Goal: Transaction & Acquisition: Purchase product/service

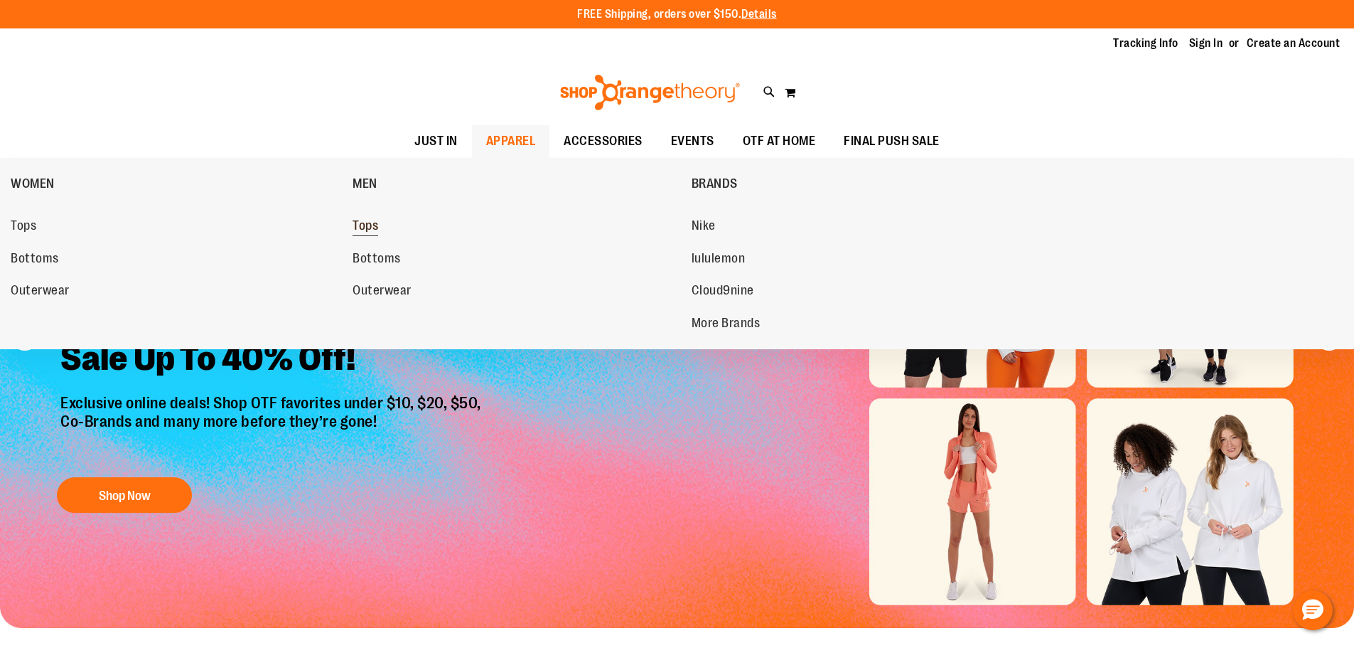
type input "**********"
click at [368, 225] on span "Tops" at bounding box center [366, 227] width 26 height 18
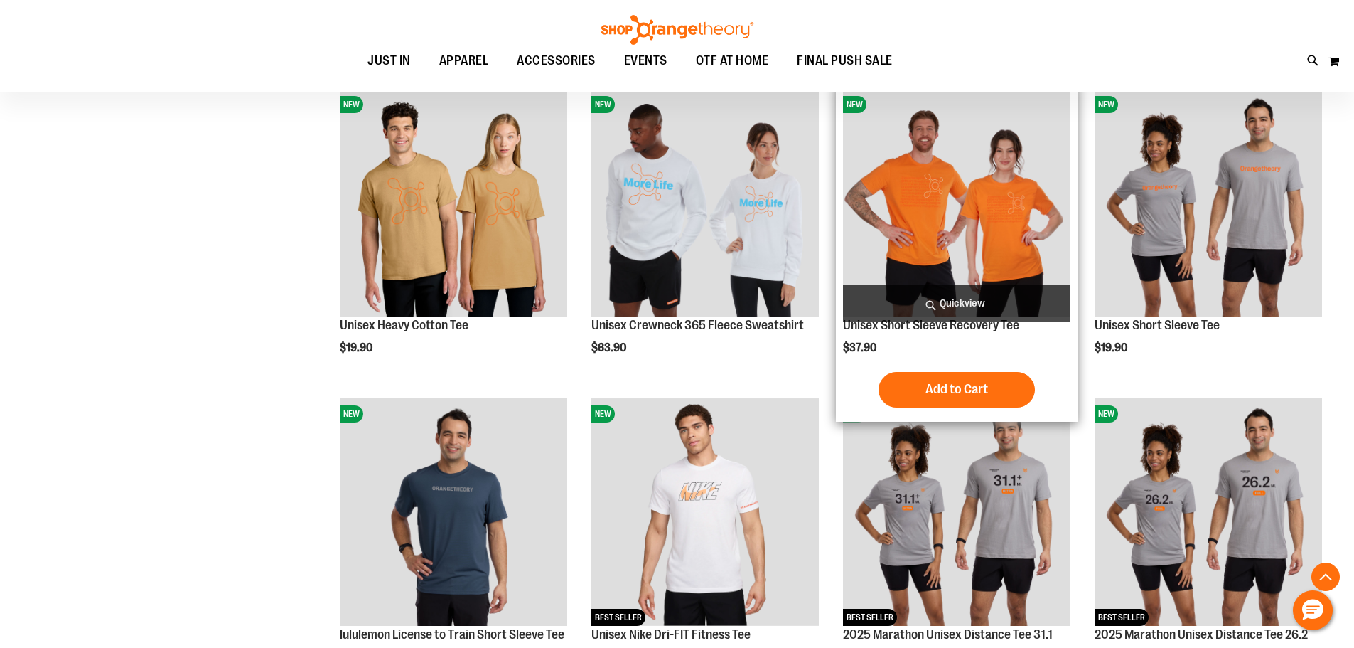
scroll to position [1137, 0]
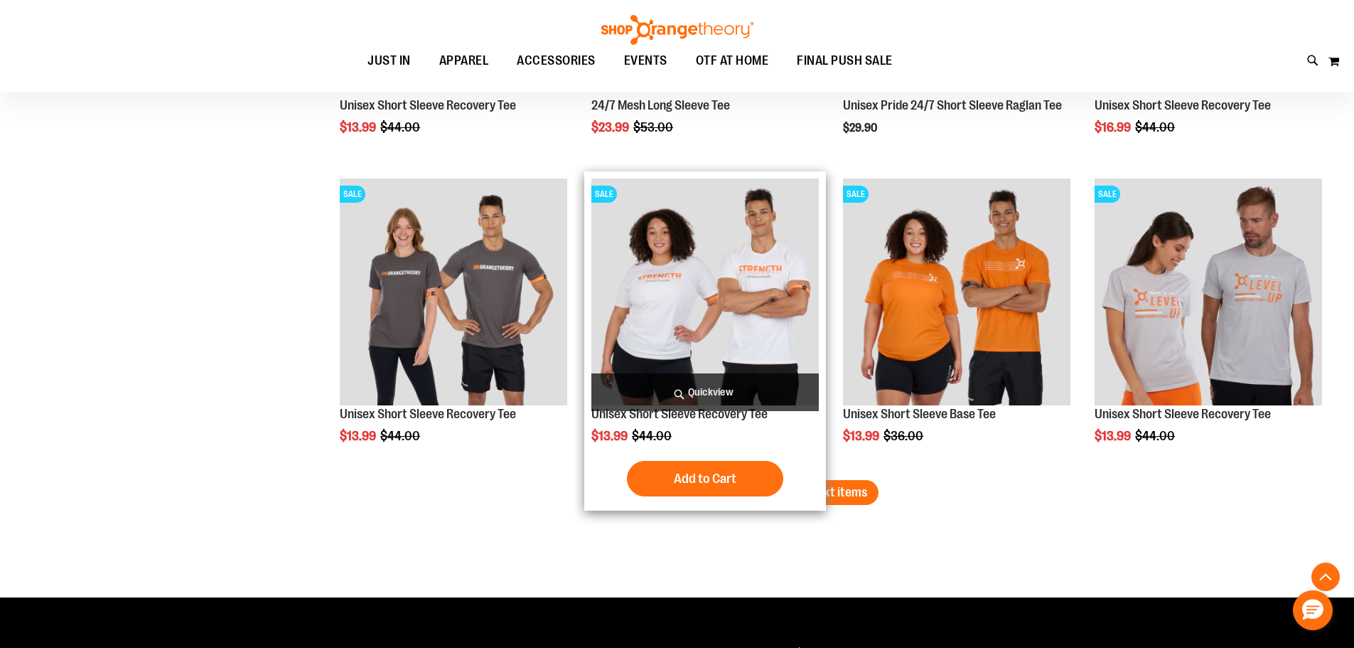
scroll to position [2630, 0]
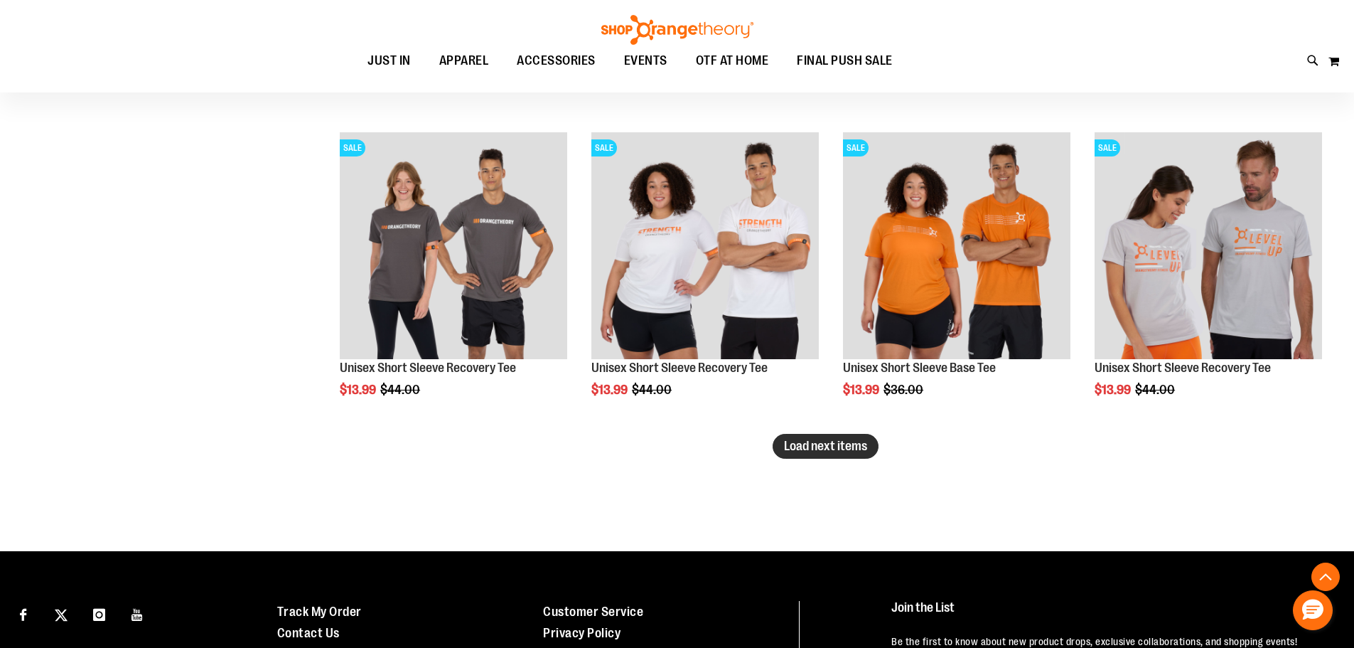
type input "**********"
click at [845, 451] on span "Load next items" at bounding box center [825, 446] width 83 height 14
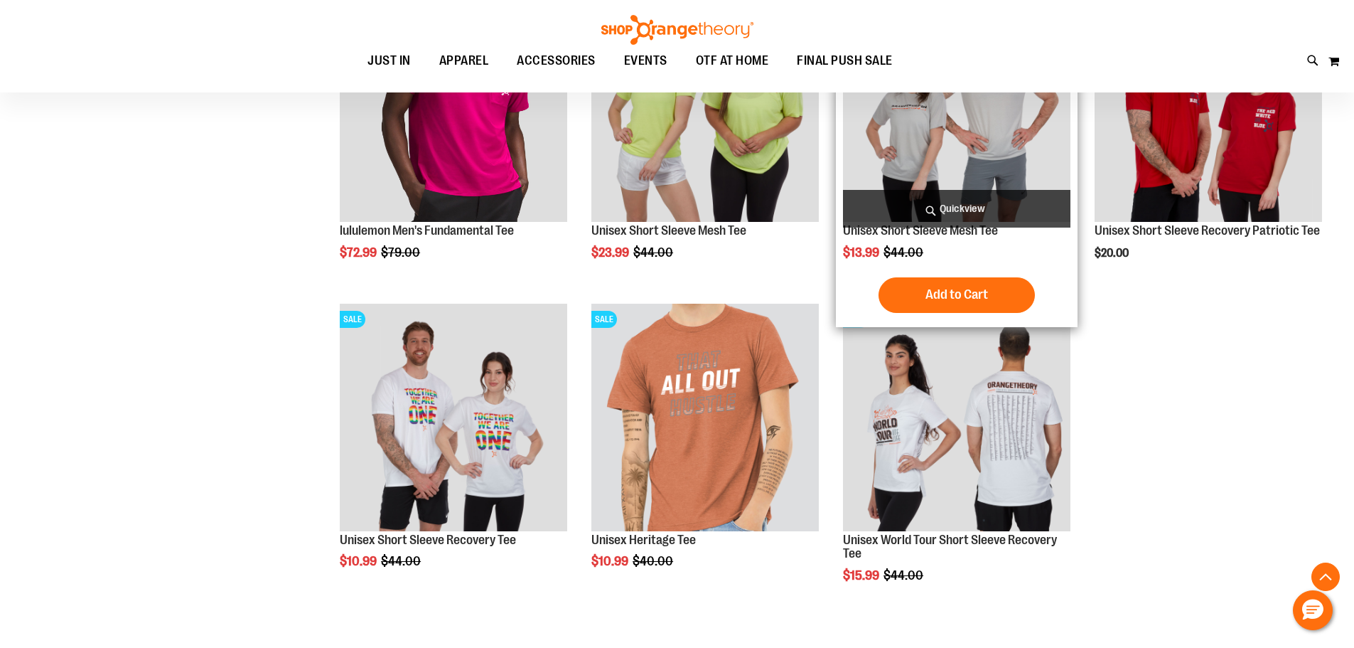
scroll to position [3087, 0]
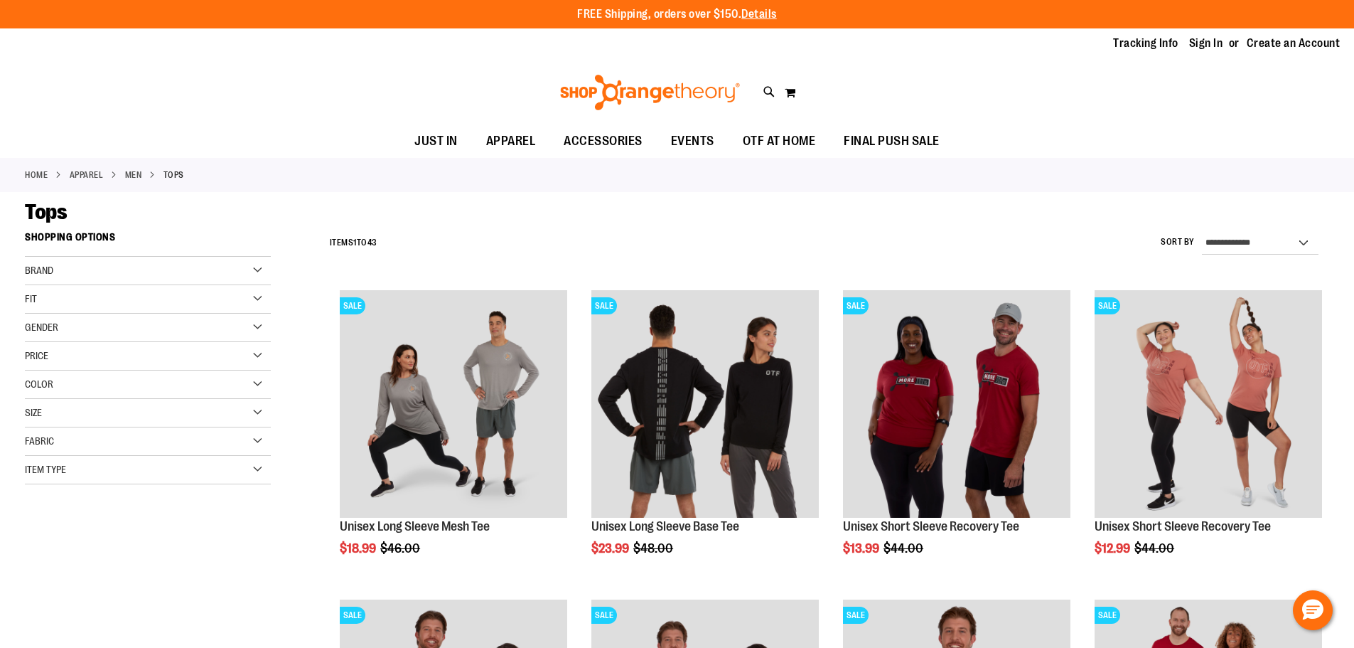
click at [245, 322] on div "Gender" at bounding box center [148, 328] width 246 height 28
click at [253, 323] on div "Gender" at bounding box center [148, 328] width 246 height 28
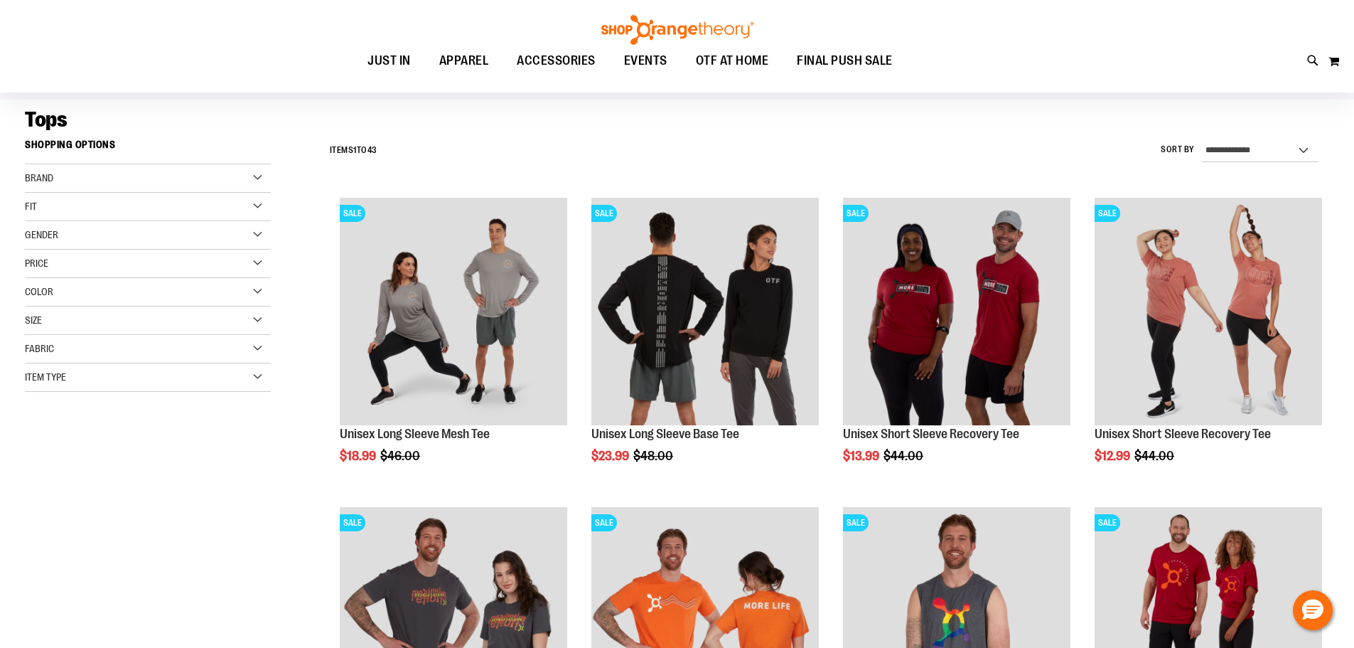
scroll to position [284, 0]
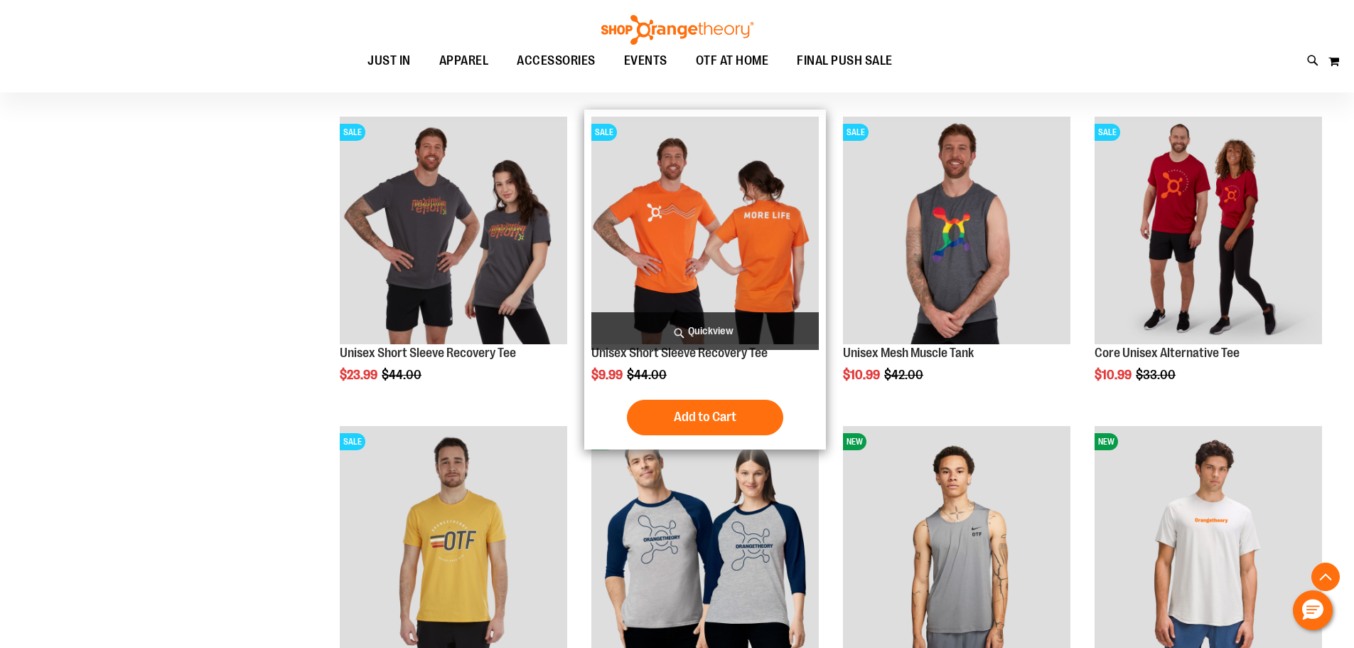
scroll to position [568, 0]
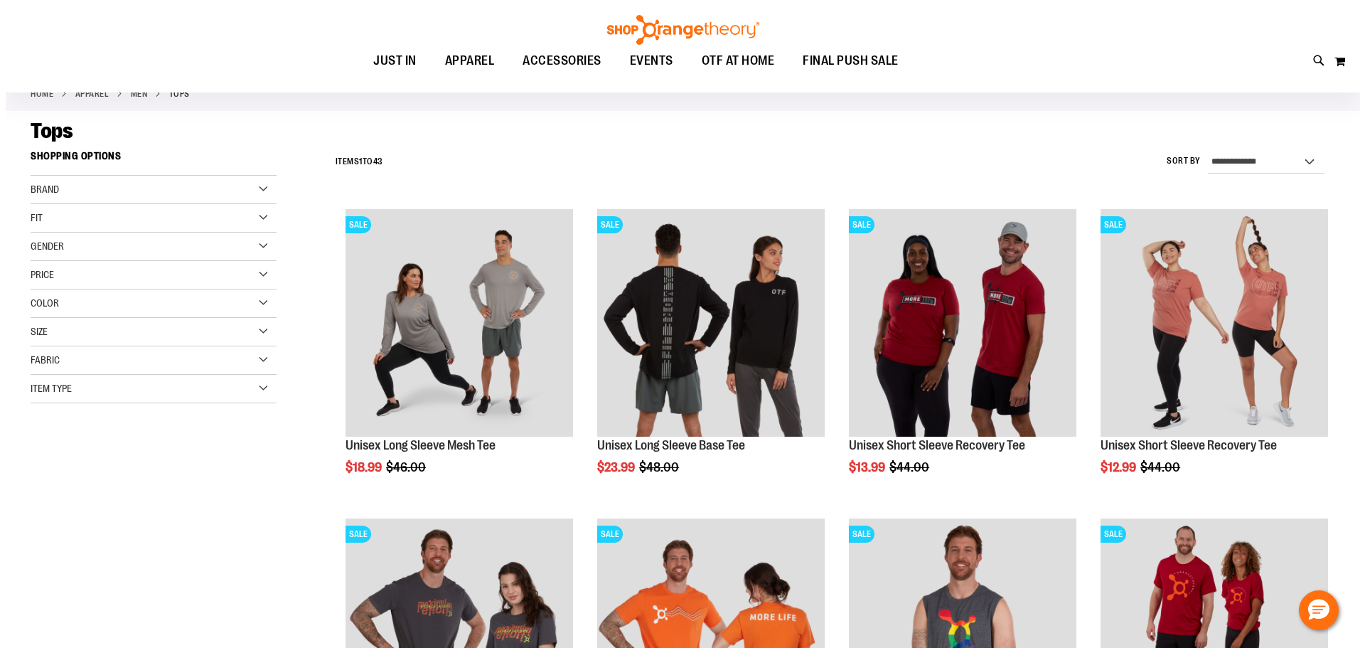
scroll to position [70, 0]
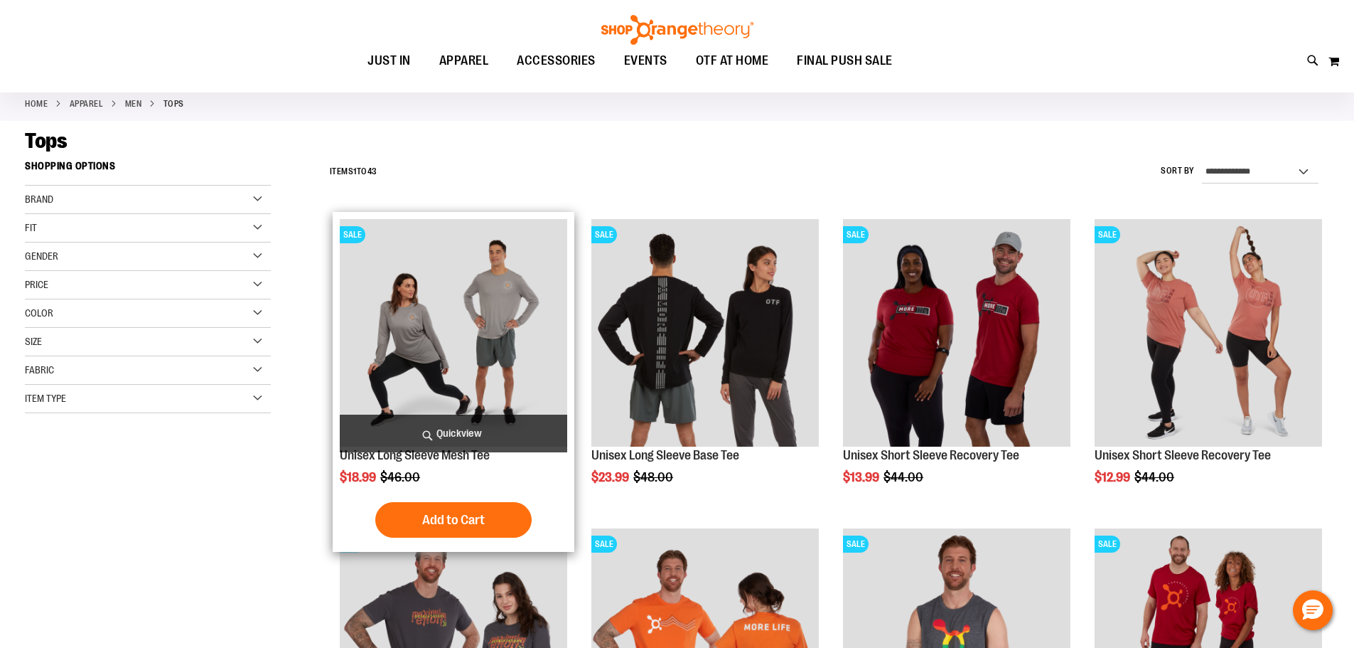
click at [432, 434] on span "Quickview" at bounding box center [454, 434] width 228 height 38
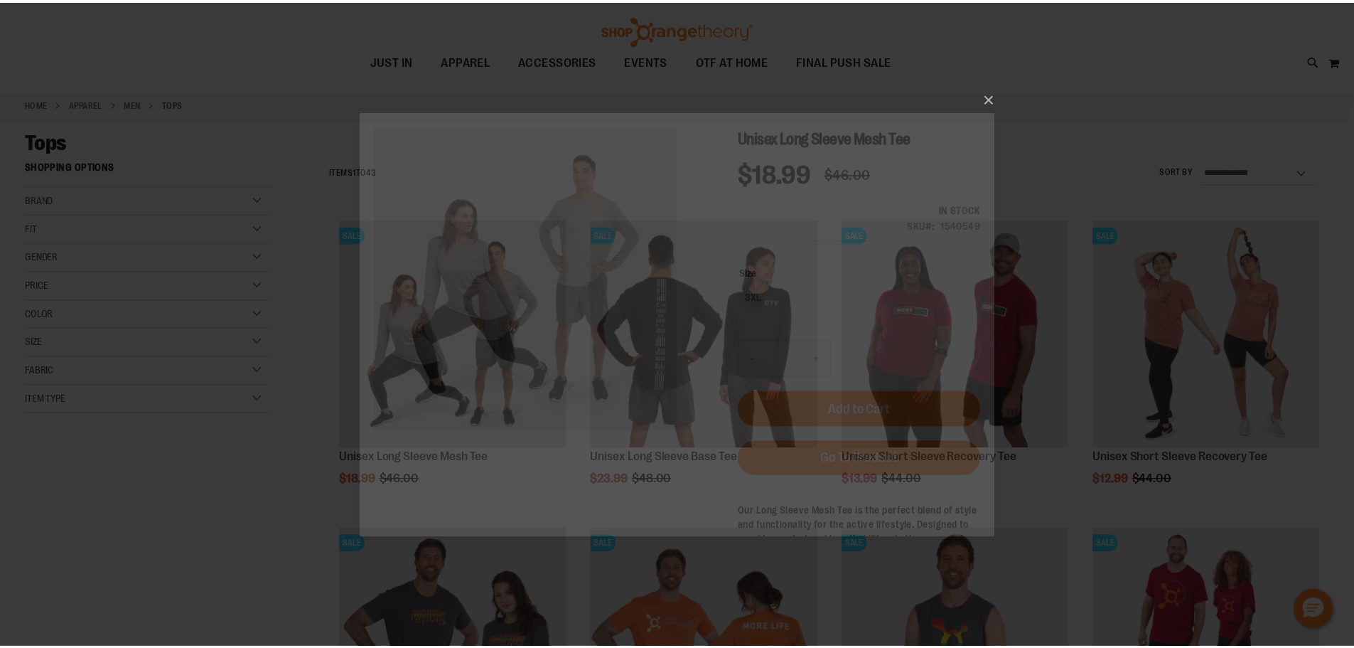
scroll to position [0, 0]
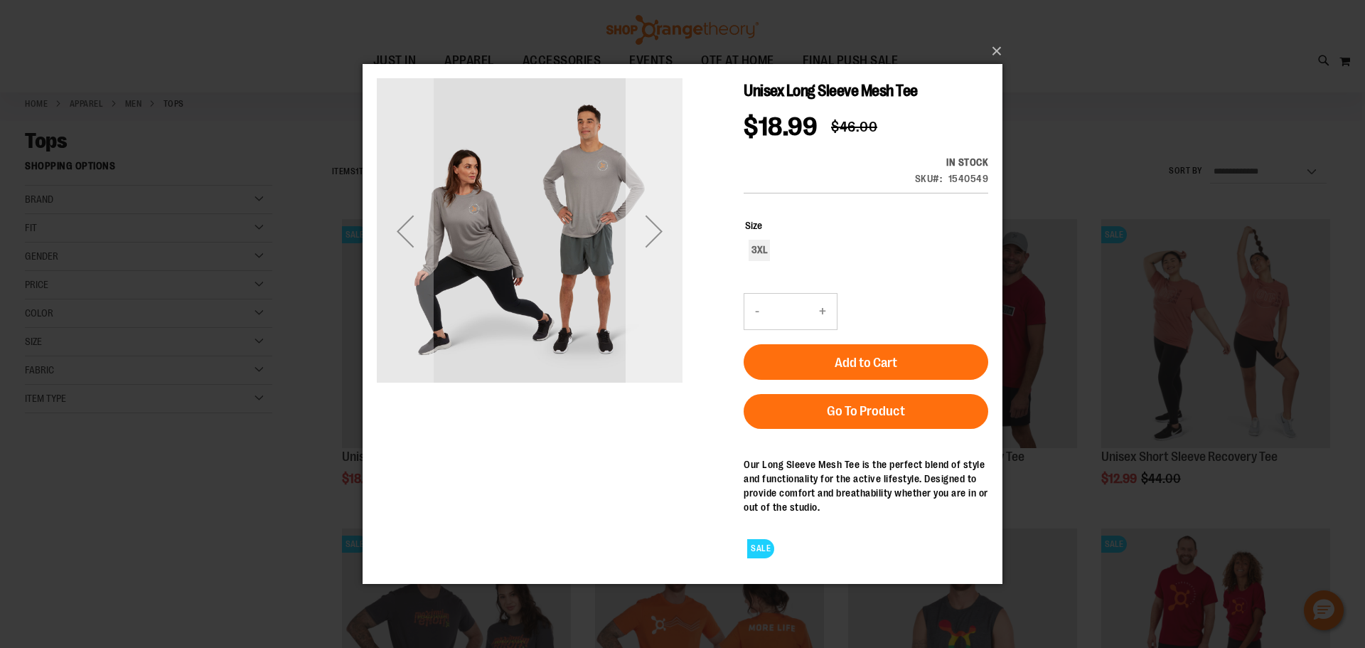
click at [665, 247] on div "Next" at bounding box center [654, 230] width 57 height 57
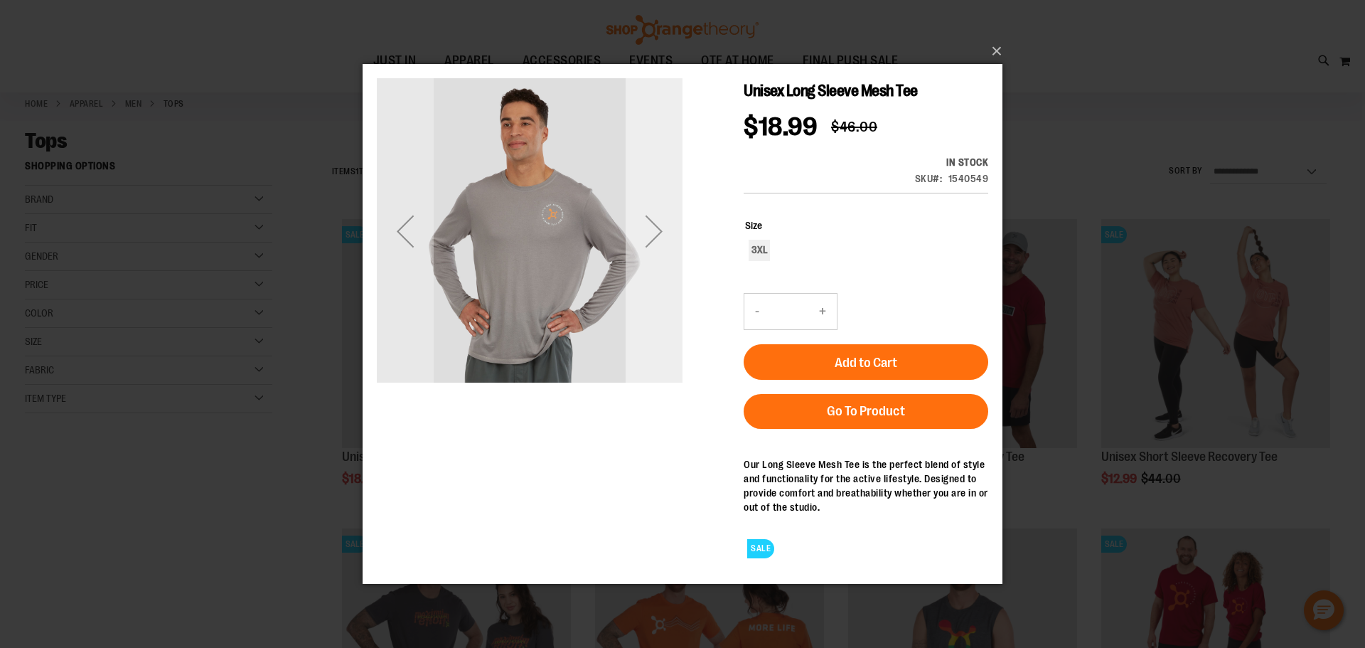
click at [665, 247] on div "Next" at bounding box center [654, 230] width 57 height 57
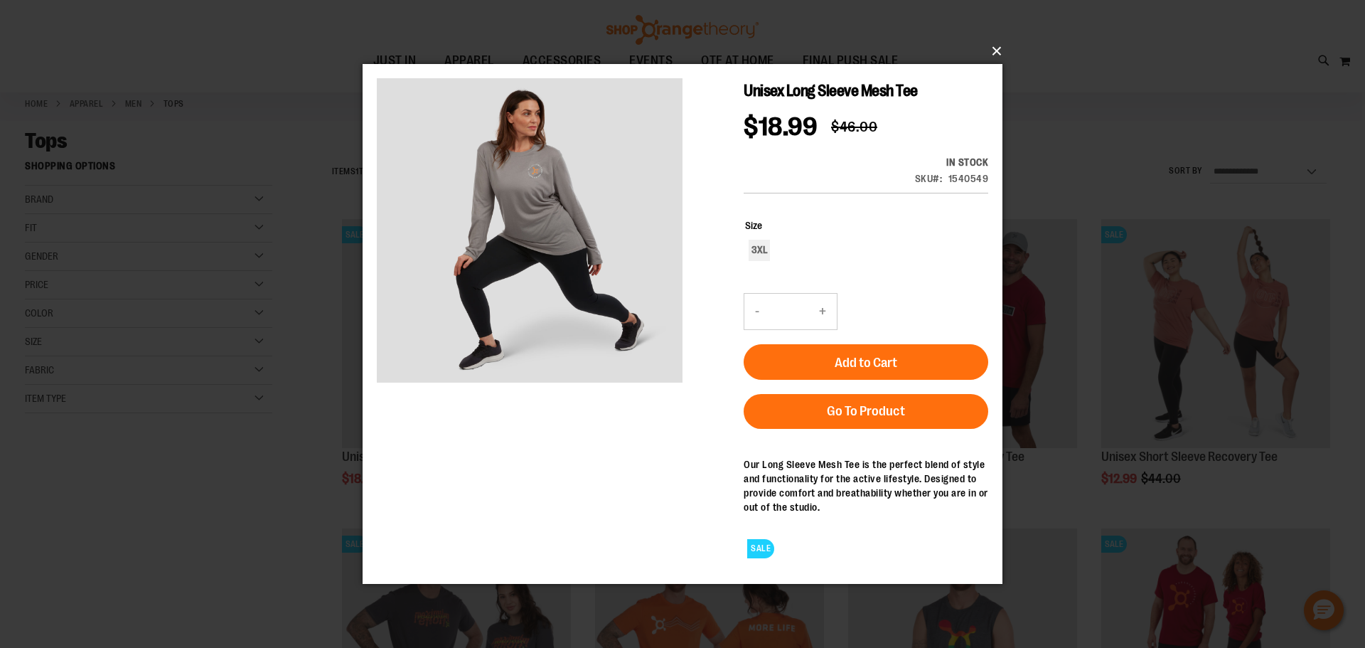
click at [988, 49] on button "×" at bounding box center [687, 51] width 640 height 31
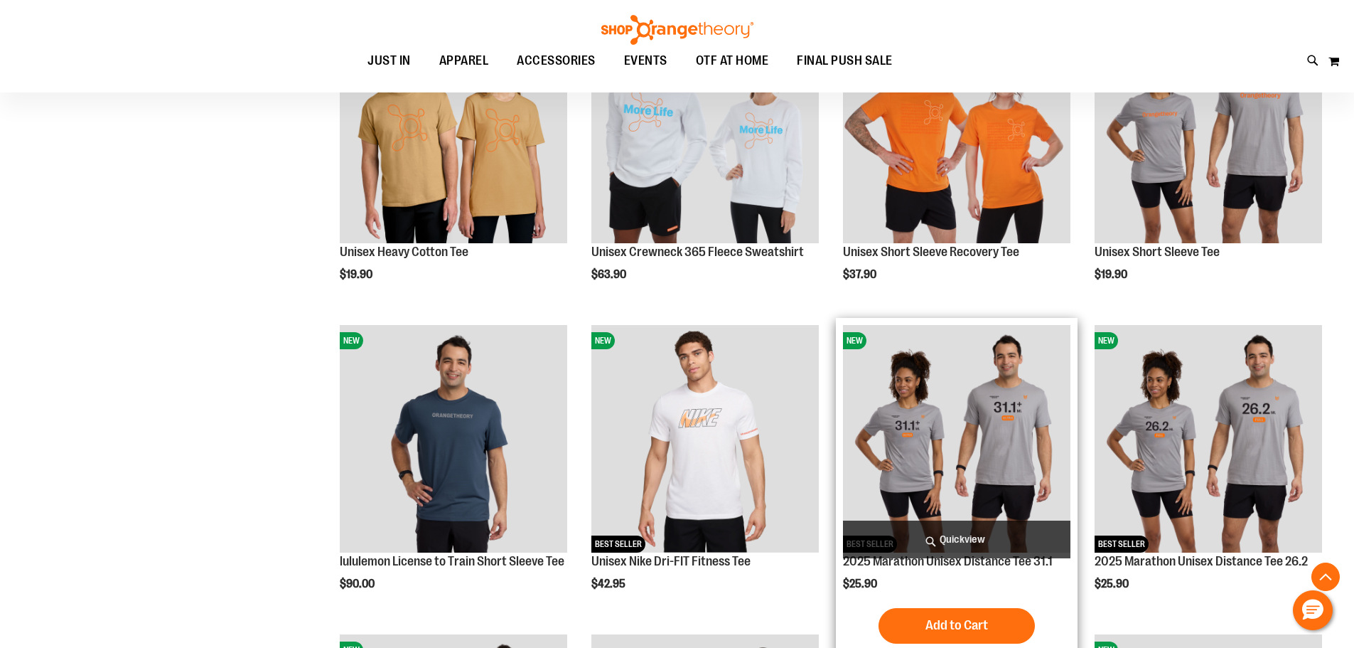
scroll to position [1350, 0]
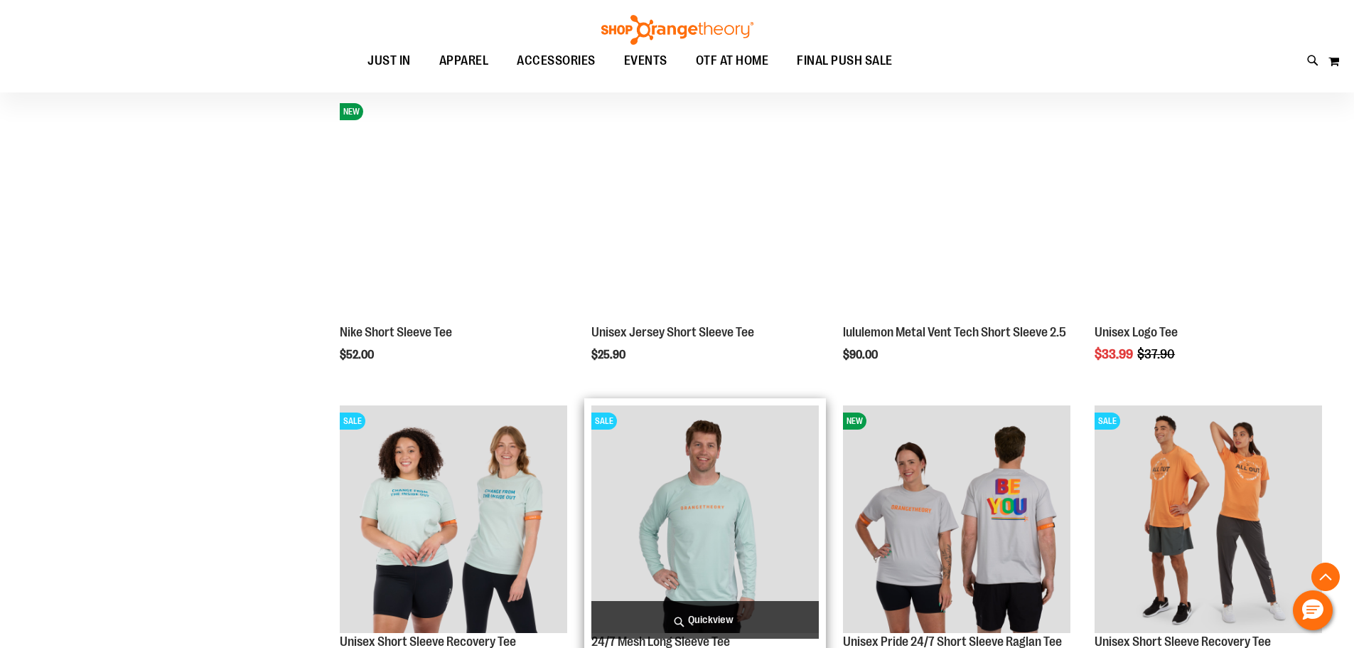
scroll to position [2274, 0]
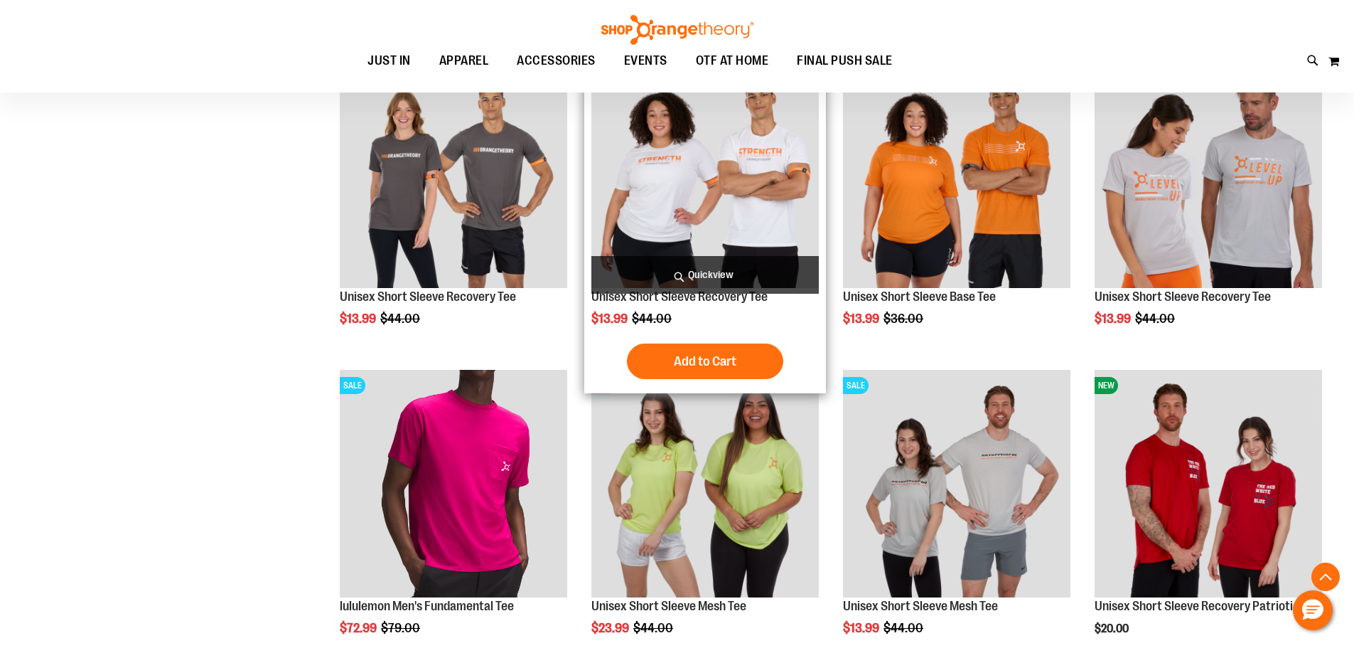
scroll to position [3128, 0]
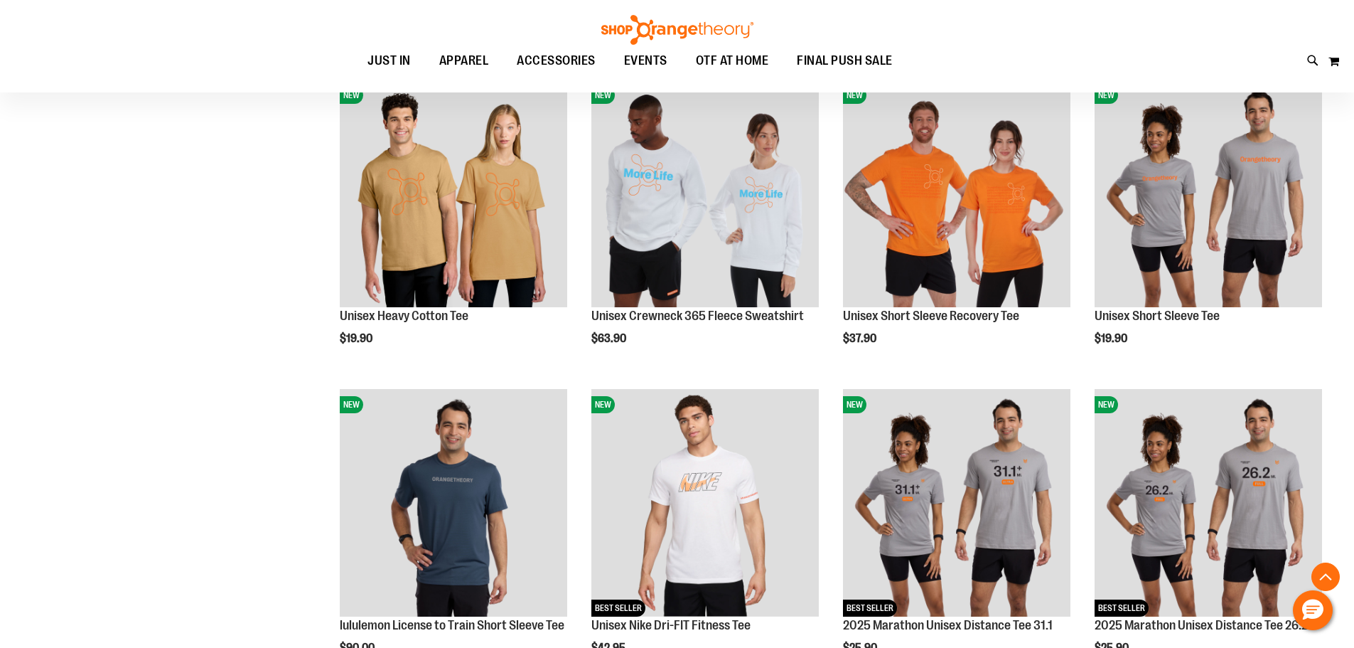
scroll to position [781, 0]
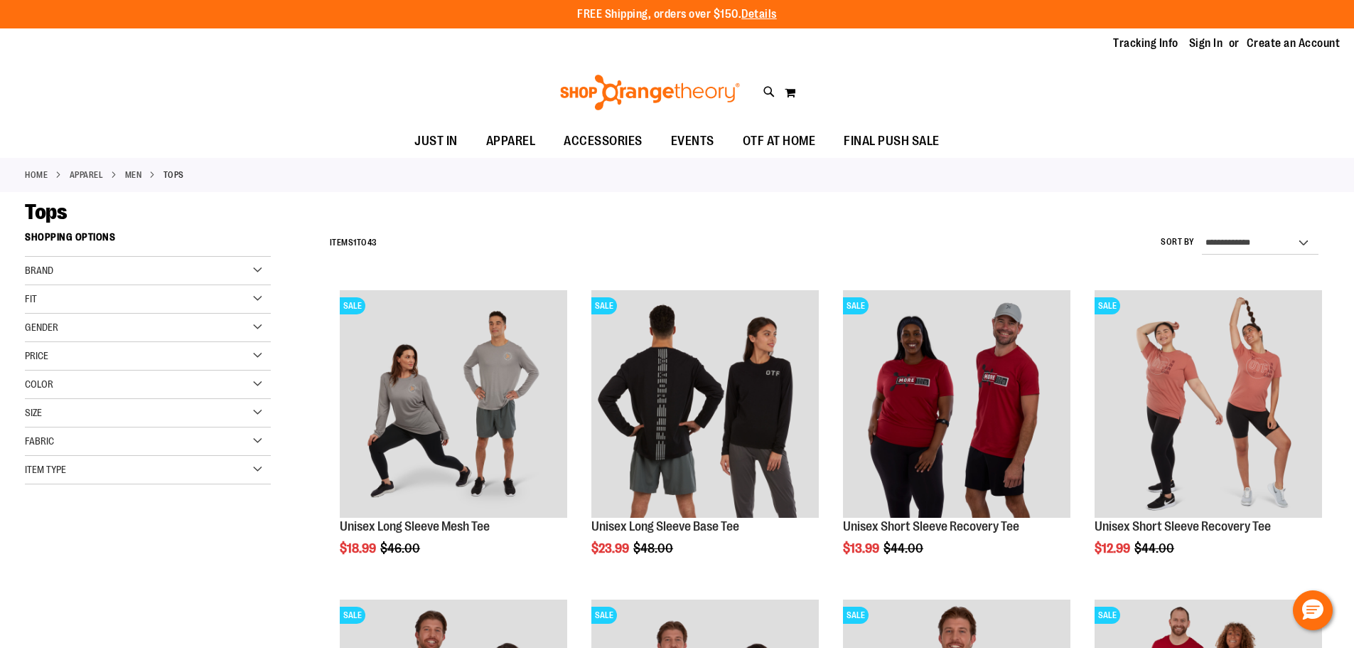
click at [159, 169] on li "MEN" at bounding box center [144, 175] width 38 height 13
click at [142, 172] on link "MEN" at bounding box center [133, 175] width 17 height 13
click at [142, 173] on link "MEN" at bounding box center [133, 175] width 17 height 13
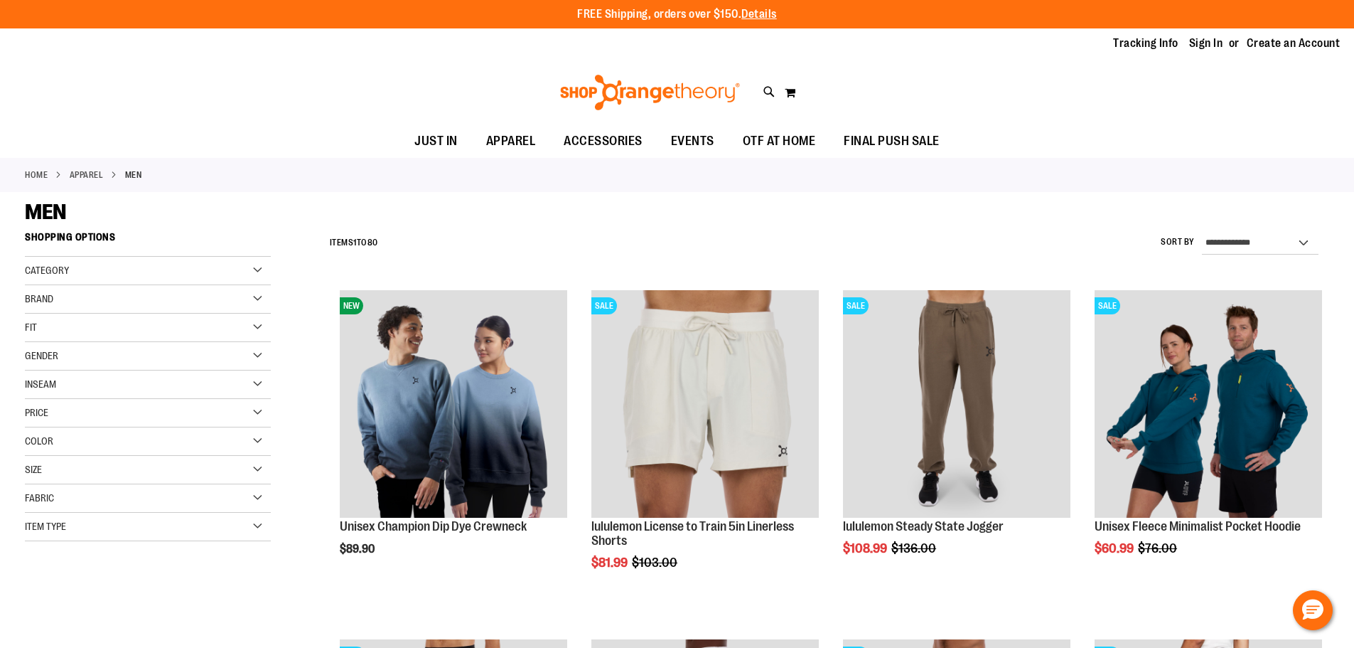
type input "**********"
click at [141, 176] on strong "MEN" at bounding box center [133, 175] width 17 height 13
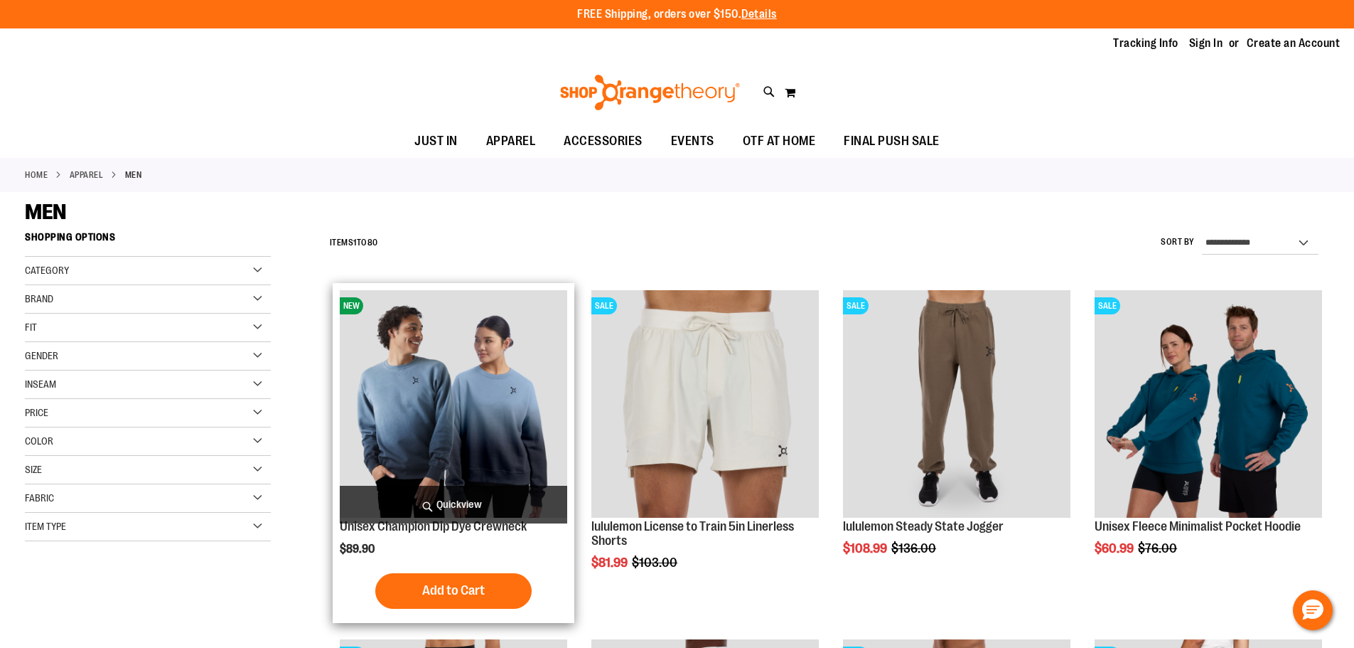
click at [457, 503] on span "Quickview" at bounding box center [454, 505] width 228 height 38
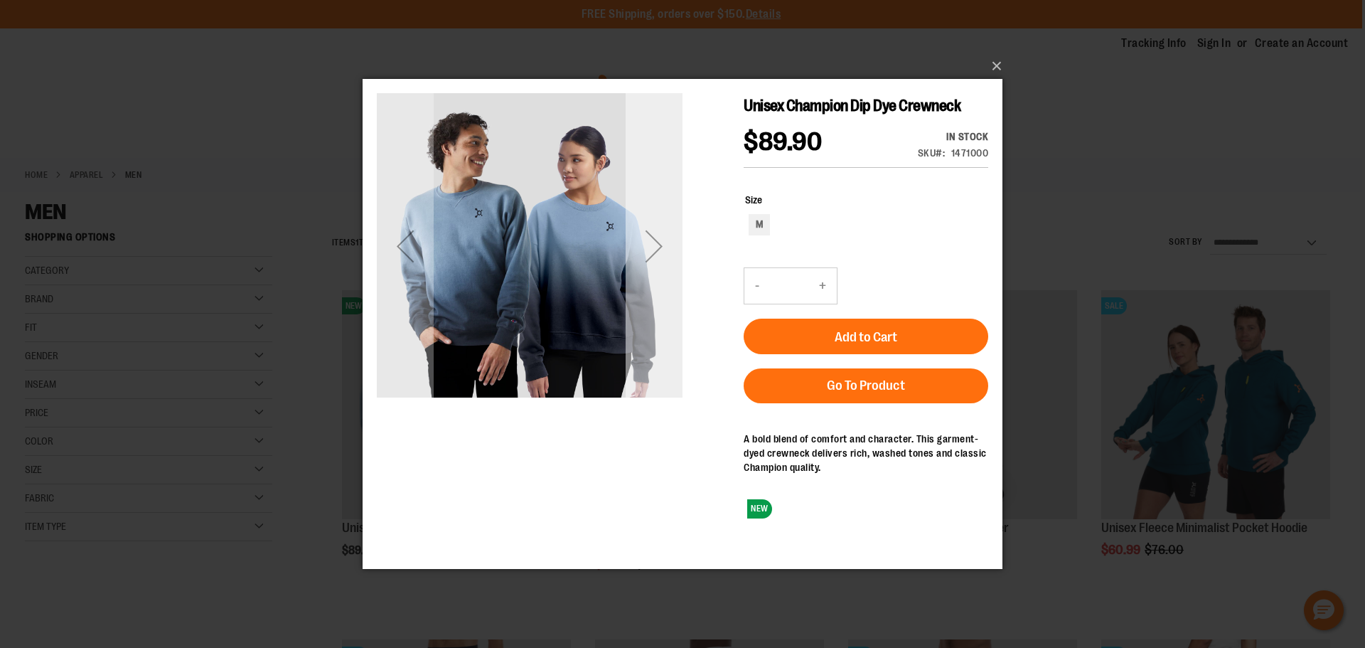
click at [658, 247] on div "Next" at bounding box center [654, 245] width 57 height 57
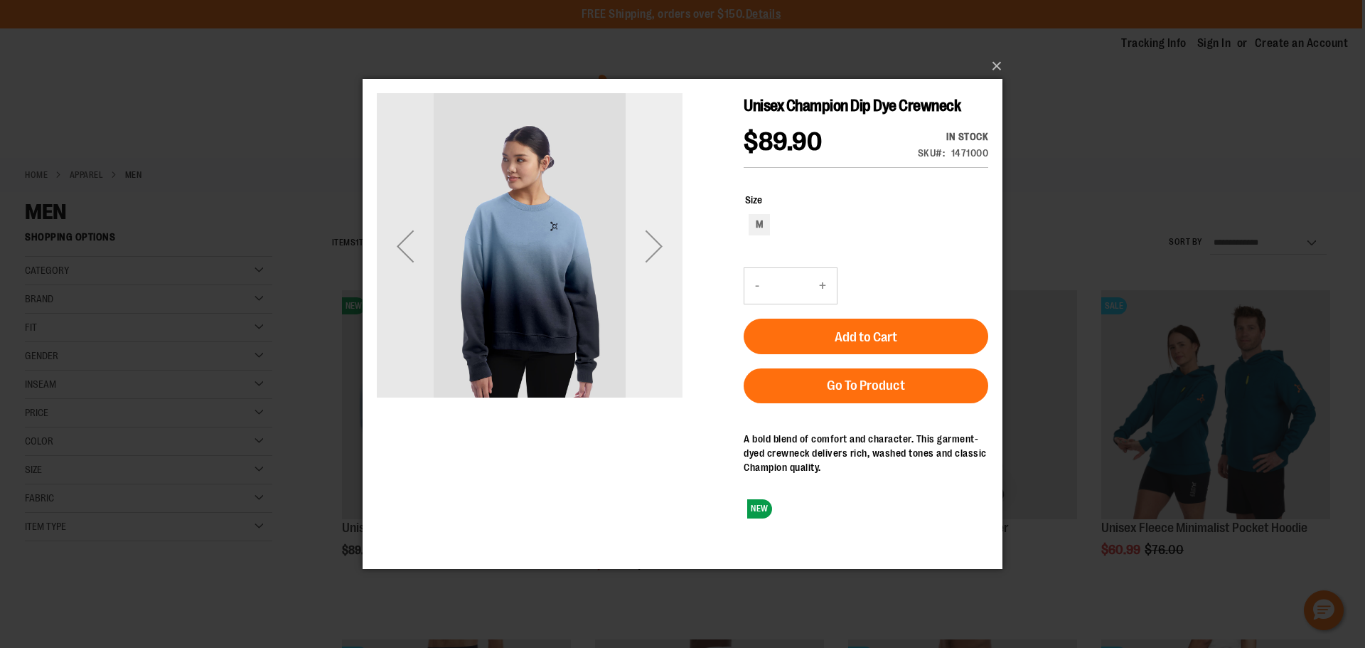
click at [650, 247] on div "Next" at bounding box center [654, 245] width 57 height 57
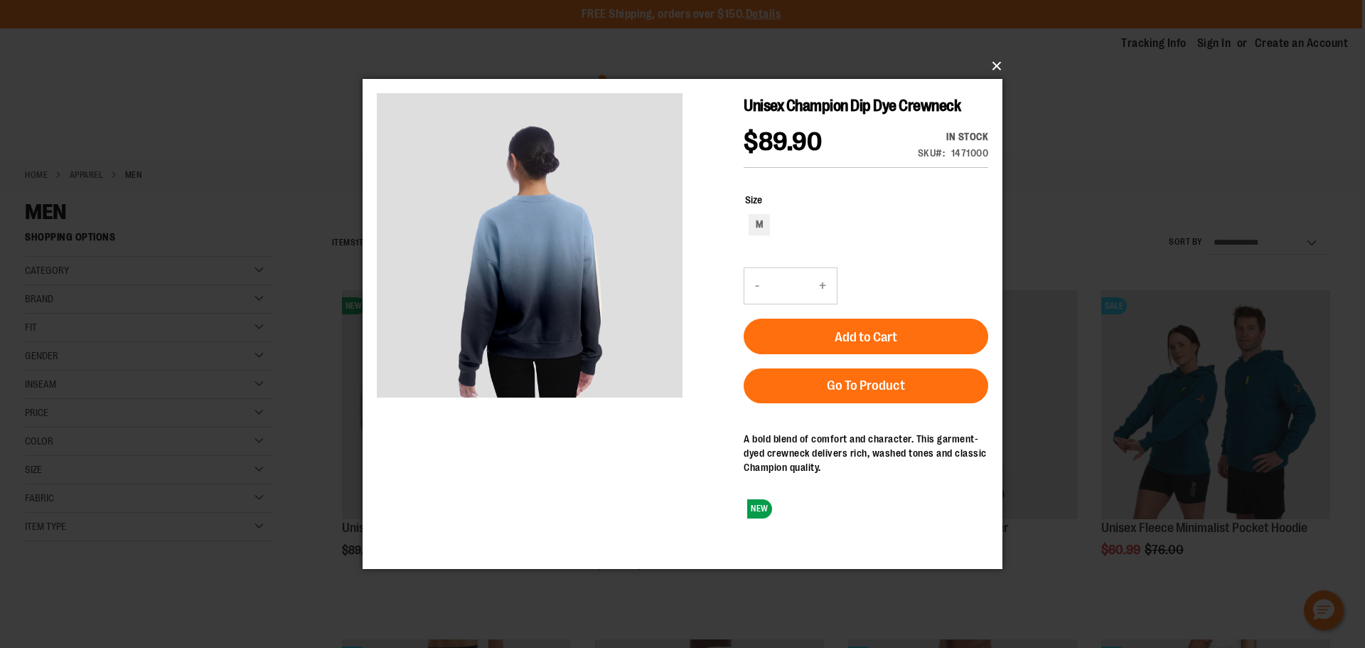
click at [993, 63] on button "×" at bounding box center [687, 65] width 640 height 31
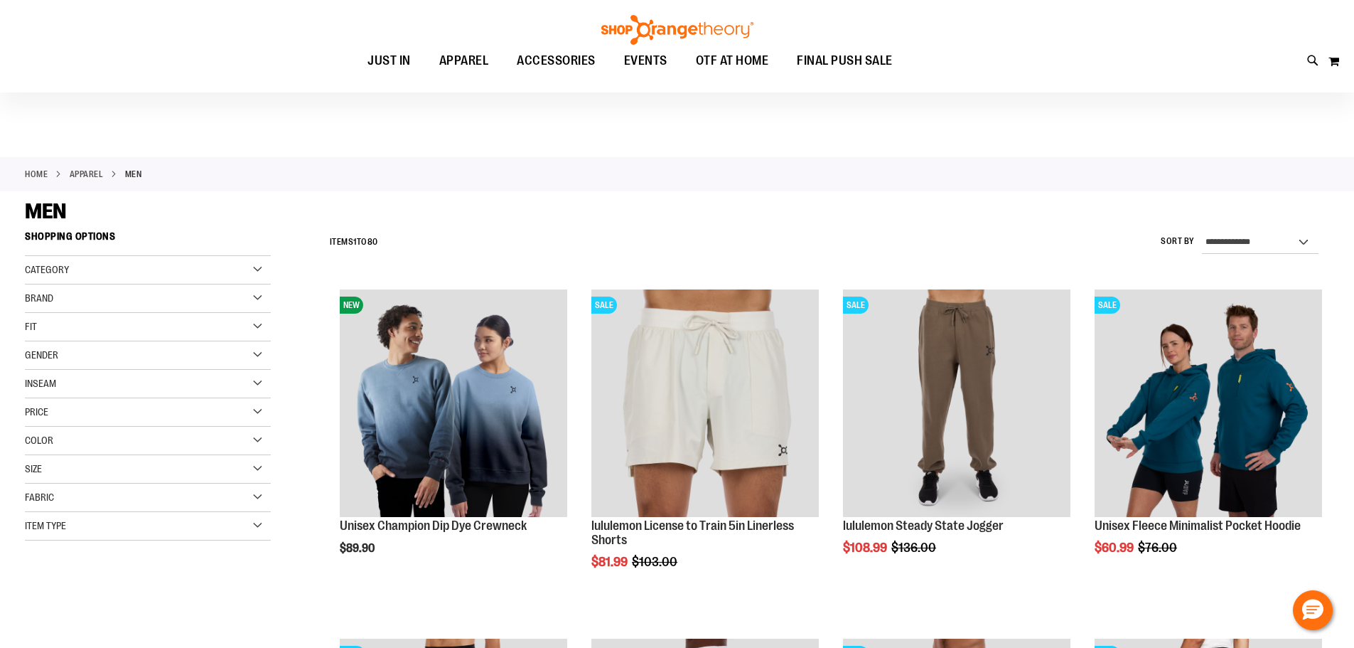
scroll to position [284, 0]
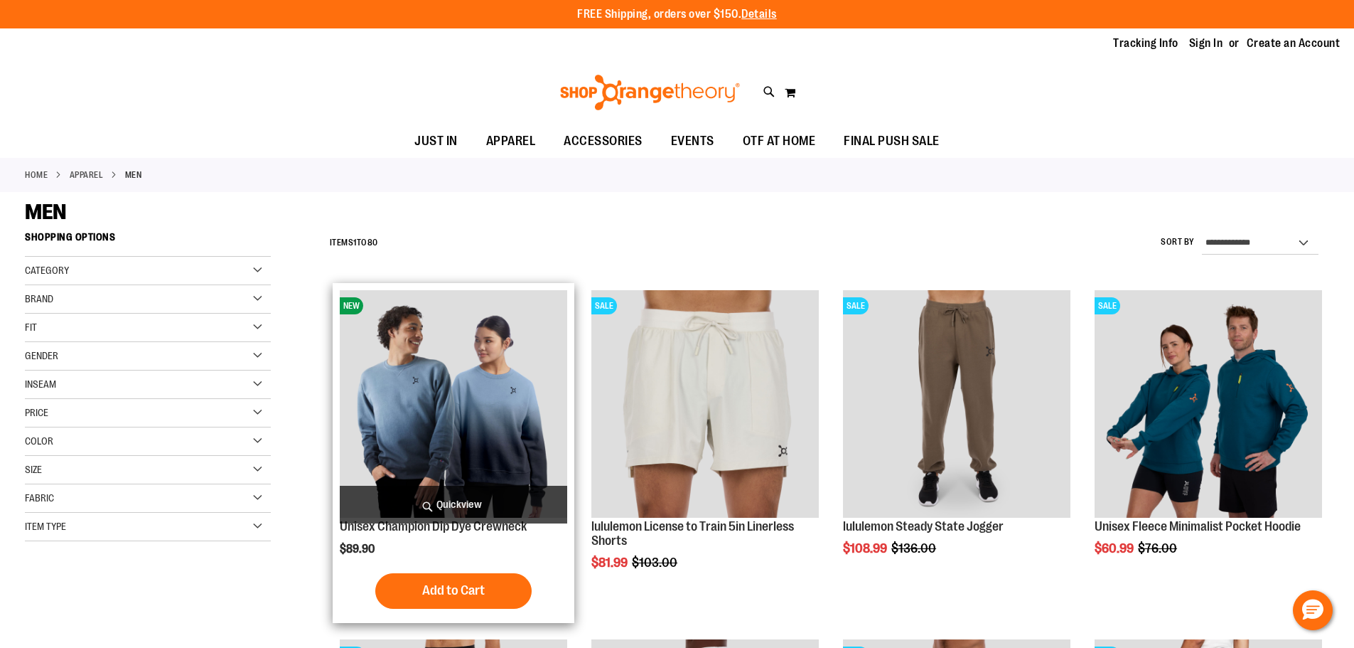
click at [467, 594] on span "Add to Cart" at bounding box center [453, 590] width 63 height 16
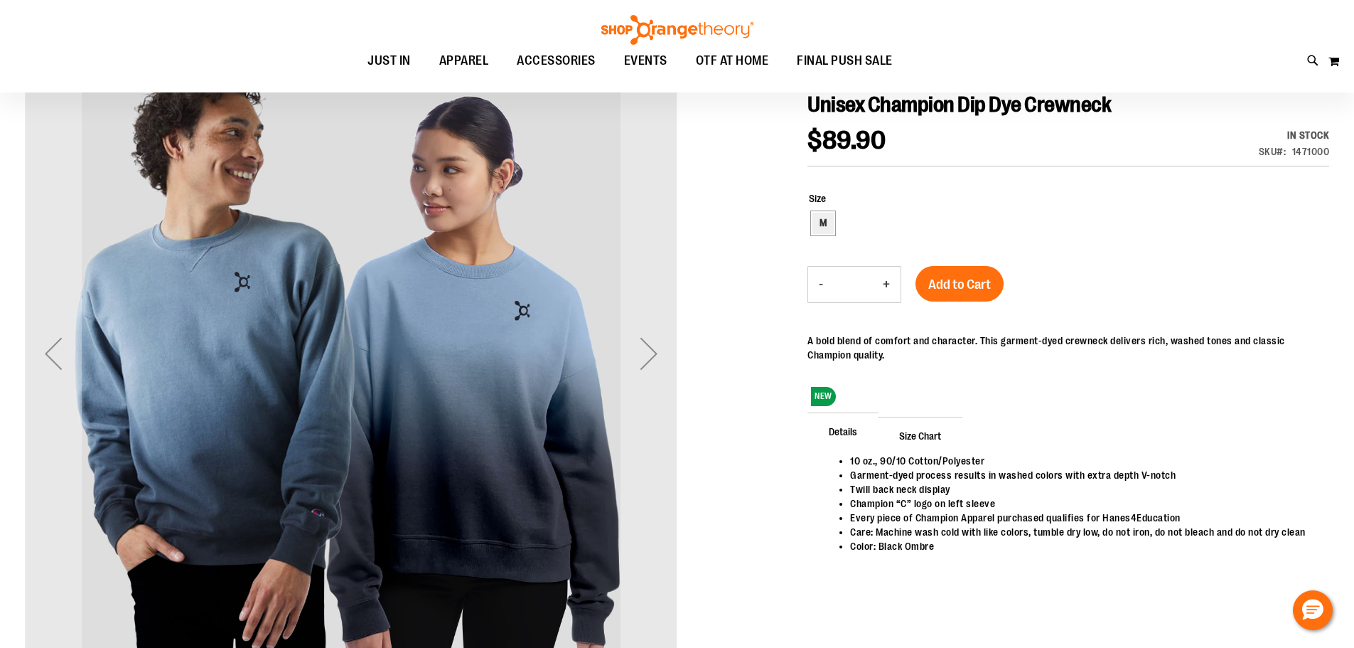
scroll to position [284, 0]
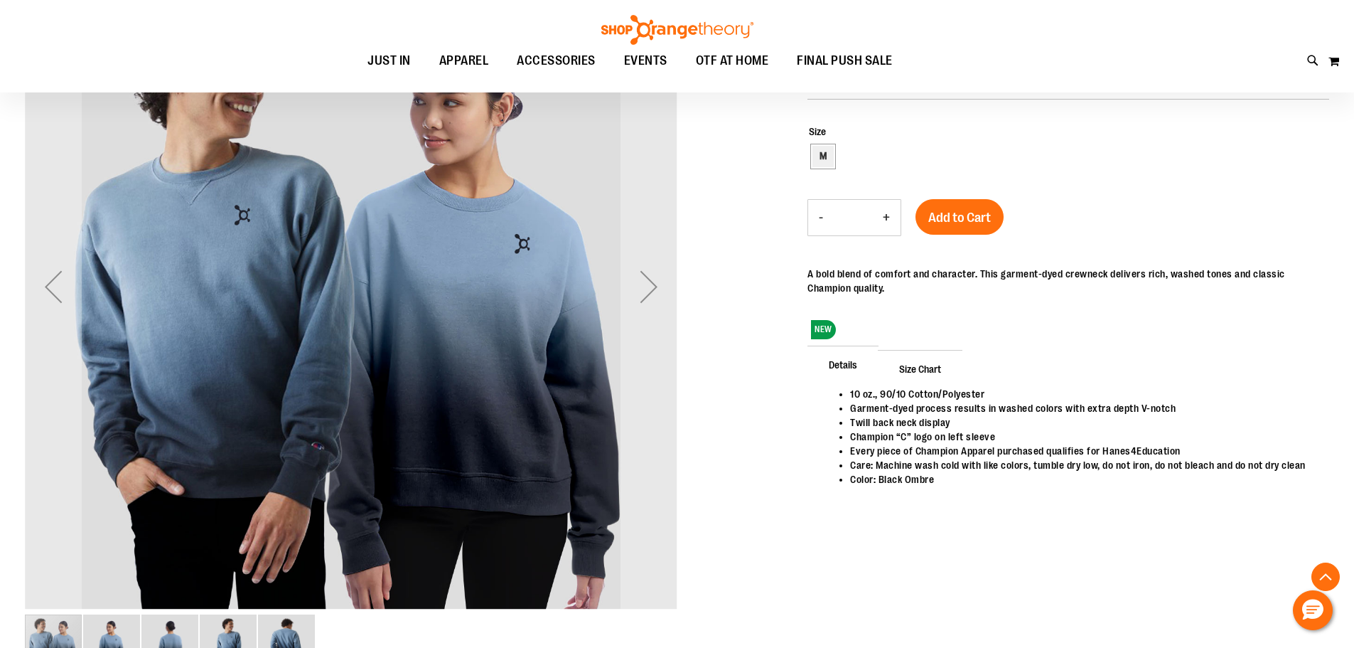
type input "**********"
click at [824, 154] on div "M" at bounding box center [823, 156] width 21 height 21
type input "***"
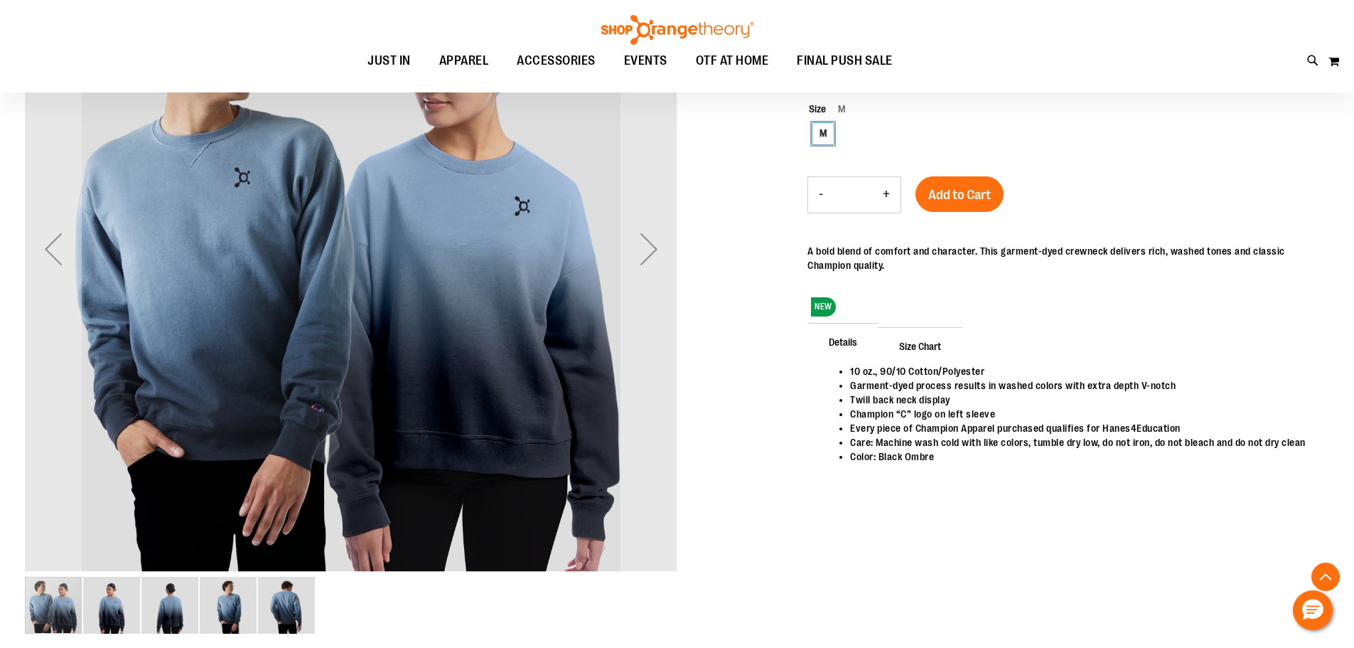
scroll to position [247, 0]
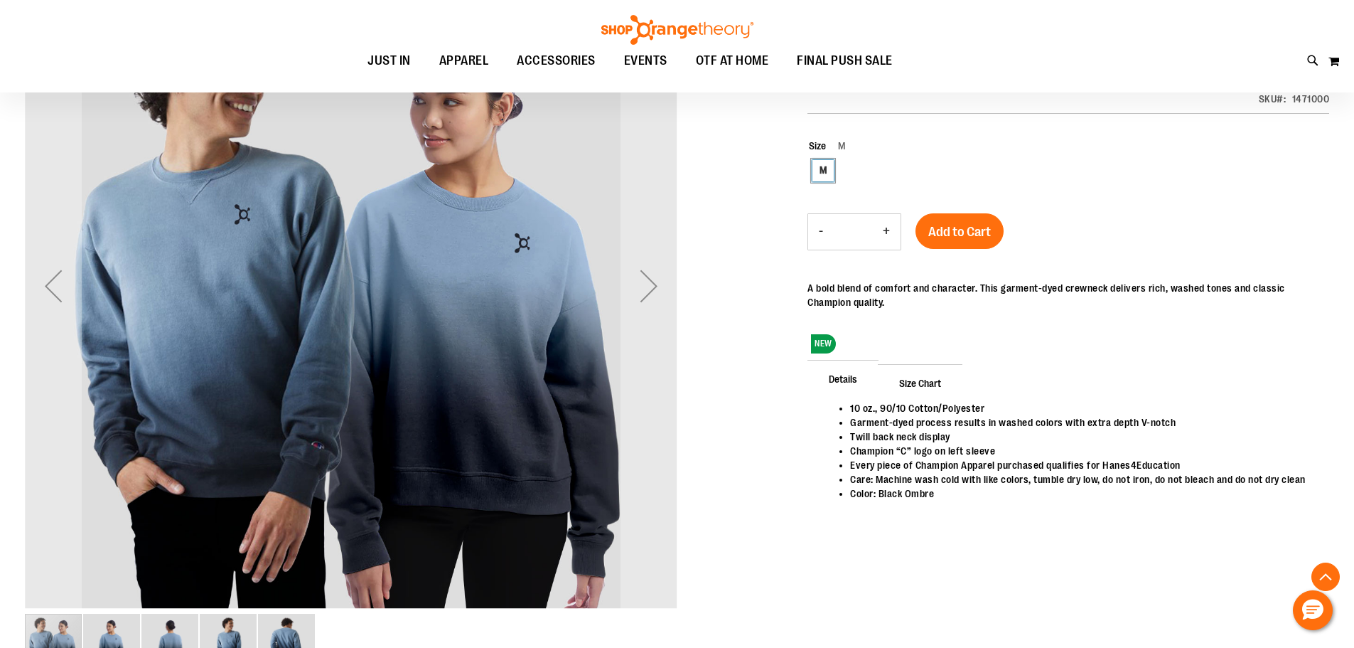
click at [820, 176] on div "M" at bounding box center [823, 170] width 21 height 21
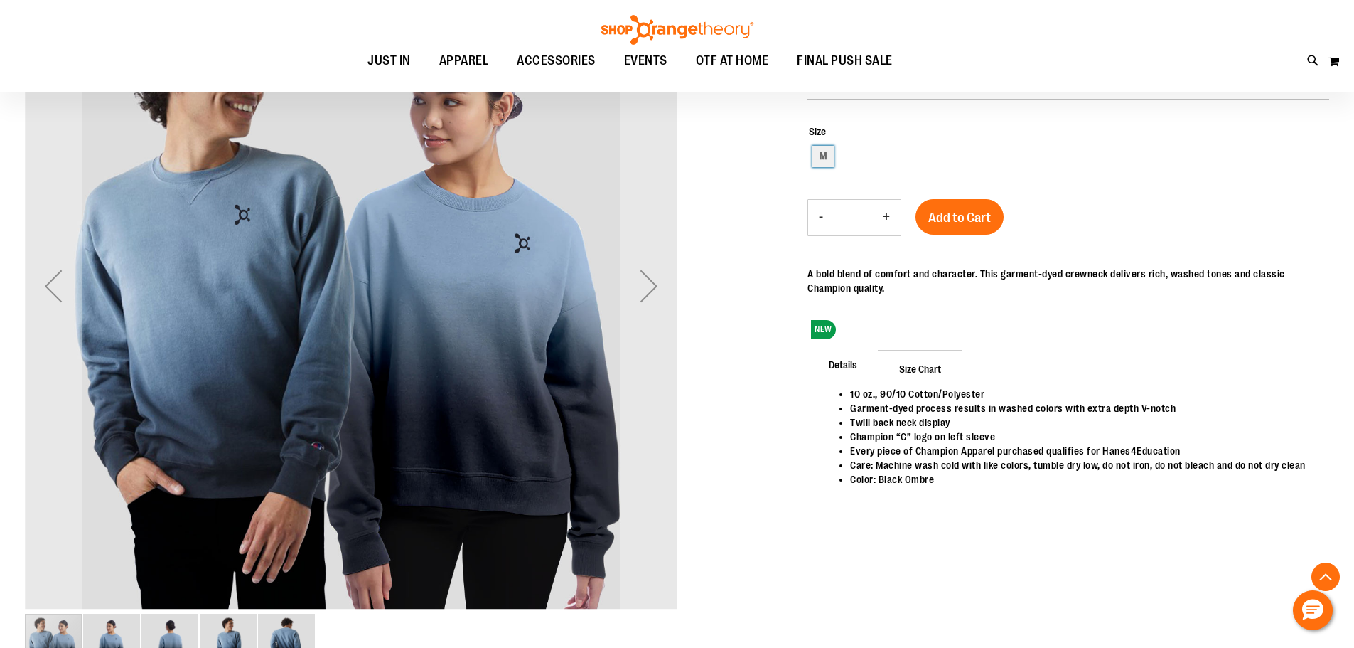
scroll to position [0, 0]
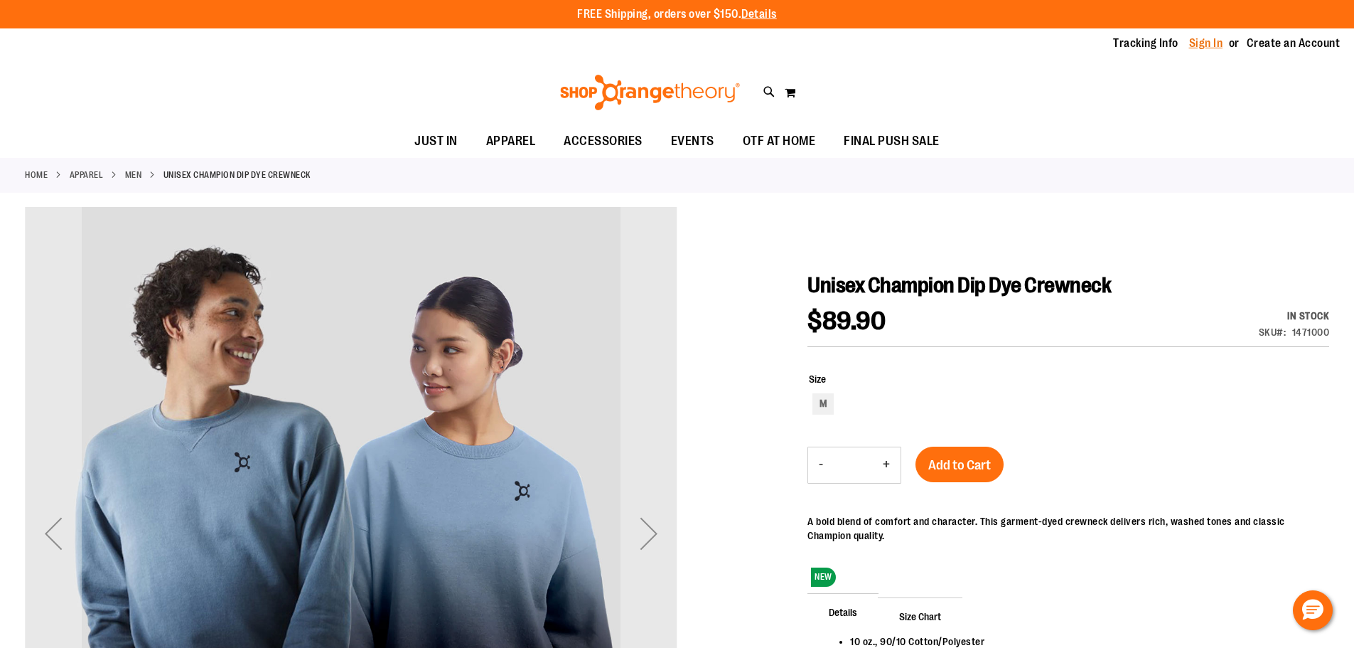
click at [1207, 38] on link "Sign In" at bounding box center [1206, 44] width 34 height 16
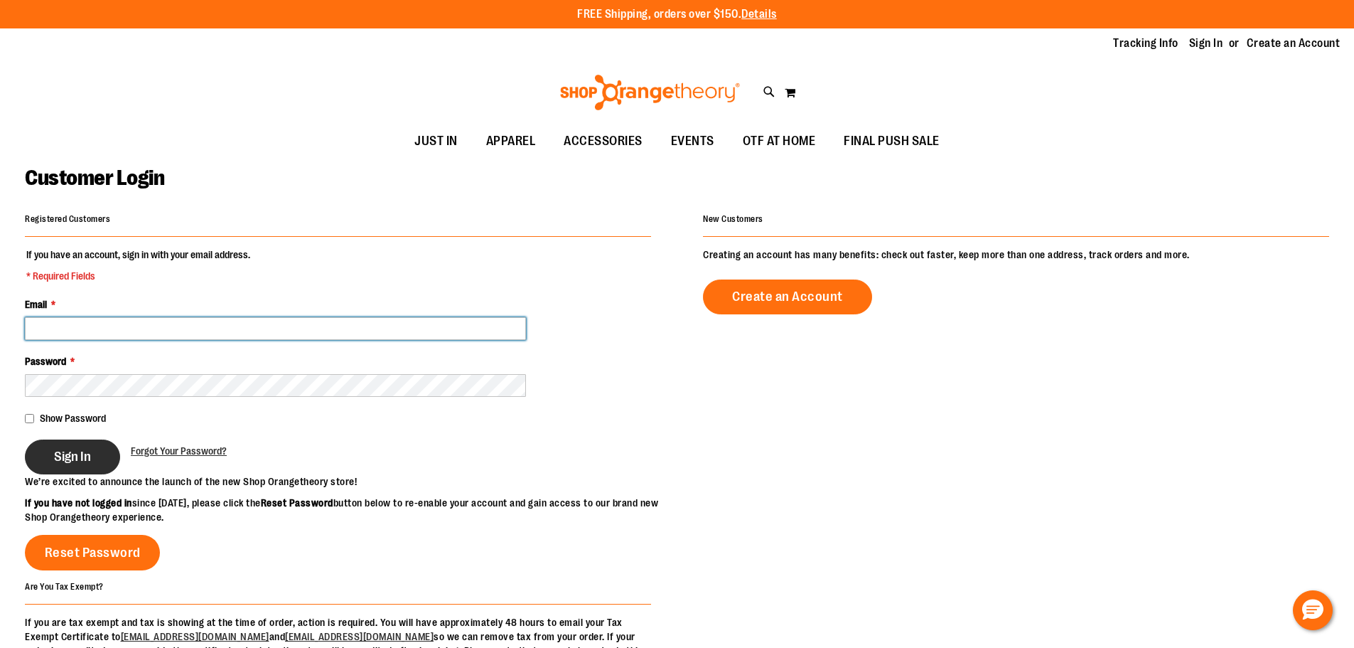
type input "**********"
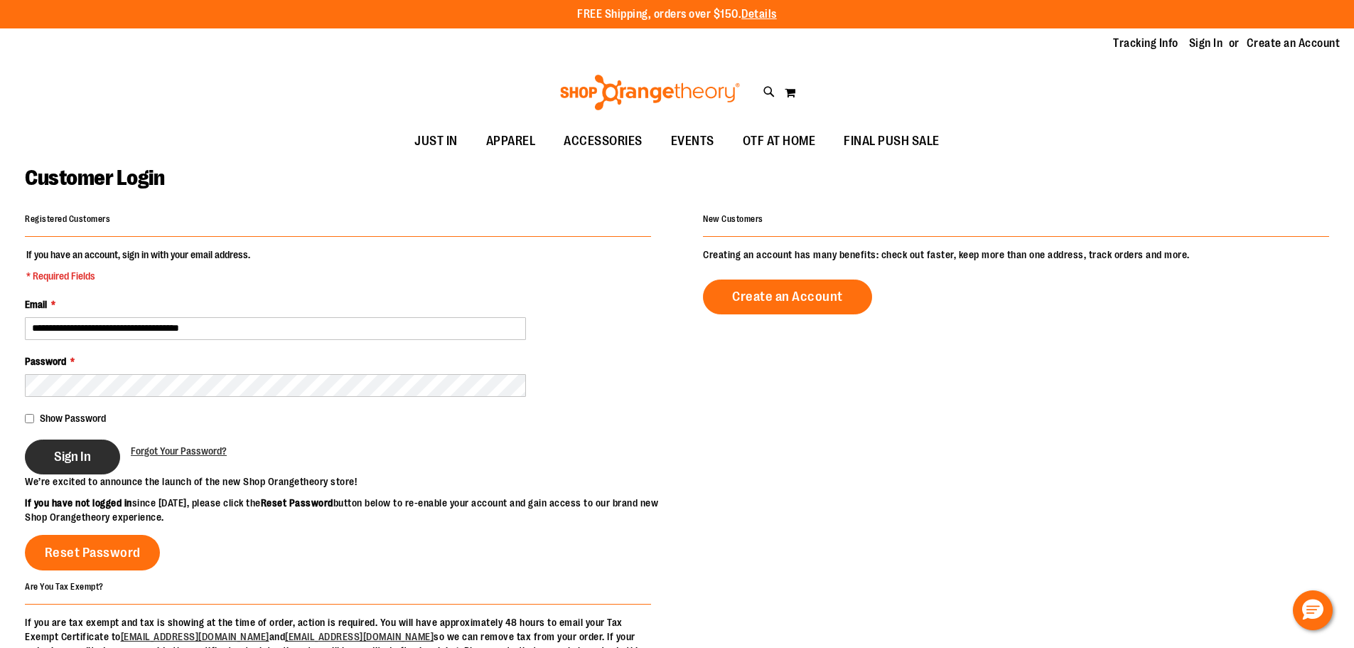
type input "**********"
click at [70, 465] on button "Sign In" at bounding box center [72, 456] width 95 height 35
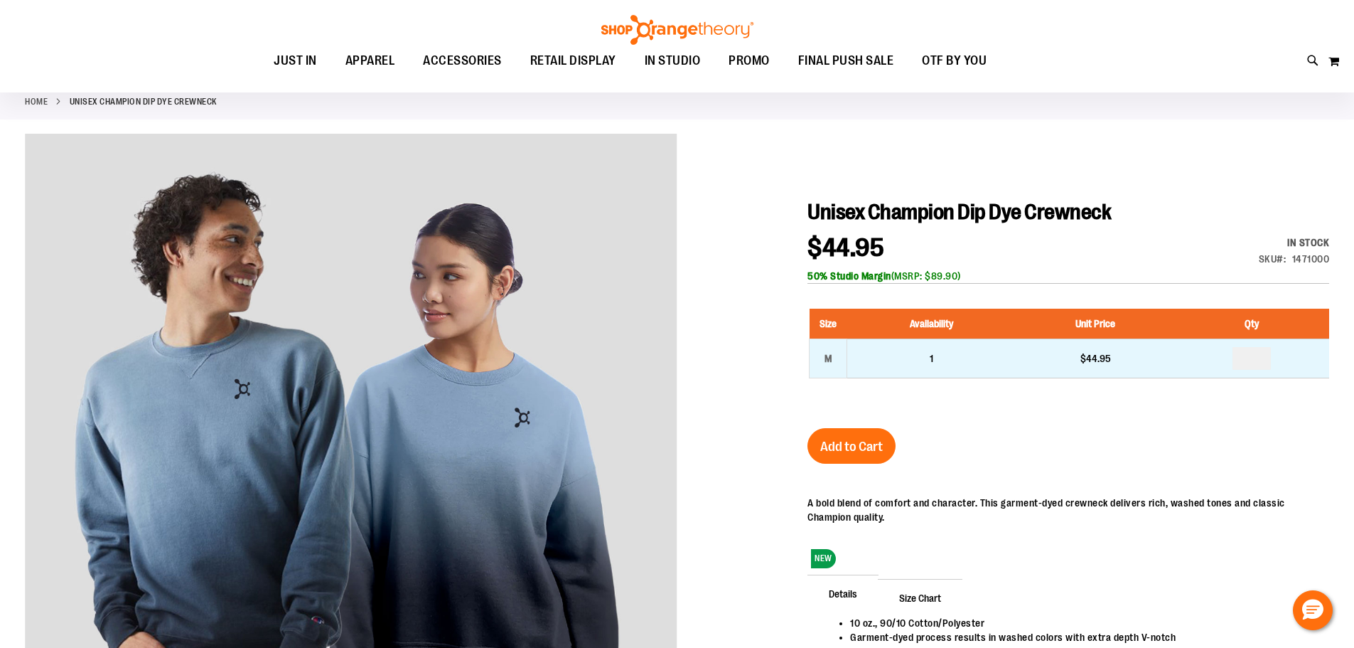
scroll to position [70, 0]
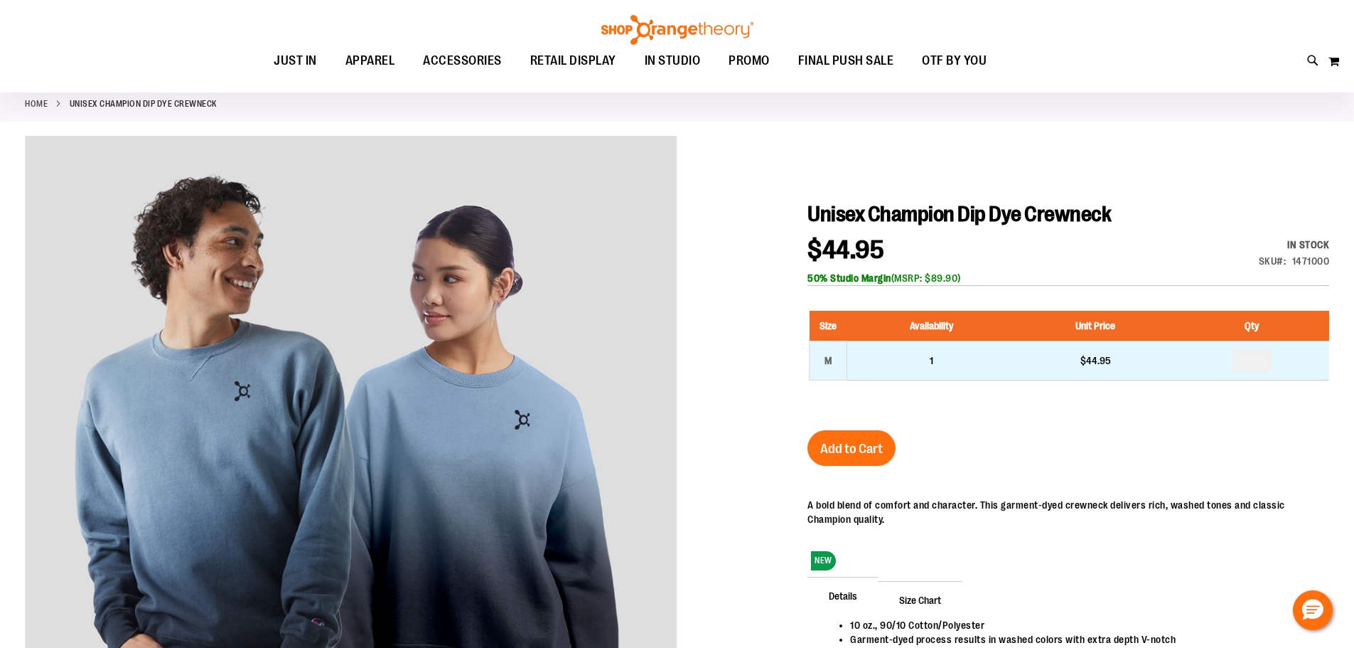
type input "**********"
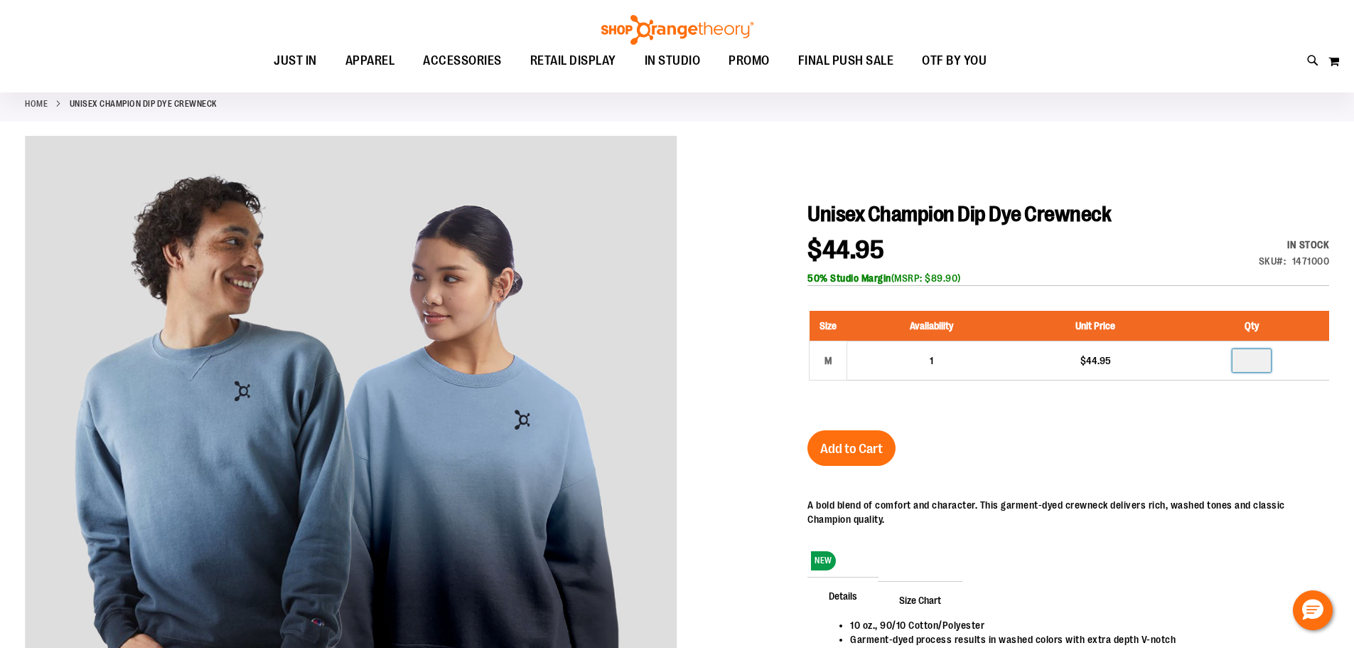
drag, startPoint x: 1191, startPoint y: 358, endPoint x: 621, endPoint y: 323, distance: 571.2
click at [985, 350] on tr "M 1 $44.95" at bounding box center [1070, 360] width 520 height 39
type input "*"
click at [852, 455] on span "Add to Cart" at bounding box center [851, 449] width 63 height 16
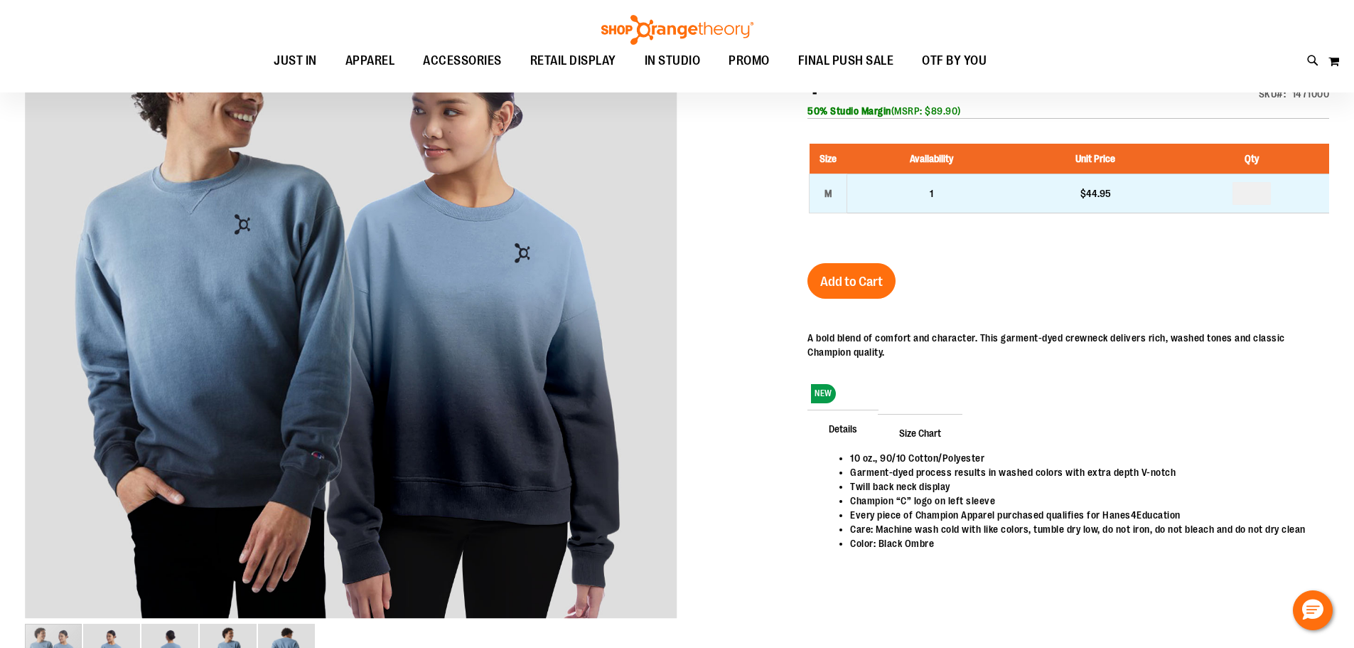
scroll to position [65, 0]
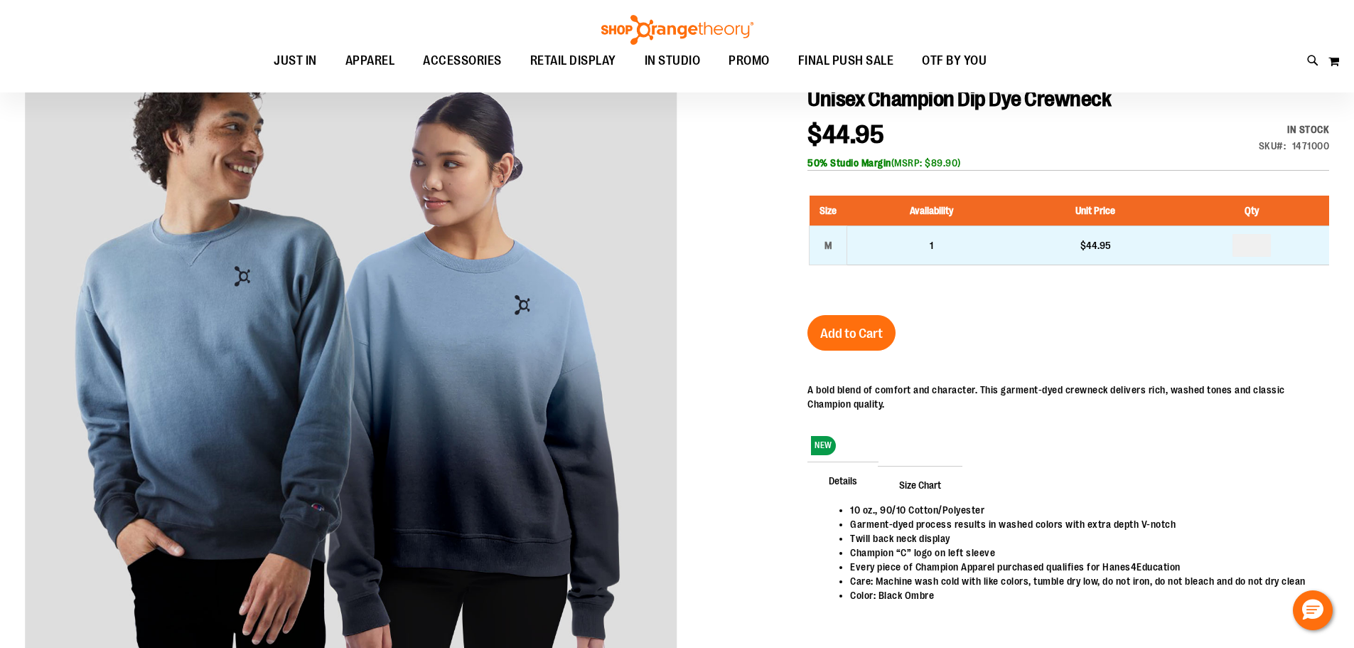
type input "**********"
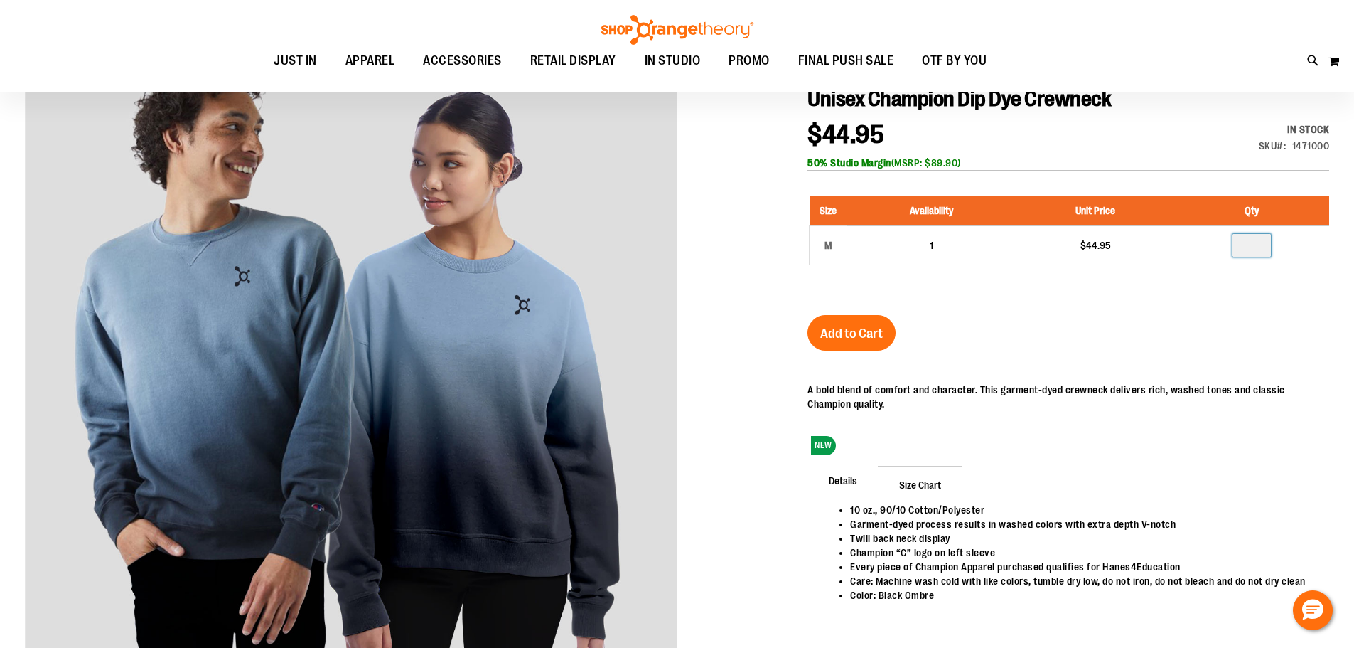
drag, startPoint x: 1264, startPoint y: 247, endPoint x: 939, endPoint y: 215, distance: 326.4
click at [1175, 245] on tr "M 1 $44.95" at bounding box center [1070, 245] width 520 height 39
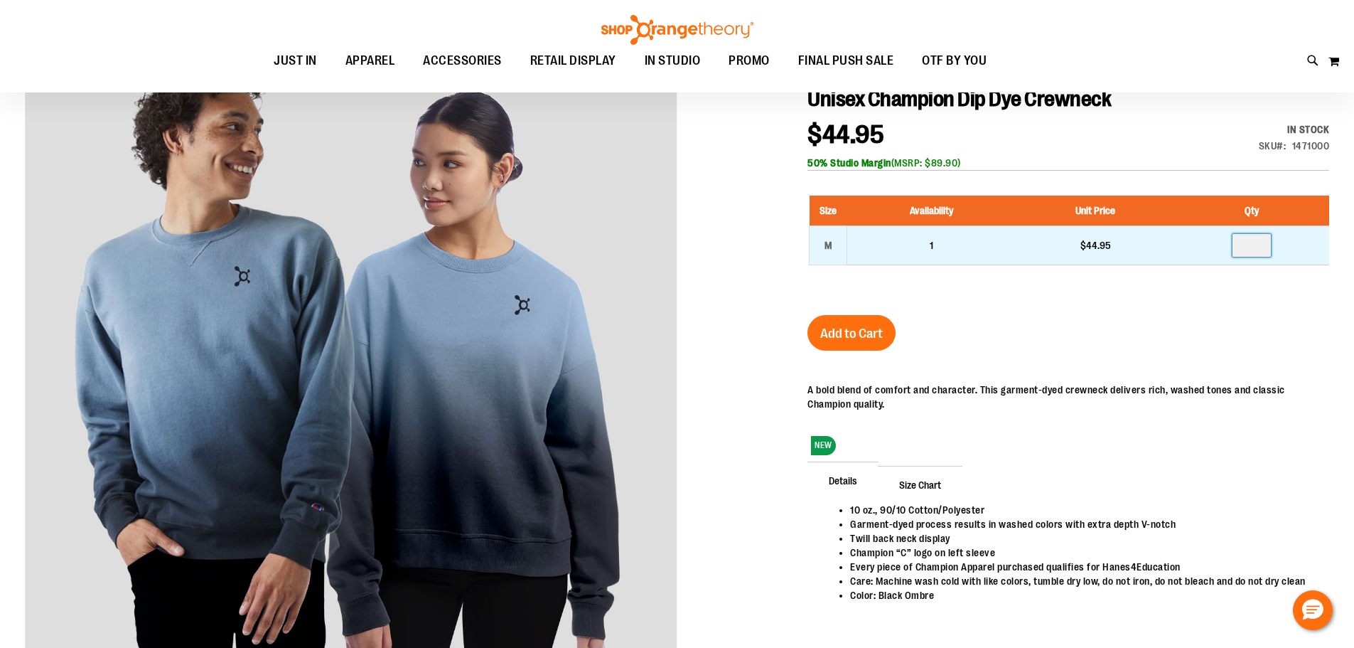
type input "*"
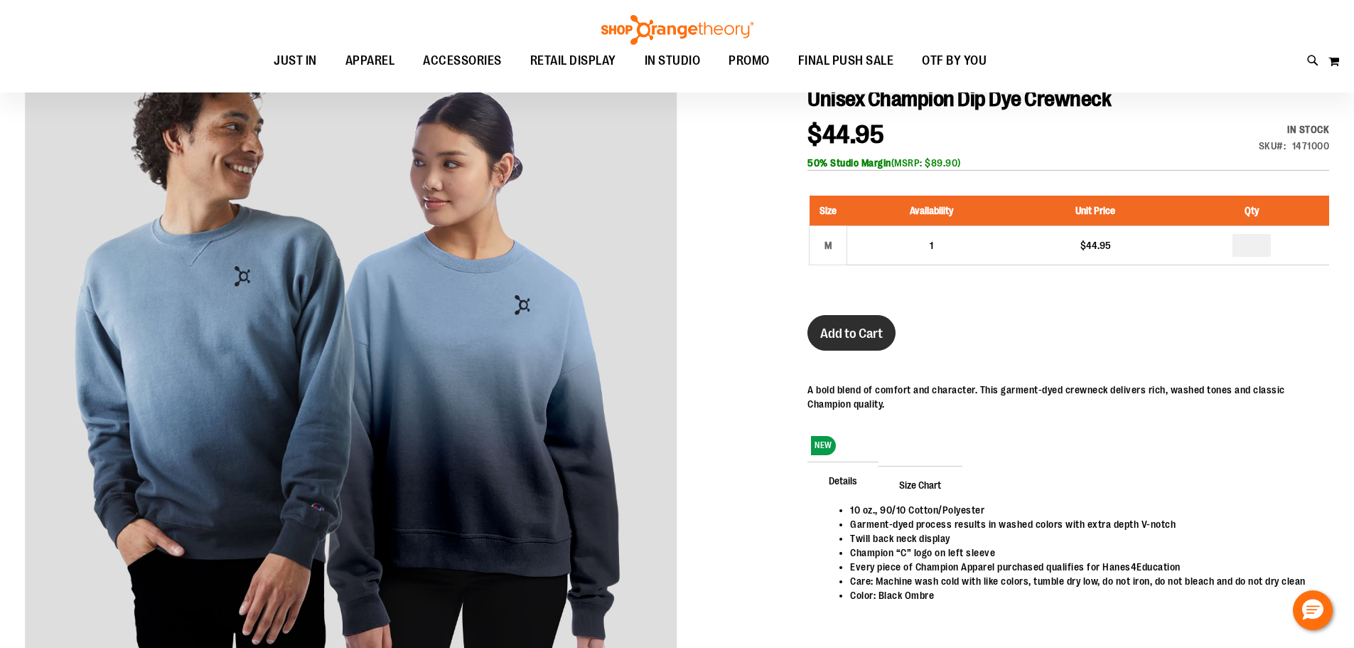
click at [873, 346] on button "Add to Cart" at bounding box center [852, 333] width 88 height 36
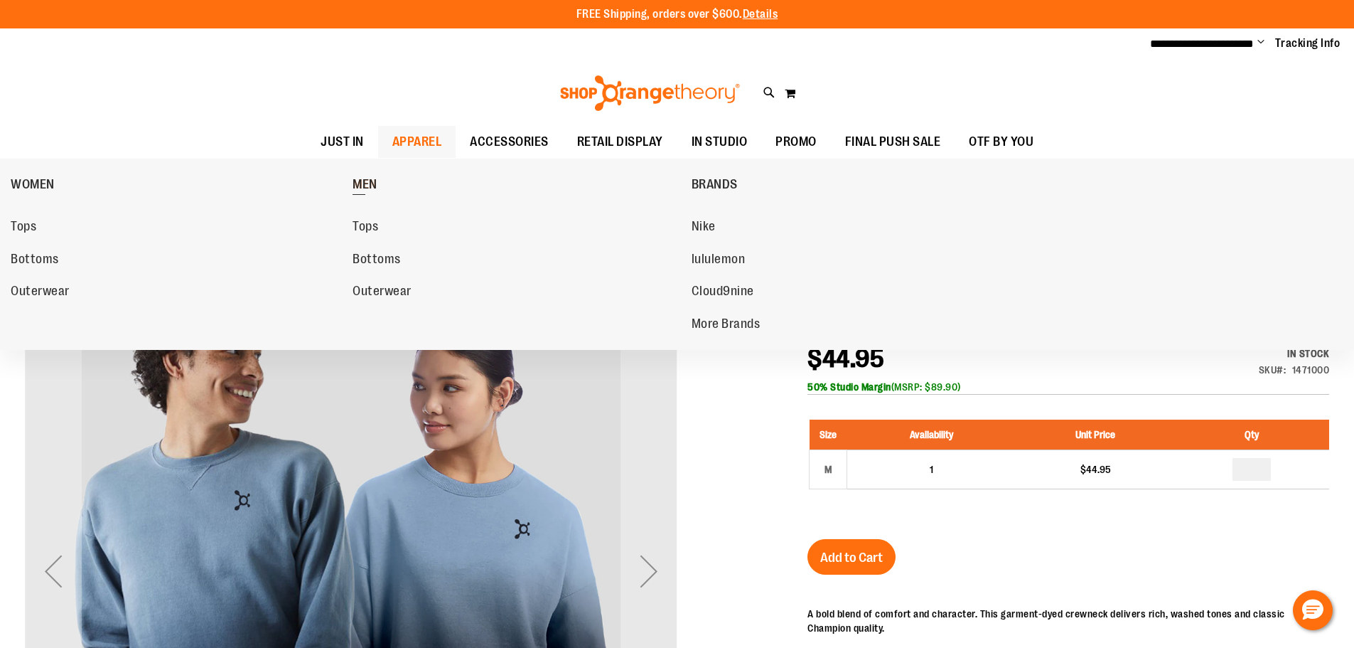
type input "**********"
click at [372, 183] on span "MEN" at bounding box center [365, 186] width 25 height 18
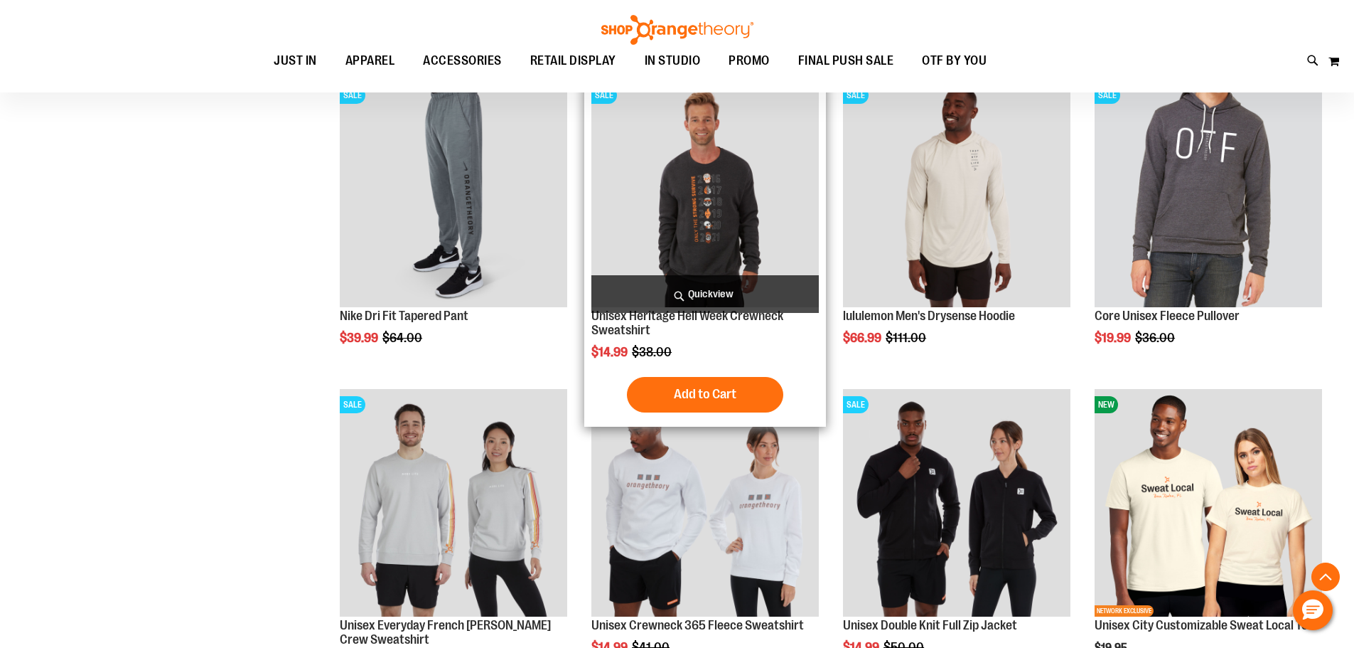
scroll to position [1280, 0]
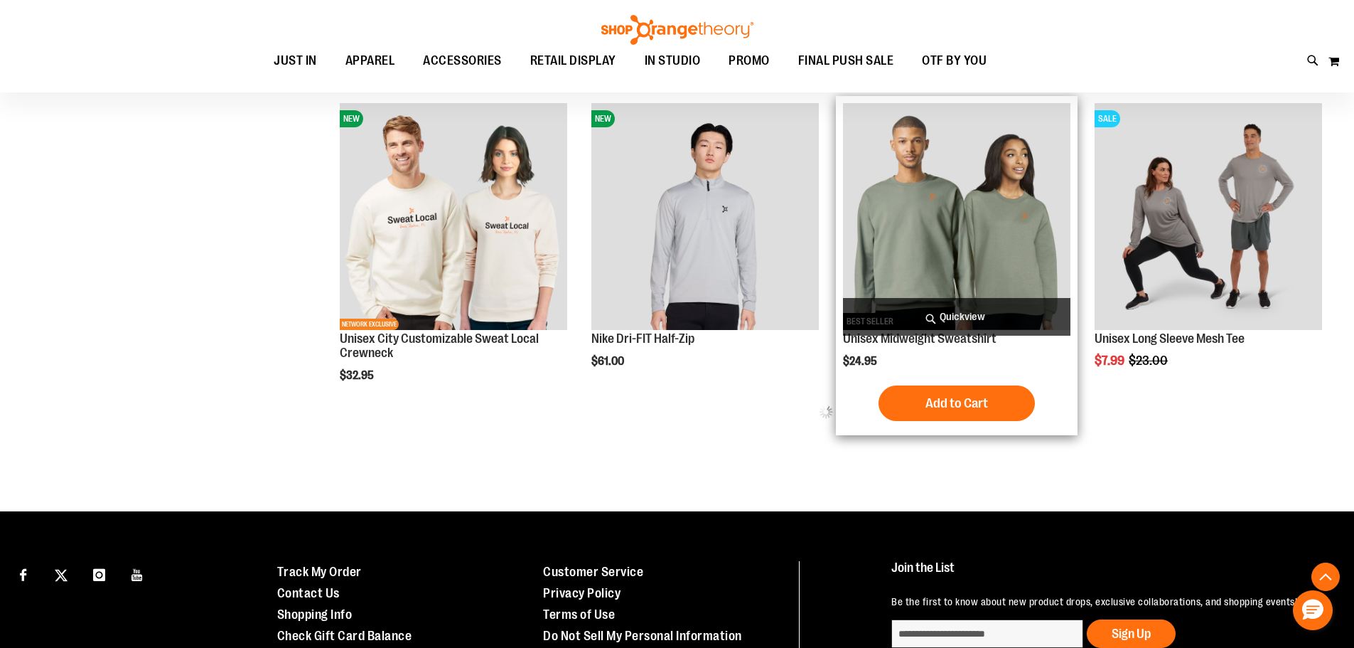
scroll to position [1706, 0]
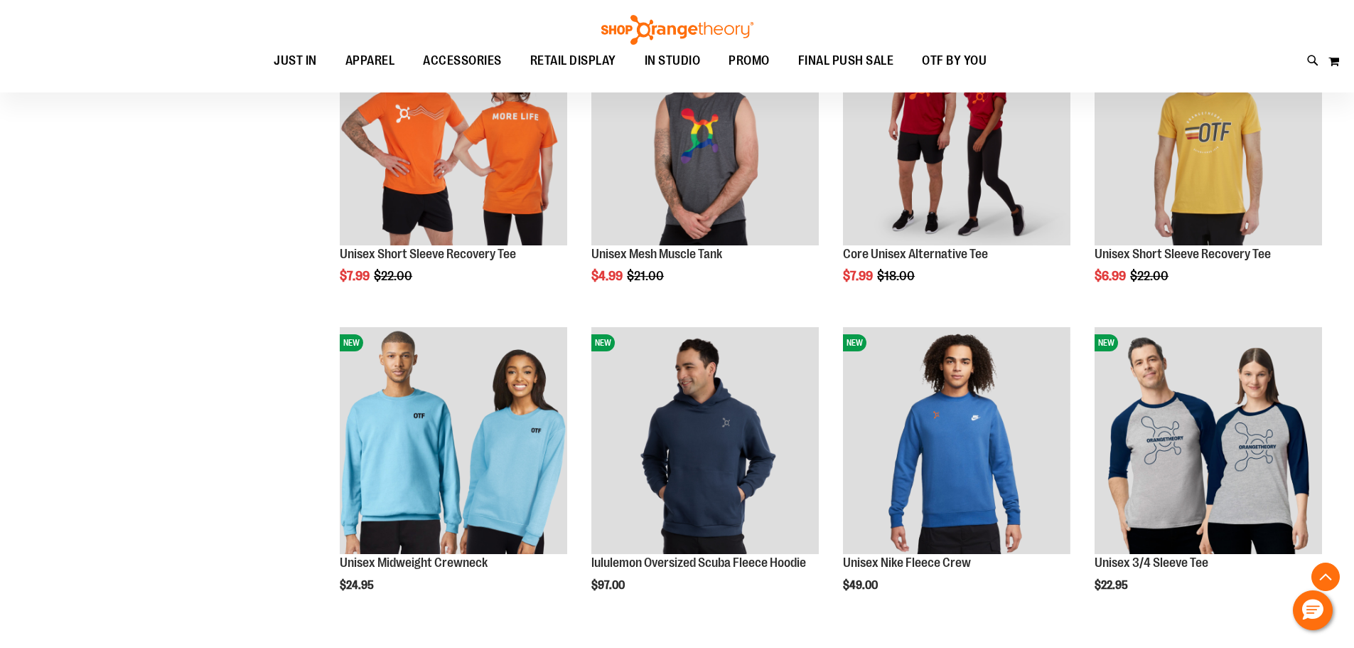
scroll to position [2631, 0]
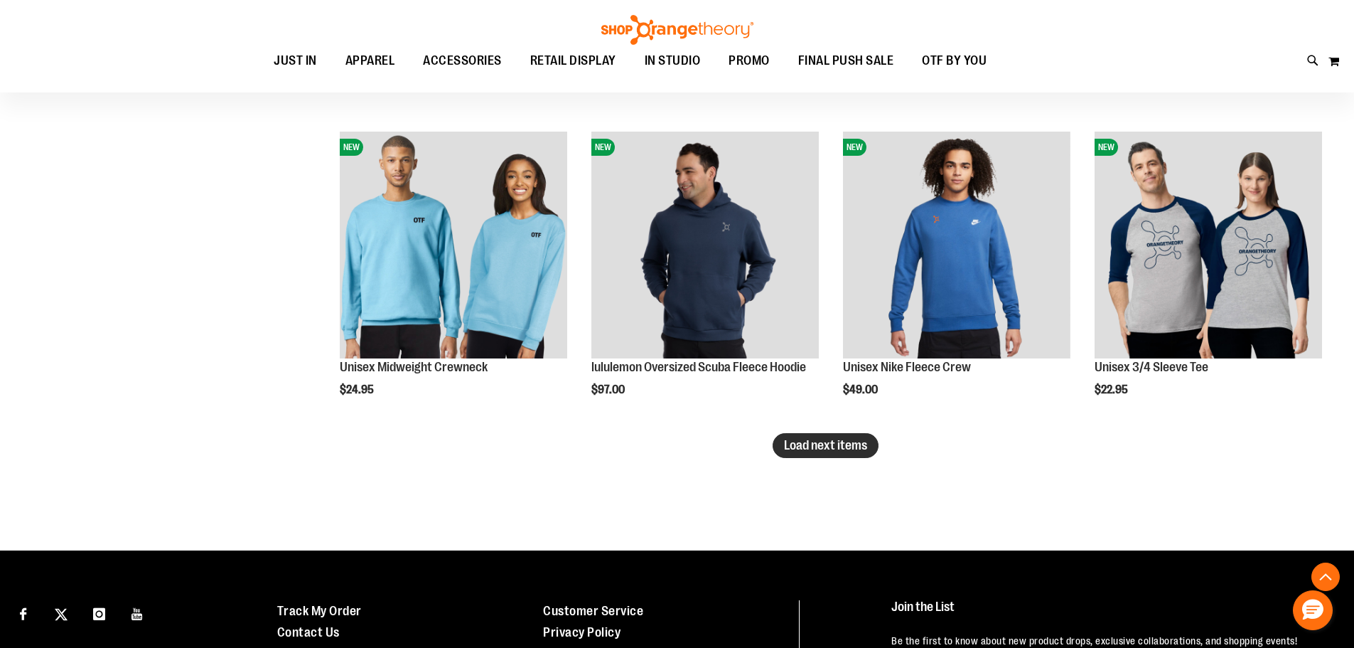
type input "**********"
click at [818, 453] on button "Load next items" at bounding box center [826, 445] width 106 height 25
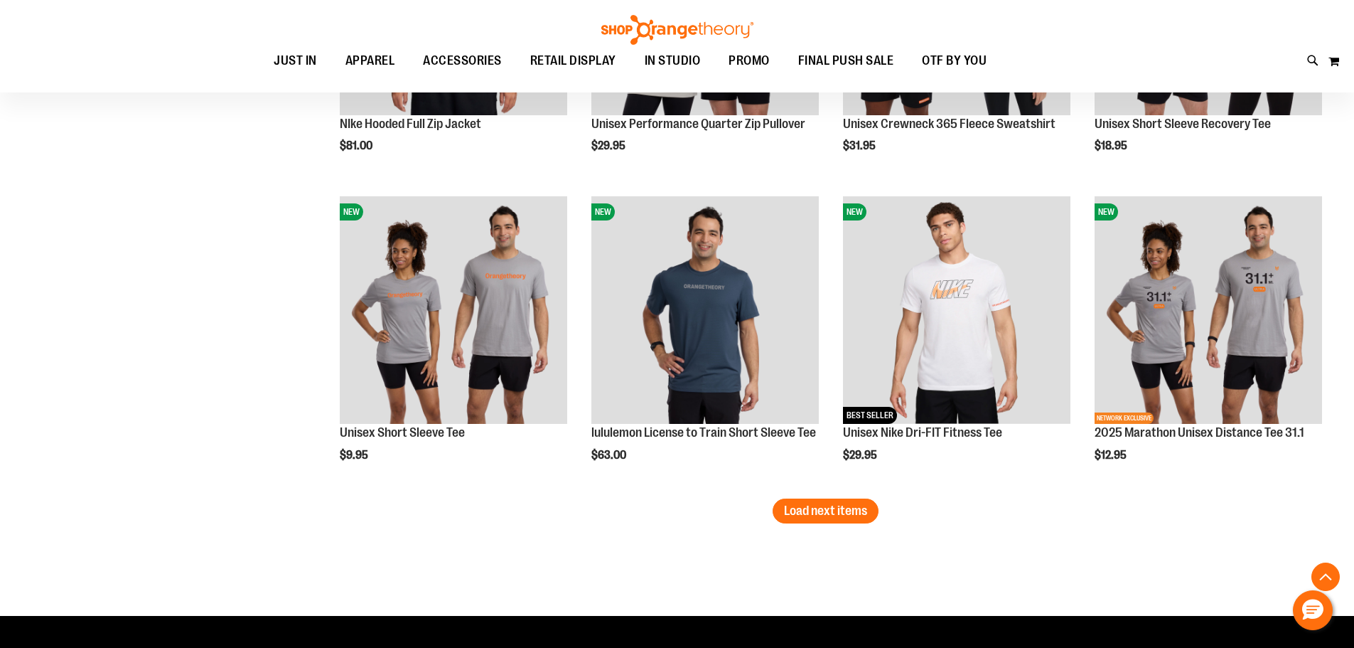
scroll to position [3697, 0]
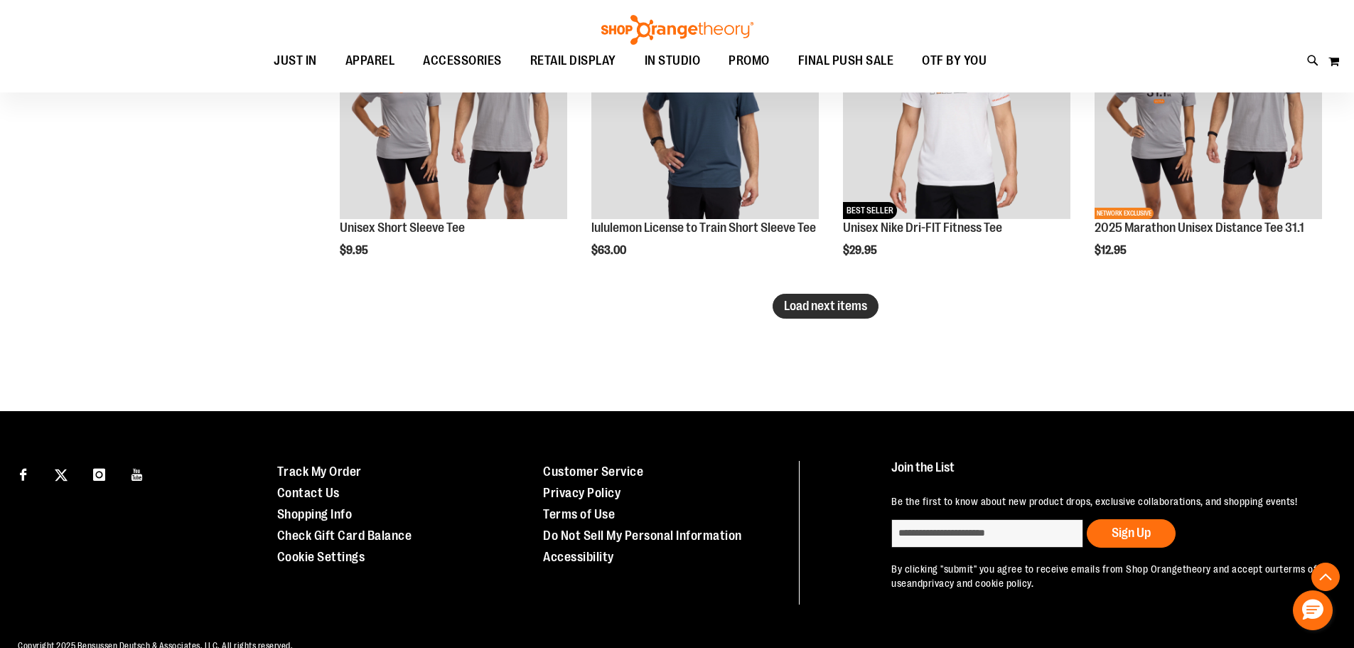
click at [818, 315] on button "Load next items" at bounding box center [826, 306] width 106 height 25
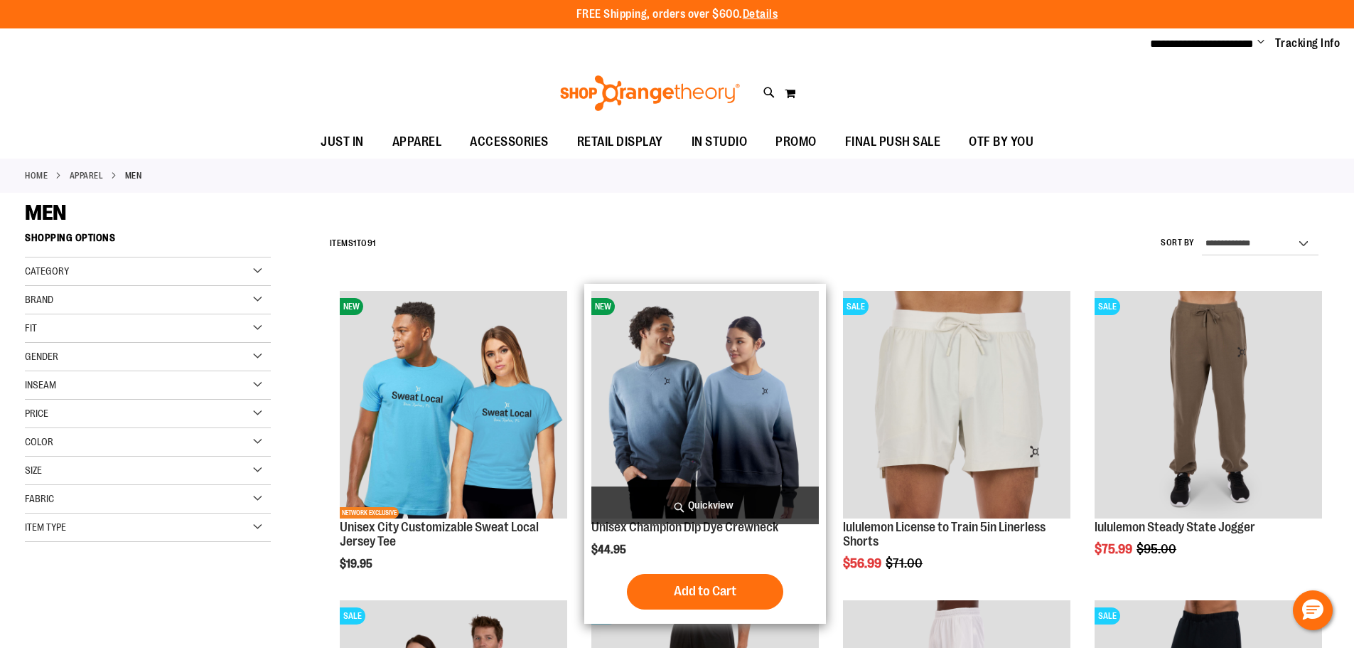
click at [699, 577] on button "Add to Cart" at bounding box center [705, 592] width 156 height 36
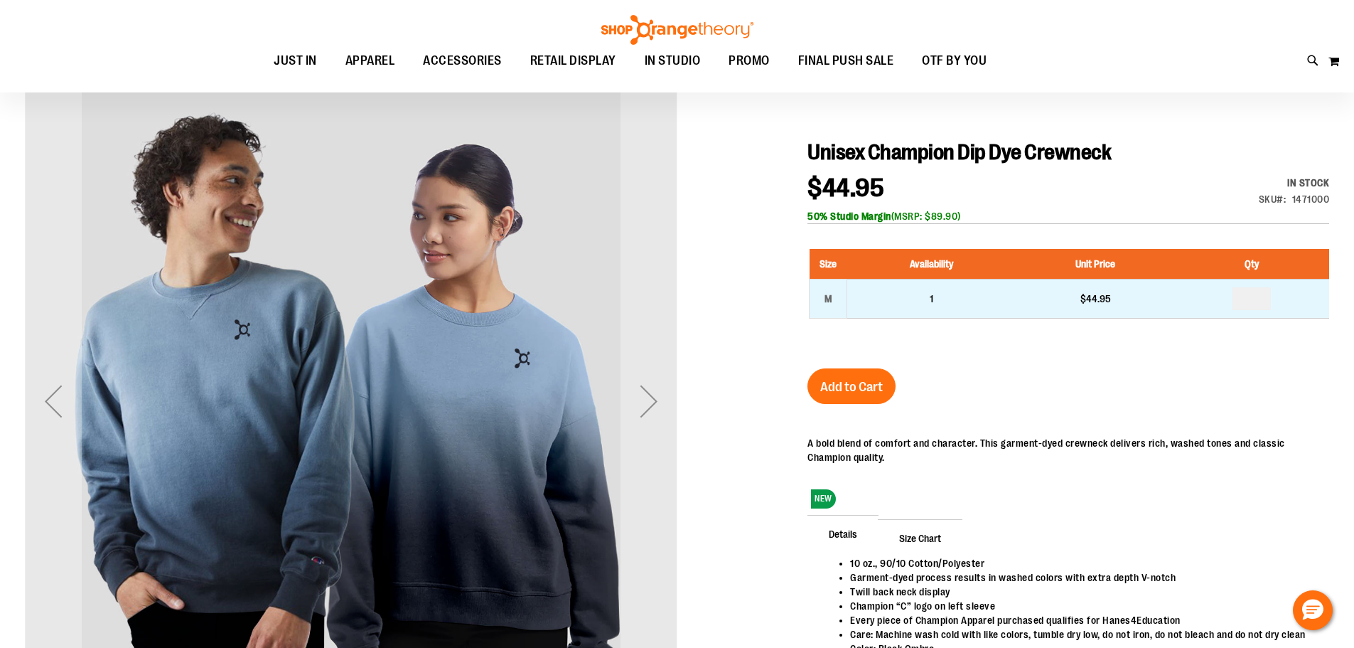
scroll to position [141, 0]
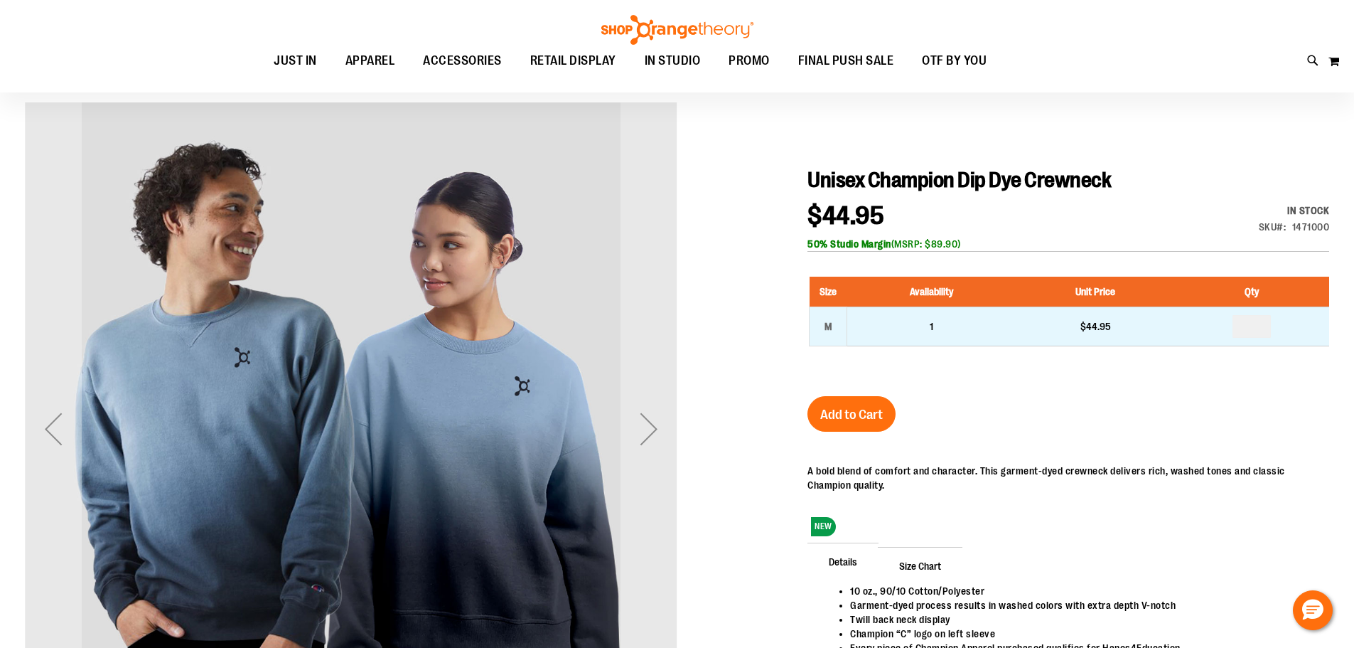
type input "**********"
drag, startPoint x: 1263, startPoint y: 323, endPoint x: 1230, endPoint y: 323, distance: 32.7
click at [1230, 323] on td at bounding box center [1252, 326] width 154 height 39
type input "*"
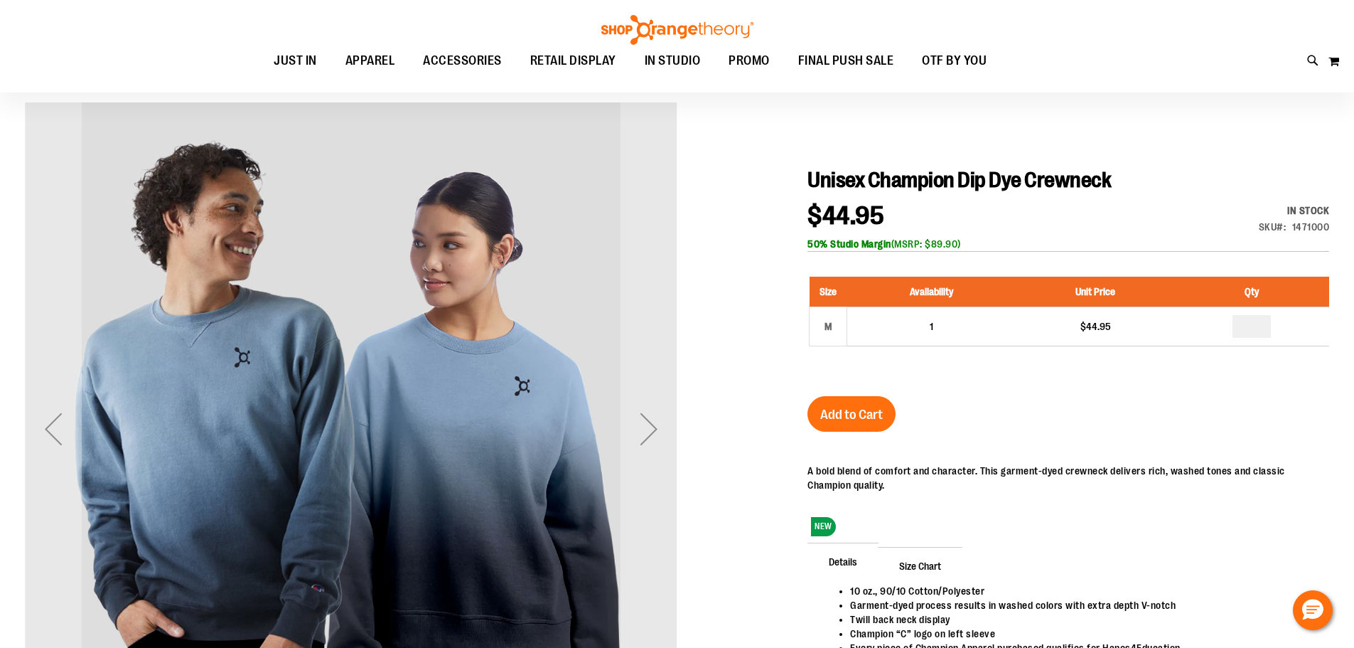
click at [1103, 446] on div "Unisex Champion Dip Dye Crewneck $44.95 In stock Only %1 left SKU 1471000 50% S…" at bounding box center [1069, 454] width 522 height 574
click at [841, 422] on span "Add to Cart" at bounding box center [851, 415] width 63 height 16
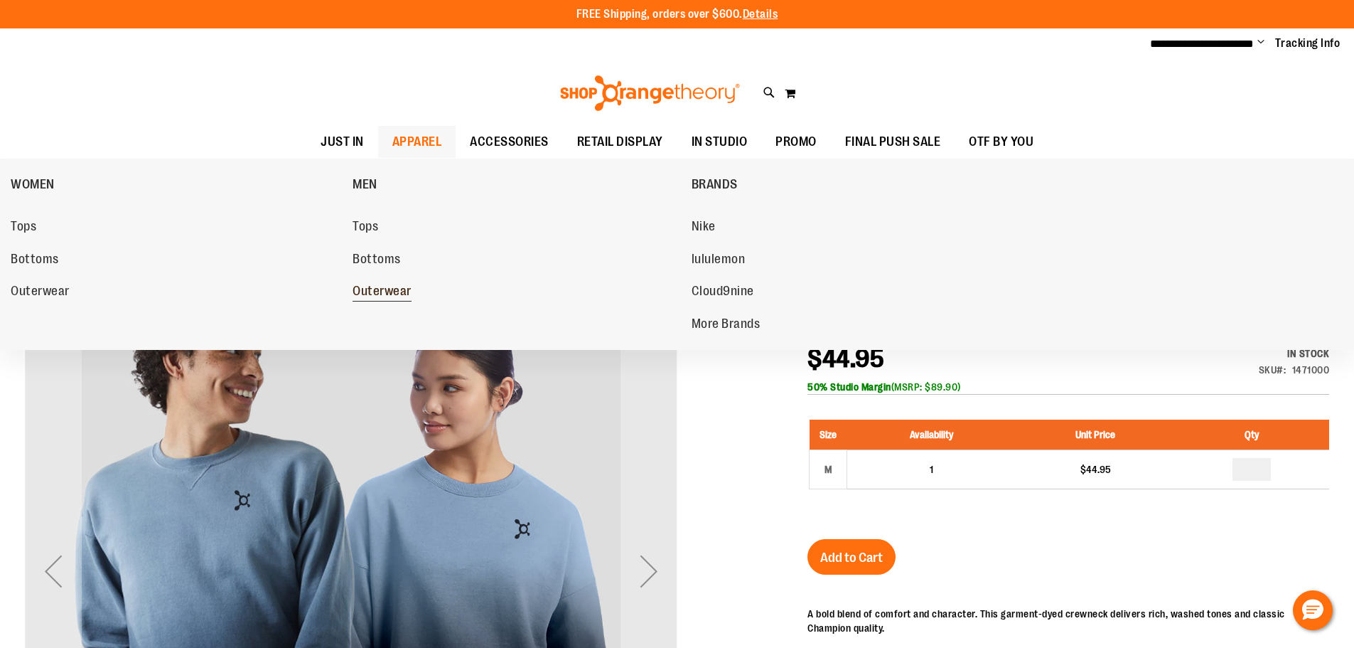
type input "**********"
click at [380, 285] on span "Outerwear" at bounding box center [382, 293] width 59 height 18
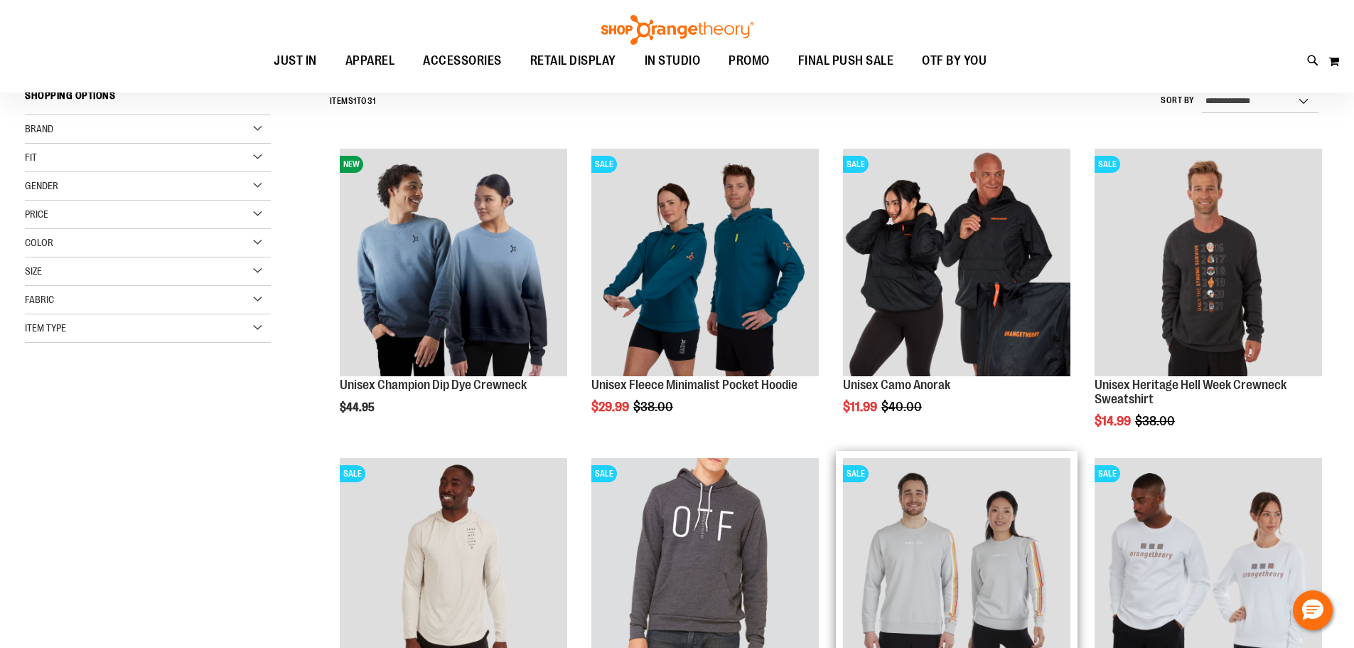
scroll to position [141, 0]
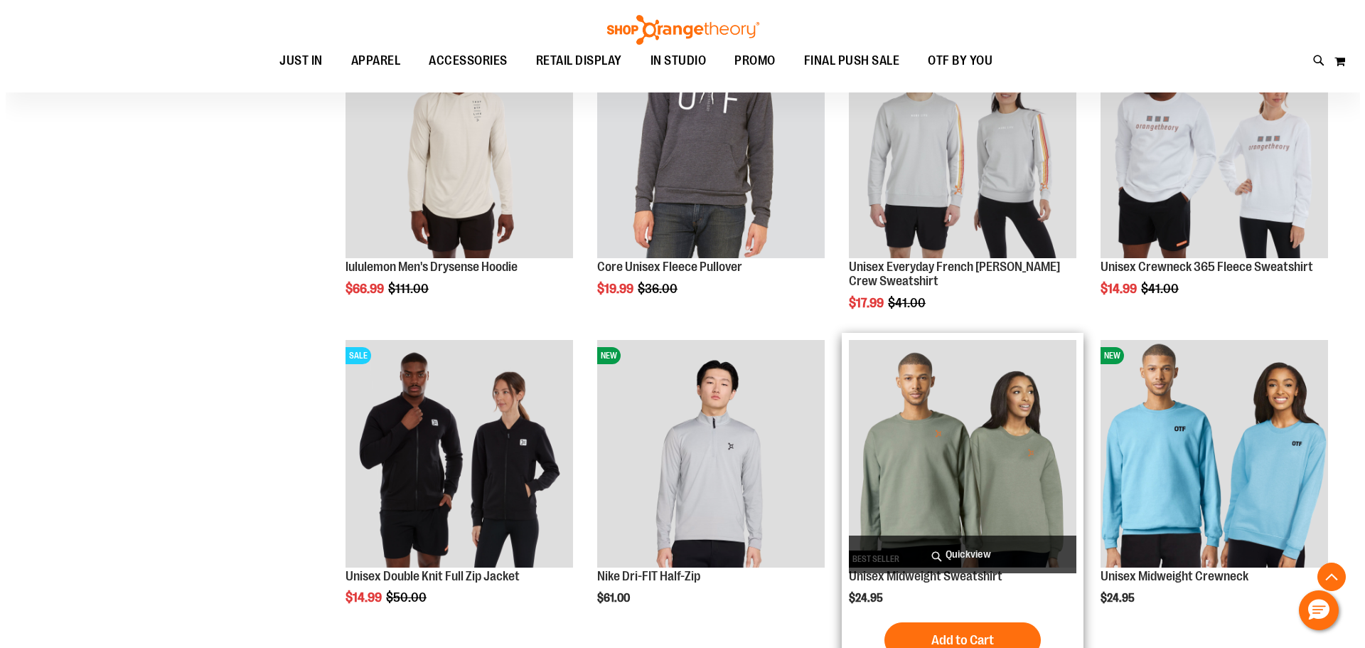
scroll to position [781, 0]
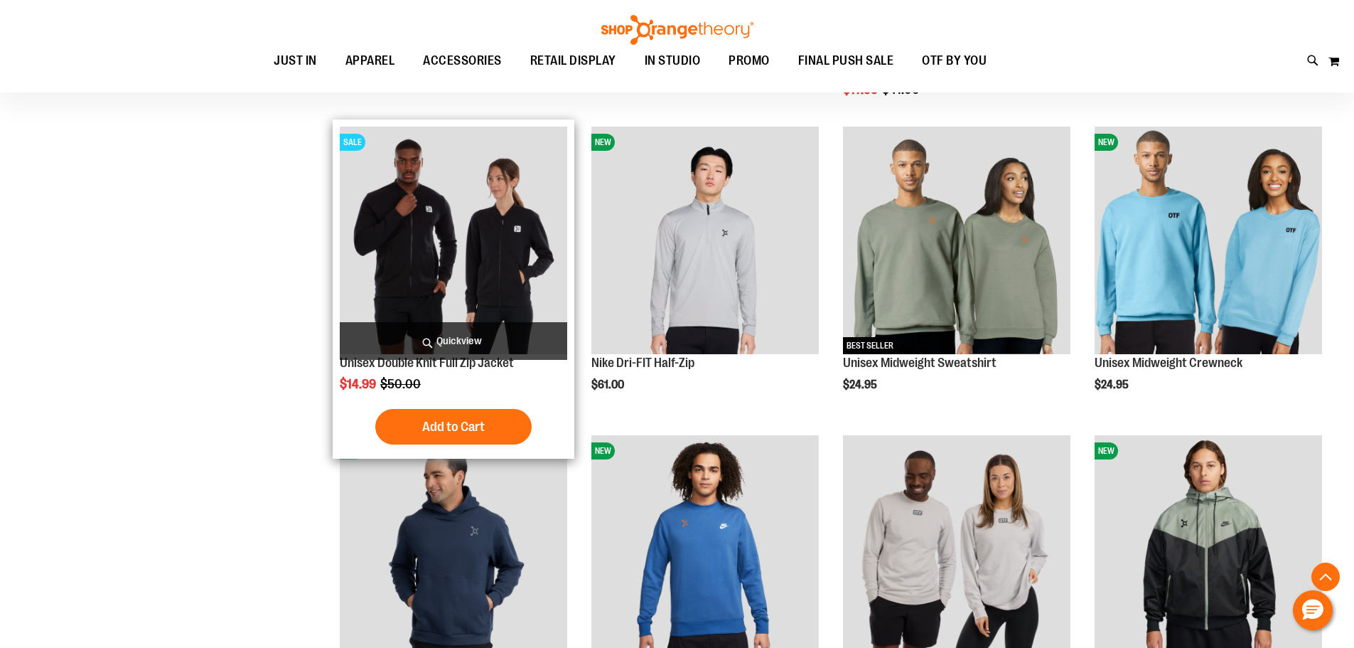
type input "**********"
click at [410, 335] on span "Quickview" at bounding box center [454, 341] width 228 height 38
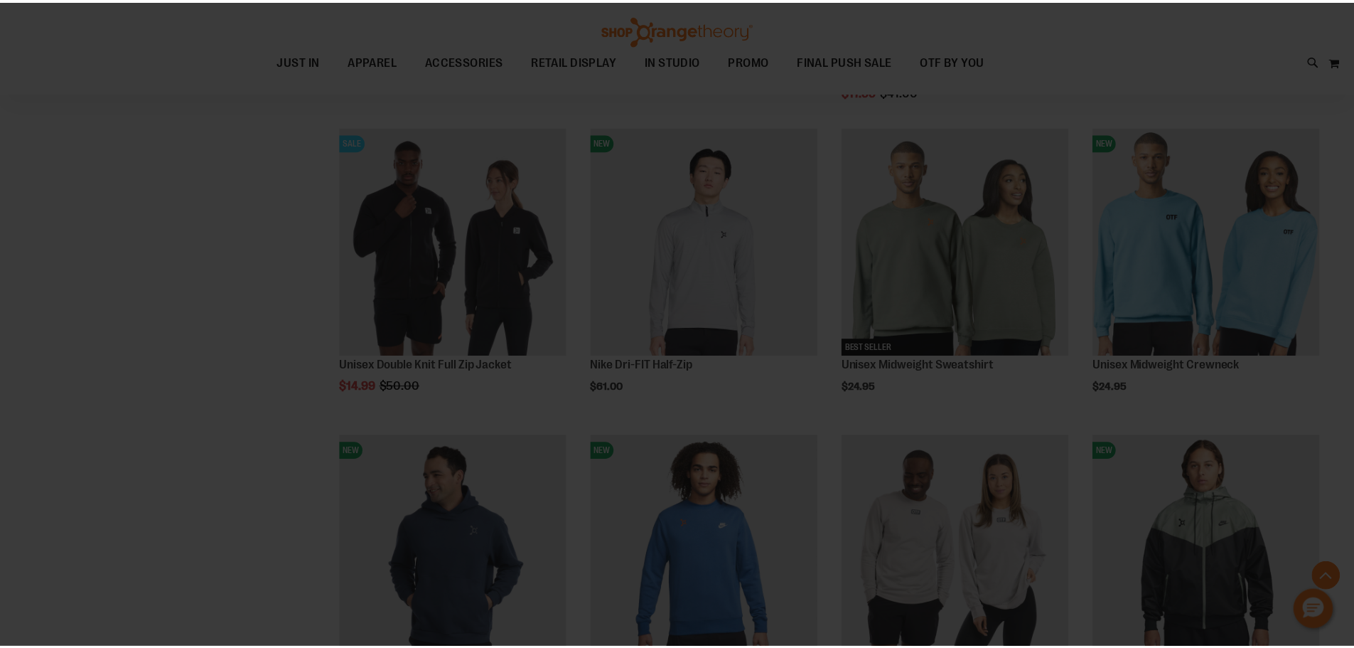
scroll to position [0, 0]
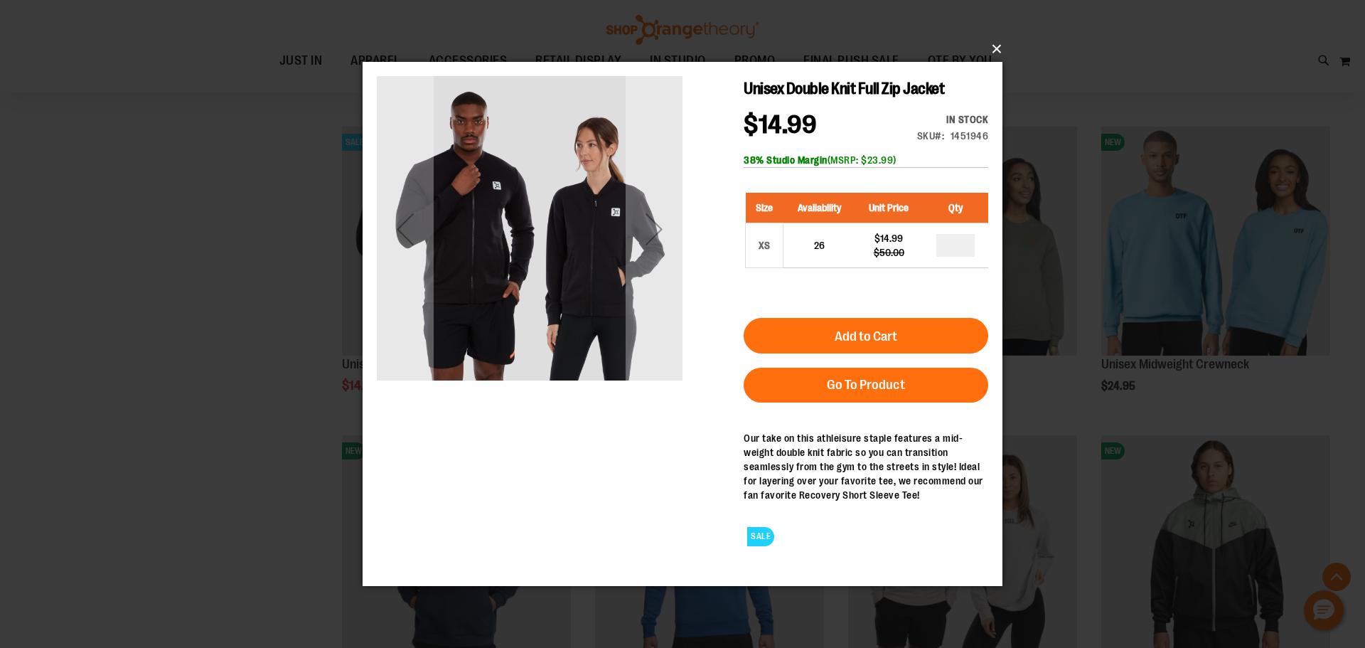
click at [983, 41] on button "×" at bounding box center [687, 48] width 640 height 31
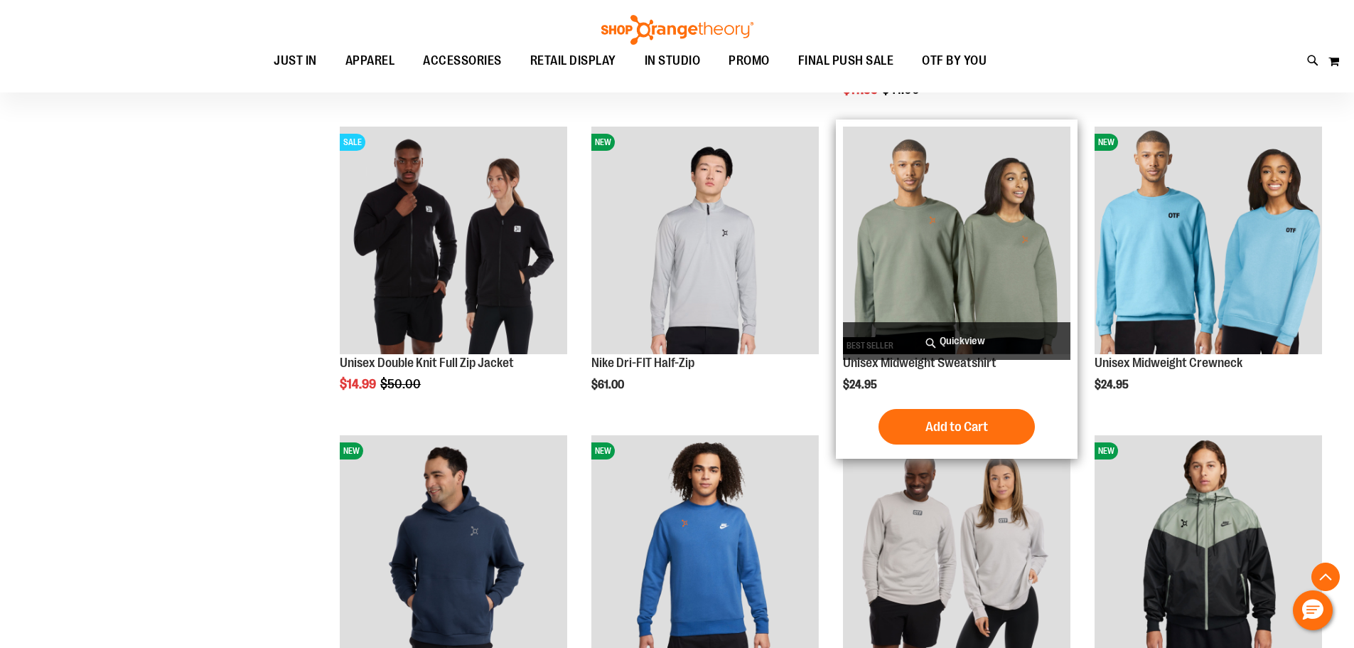
click at [929, 304] on img "product" at bounding box center [957, 241] width 228 height 228
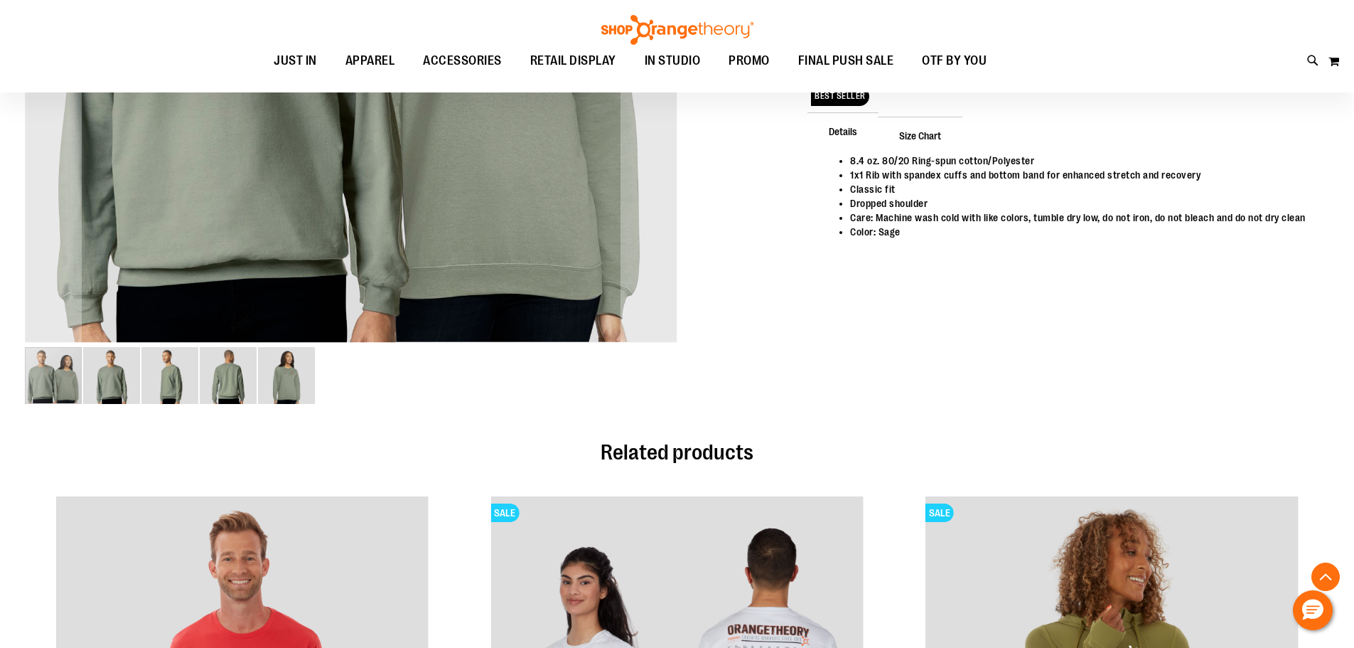
scroll to position [213, 0]
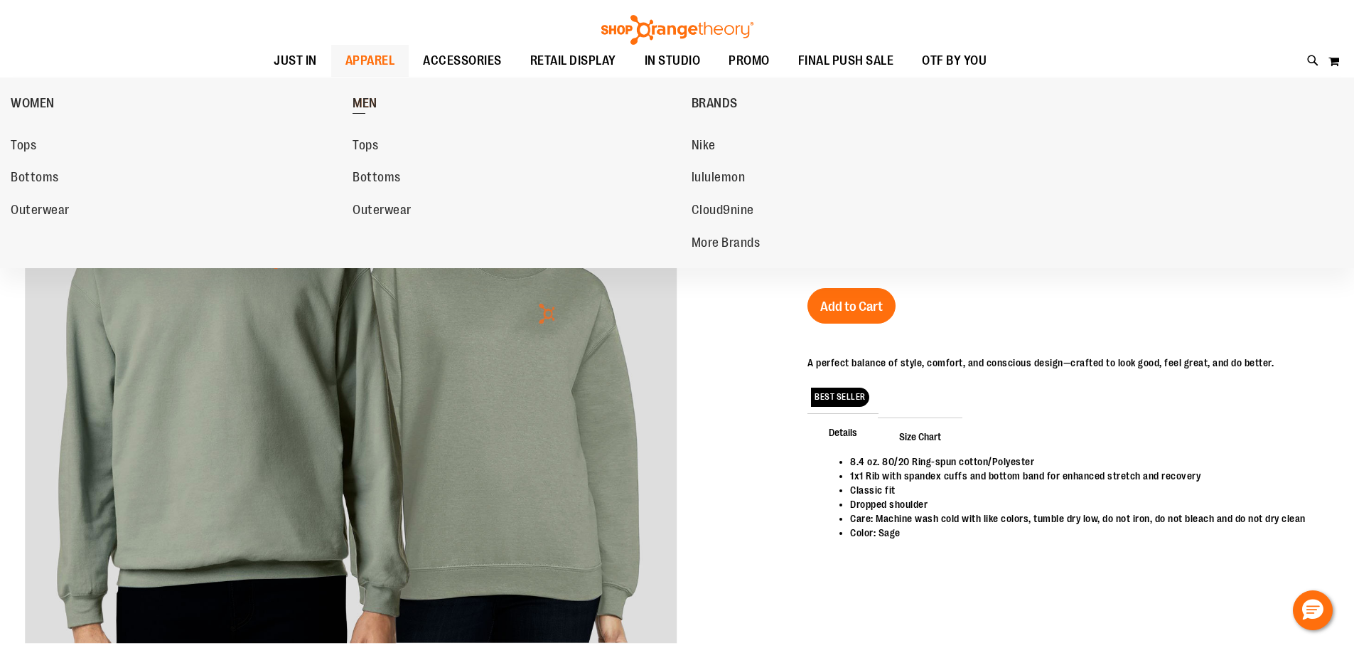
type input "**********"
click at [378, 107] on span "MEN" at bounding box center [365, 105] width 25 height 18
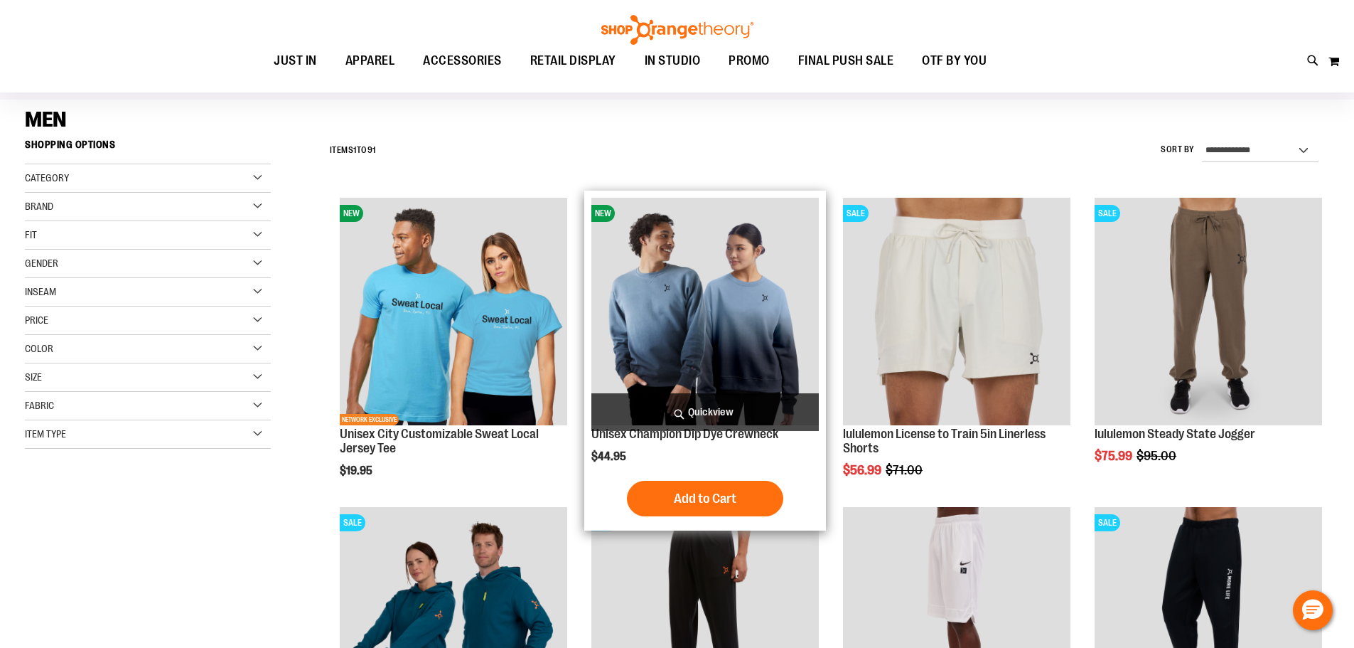
scroll to position [70, 0]
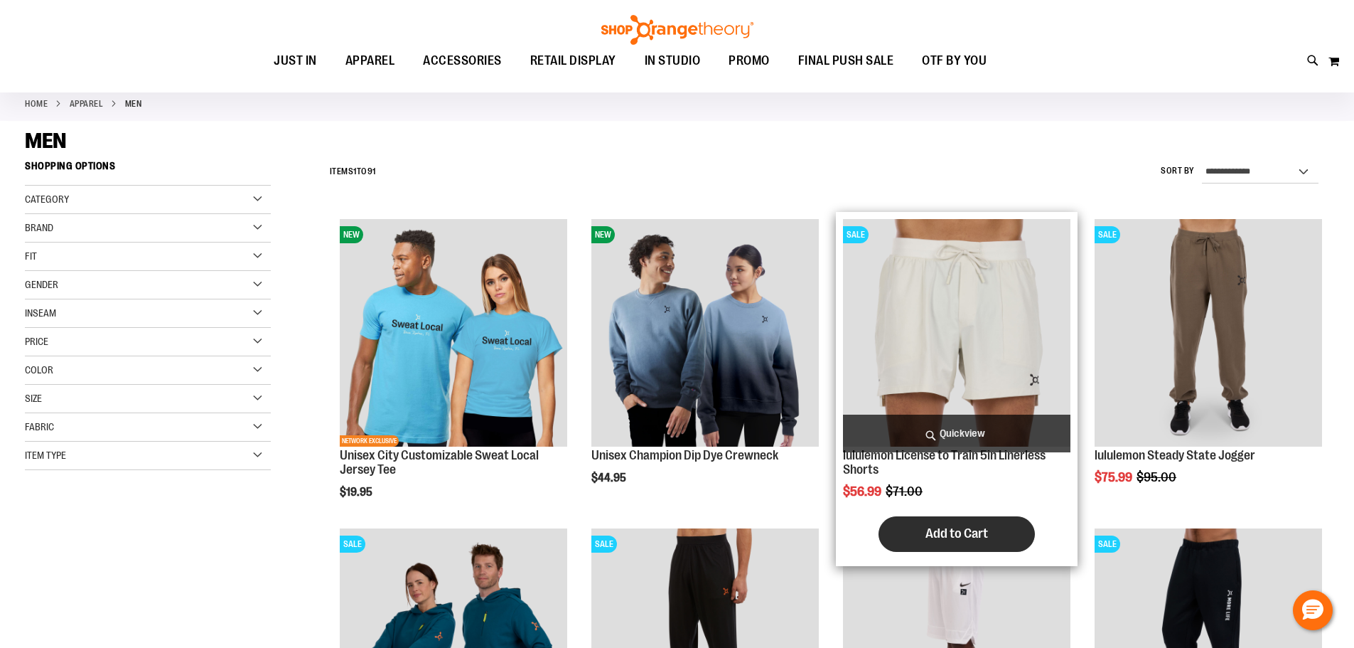
type input "**********"
click at [961, 525] on button "Add to Cart" at bounding box center [957, 534] width 156 height 36
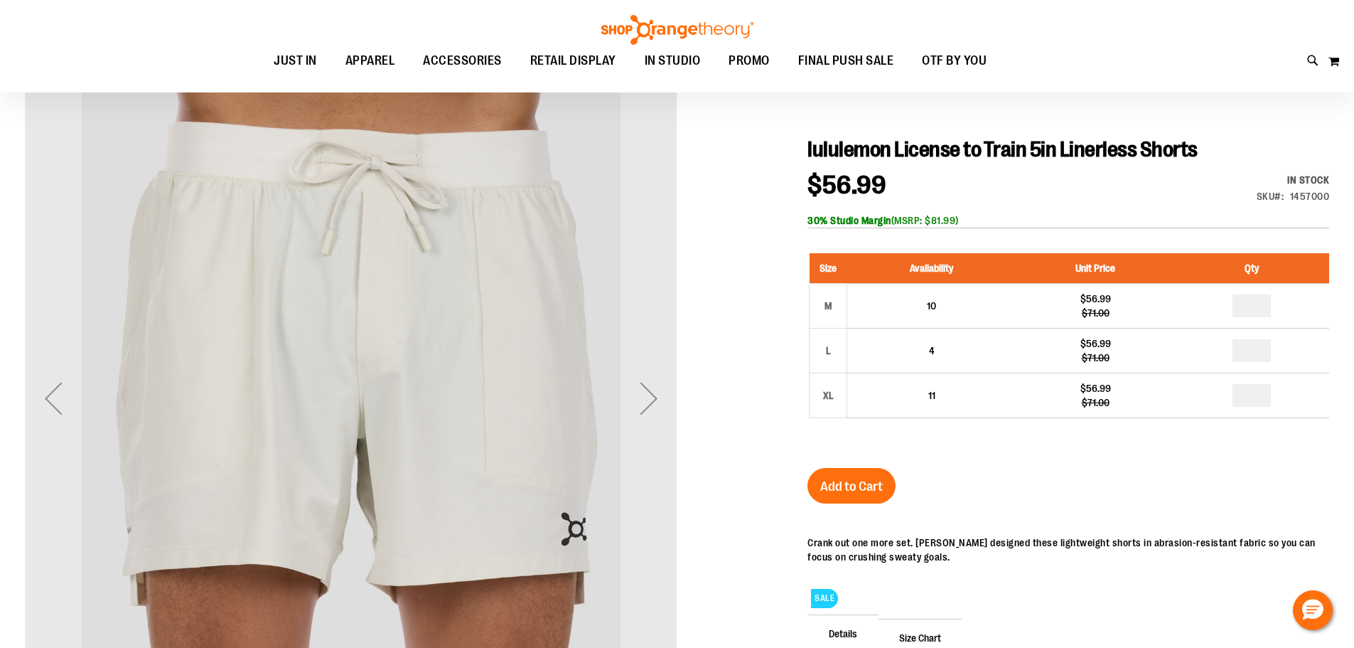
scroll to position [70, 0]
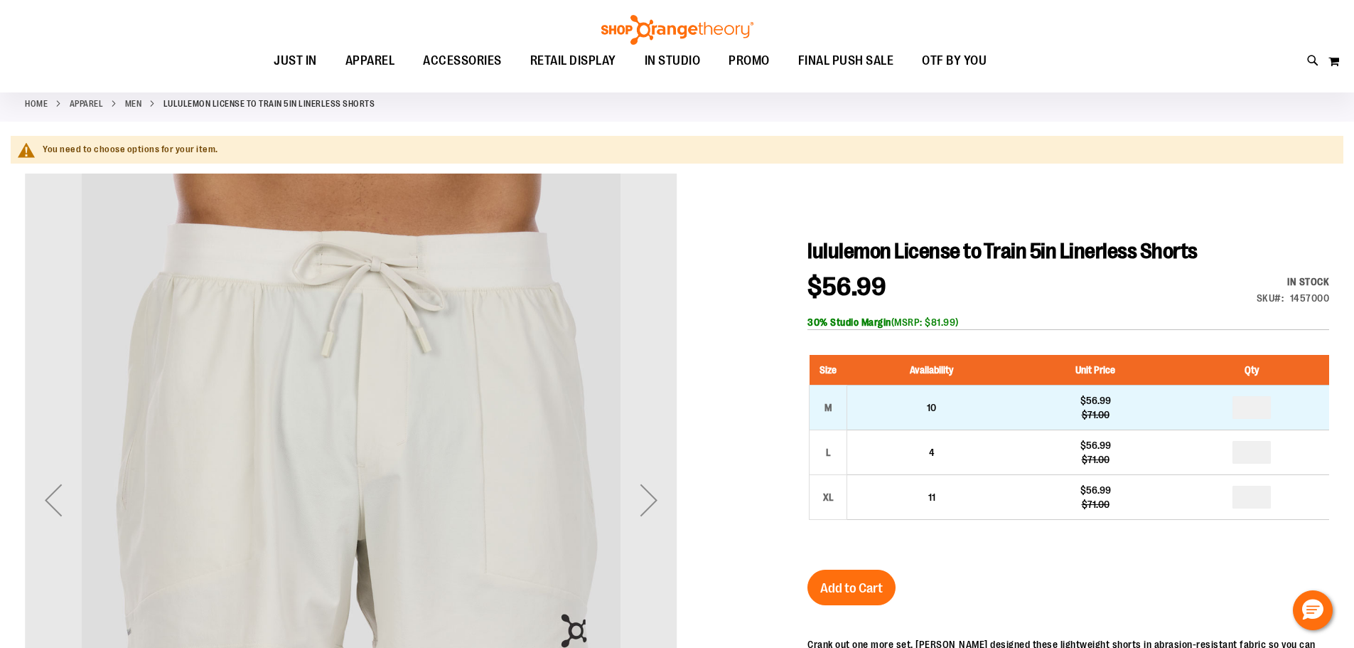
type input "**********"
drag, startPoint x: 1265, startPoint y: 405, endPoint x: 1236, endPoint y: 405, distance: 28.4
click at [1236, 405] on td at bounding box center [1252, 407] width 154 height 45
type input "*"
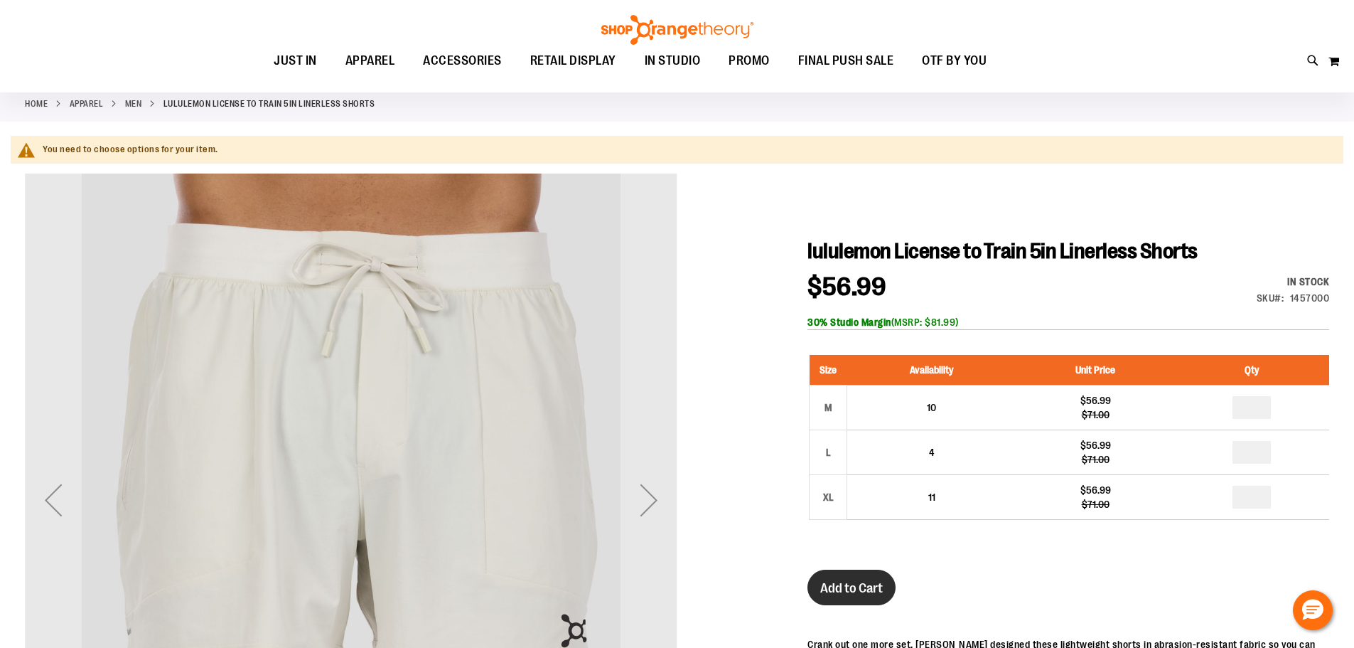
click at [856, 600] on button "Add to Cart" at bounding box center [852, 587] width 88 height 36
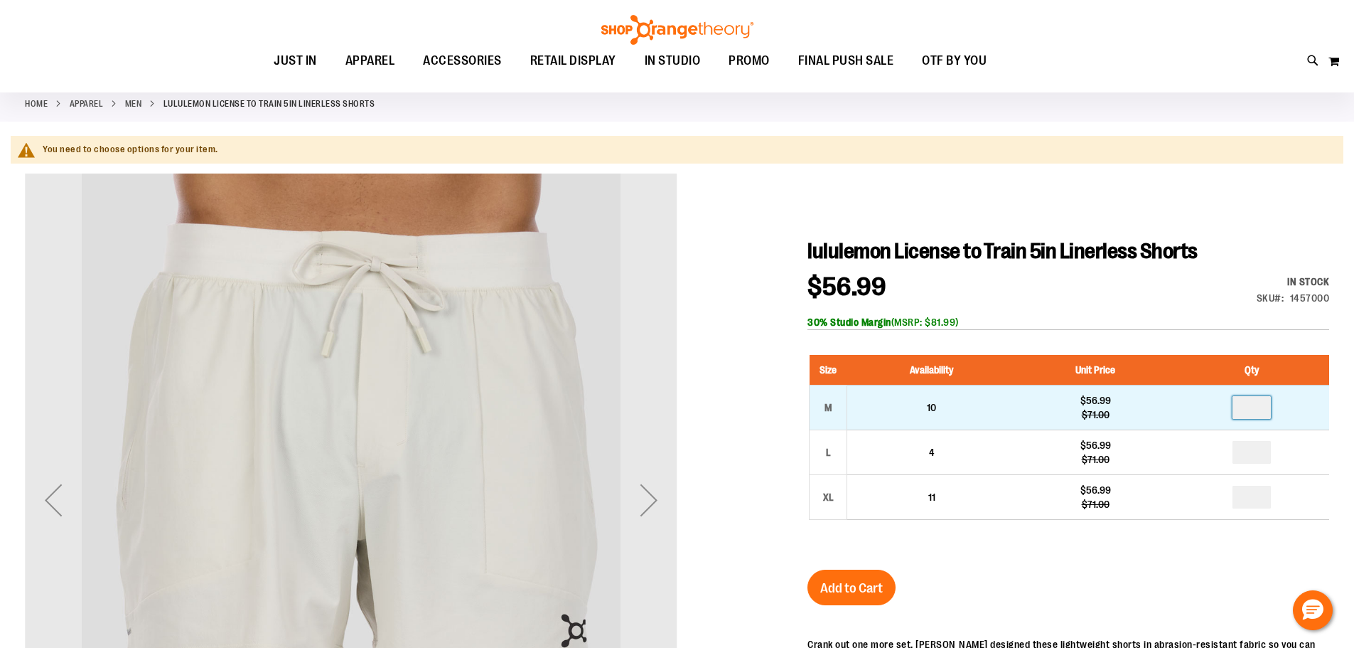
click at [1266, 416] on input "*" at bounding box center [1252, 407] width 38 height 23
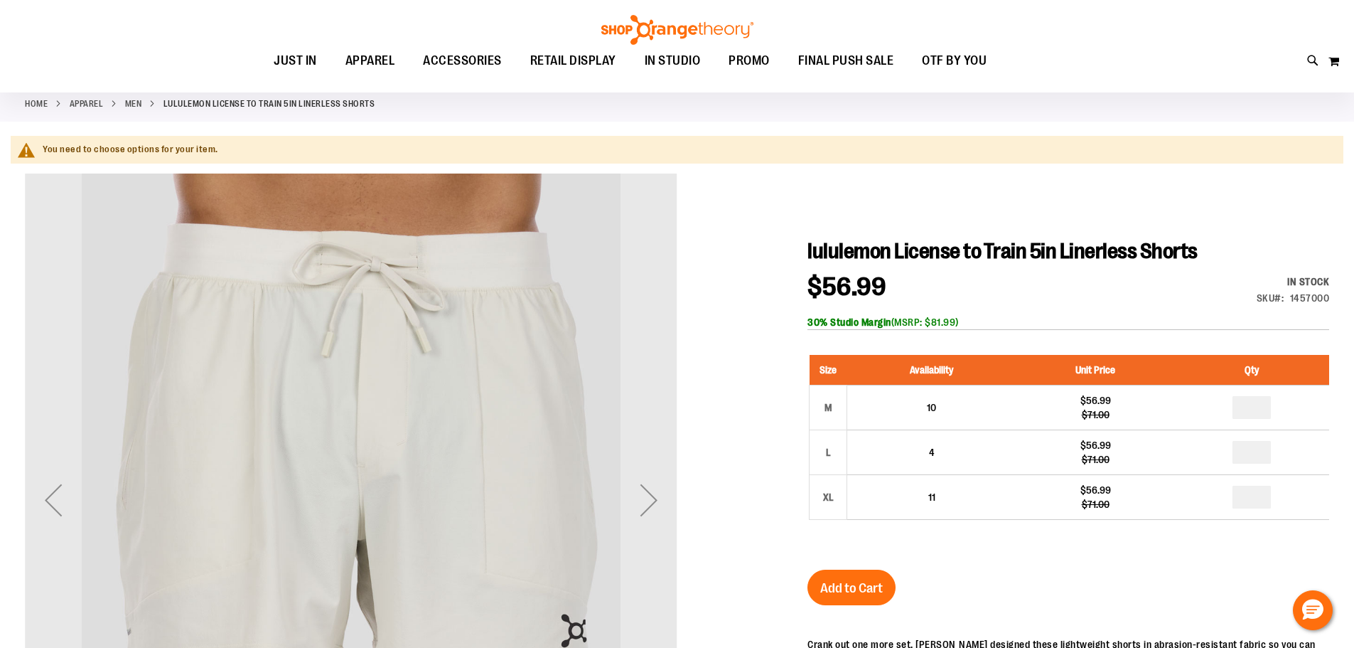
click at [1223, 576] on div "lululemon License to Train 5in Linerless Shorts $56.99 Regular Price $71.00 In …" at bounding box center [1069, 611] width 522 height 747
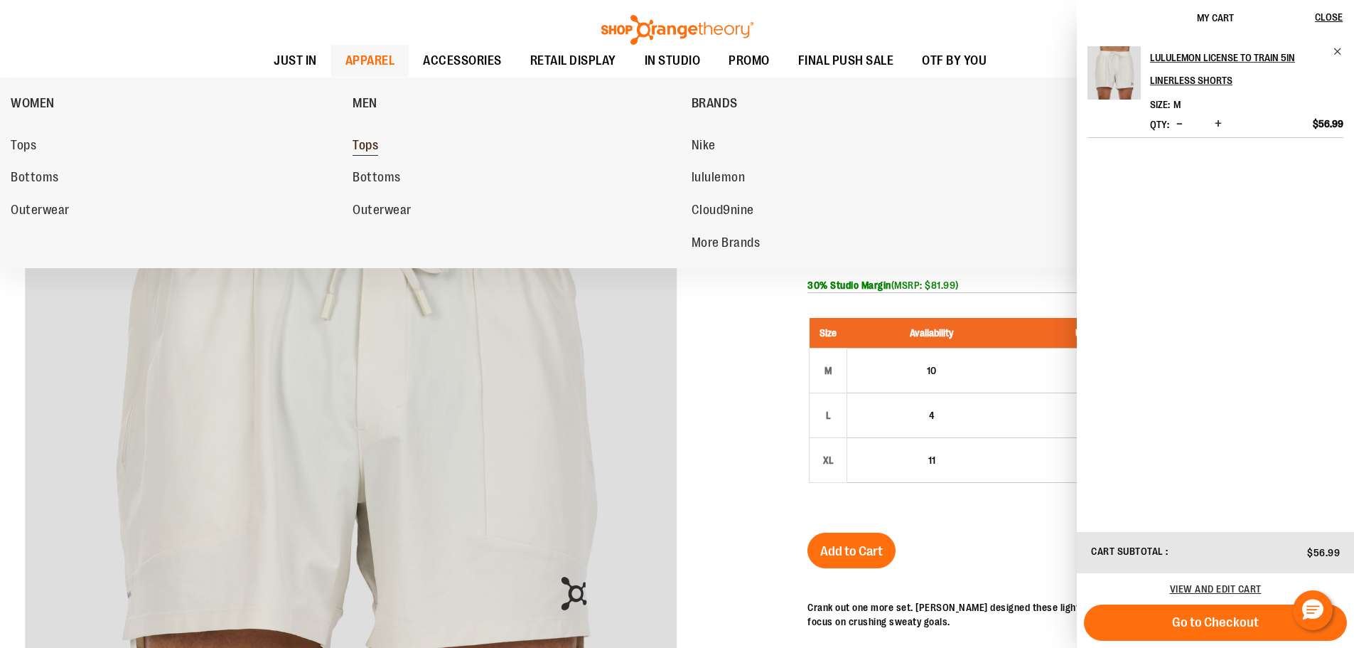
click at [366, 142] on span "Tops" at bounding box center [366, 147] width 26 height 18
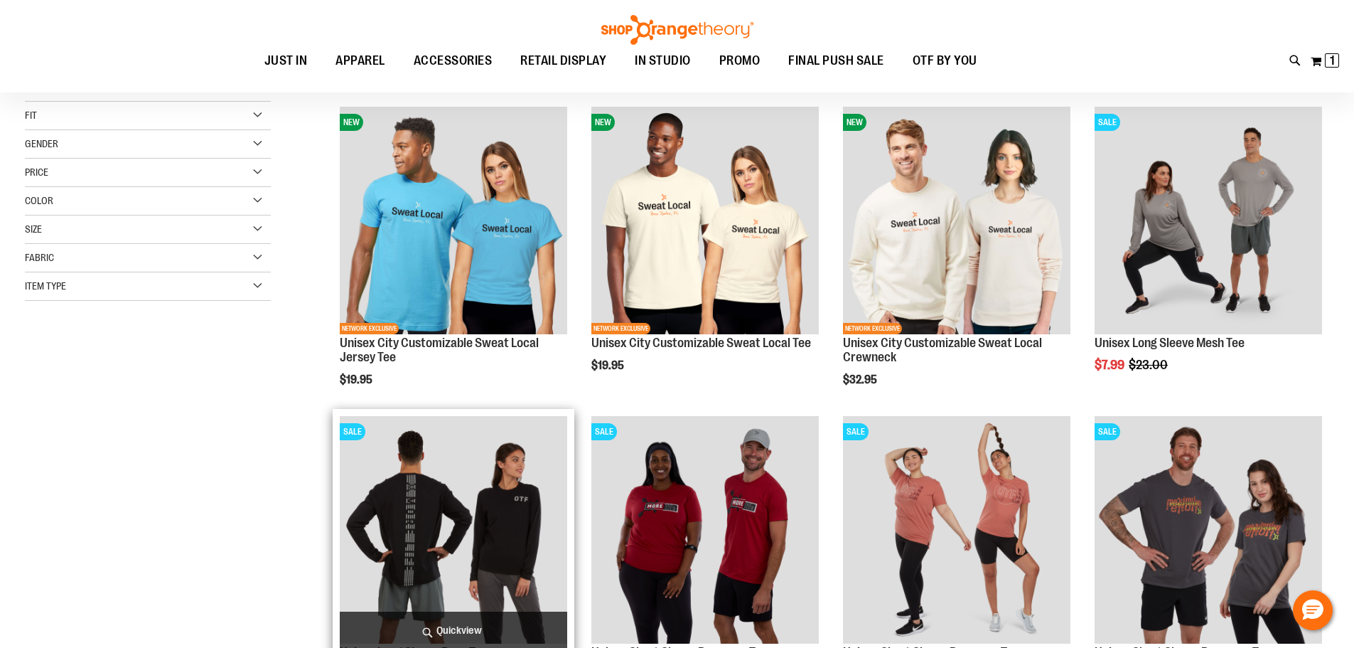
scroll to position [213, 0]
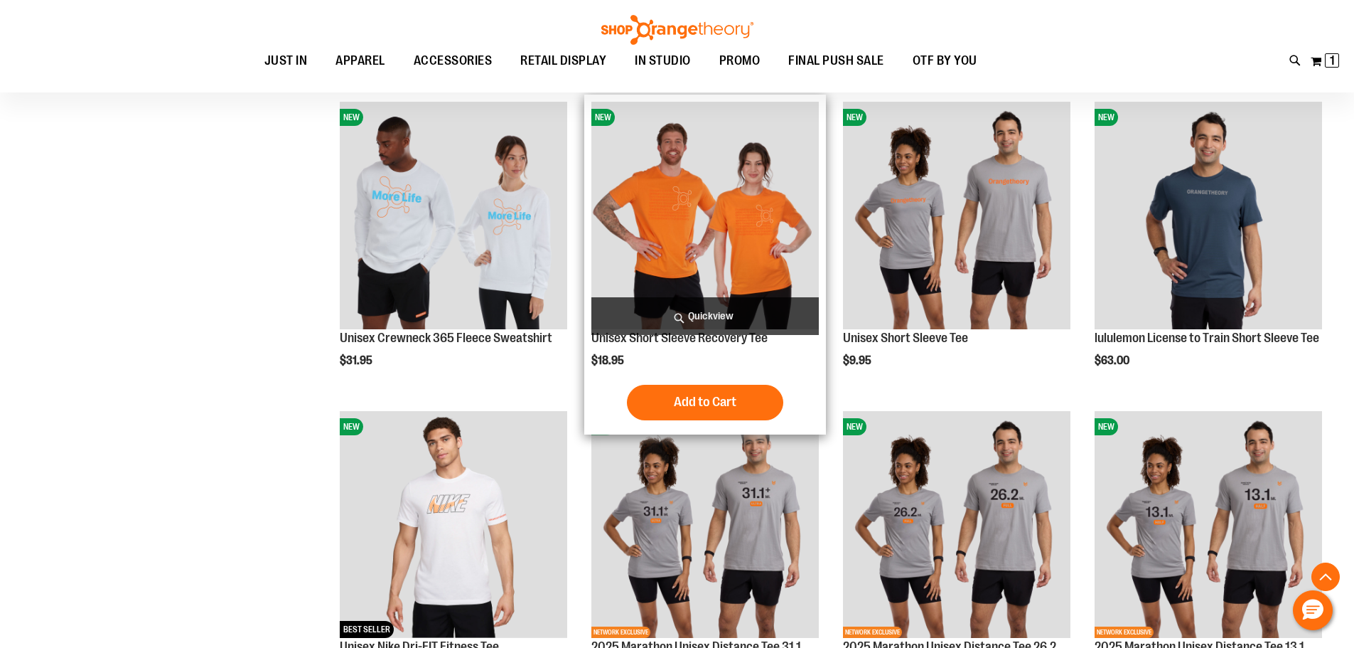
scroll to position [1492, 0]
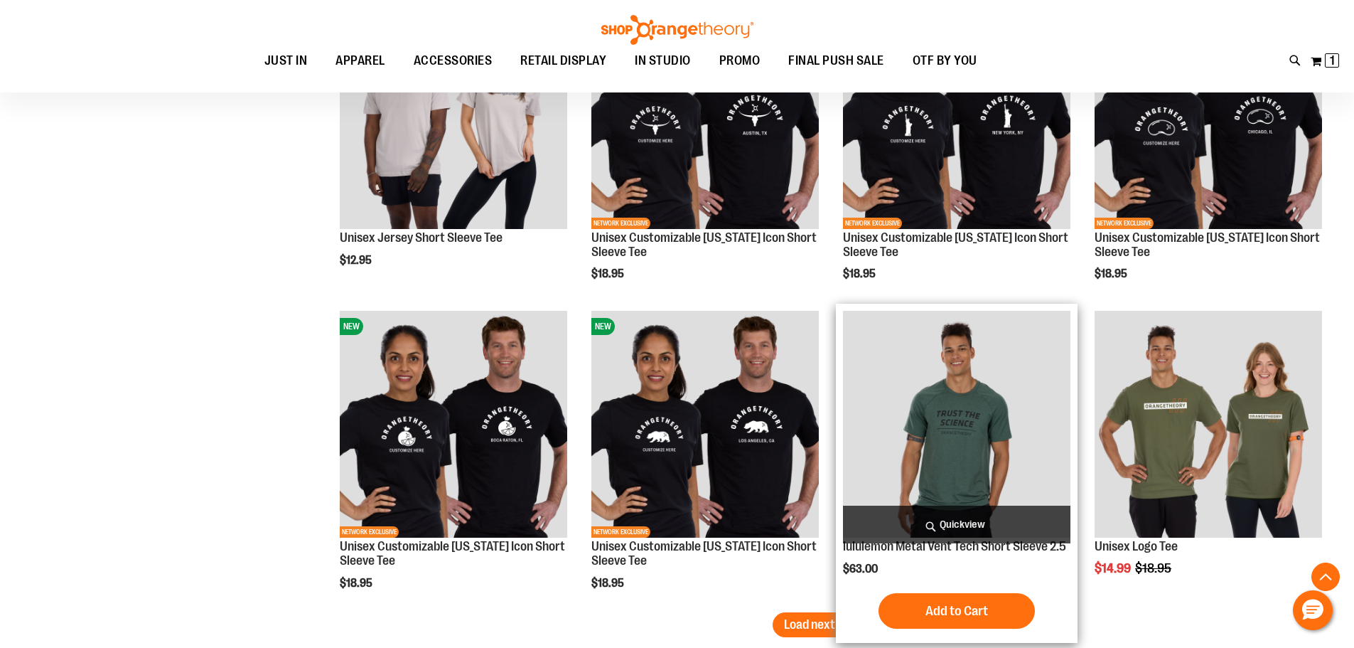
scroll to position [2559, 0]
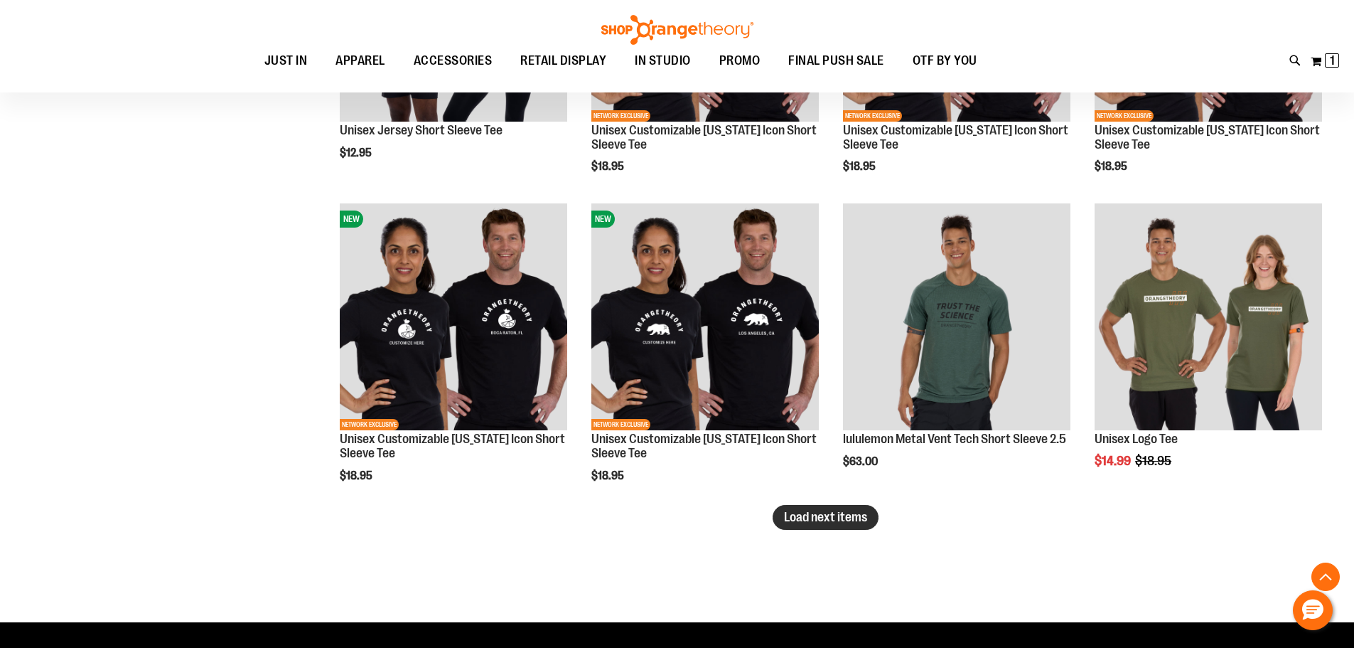
type input "**********"
click at [811, 527] on button "Load next items" at bounding box center [826, 517] width 106 height 25
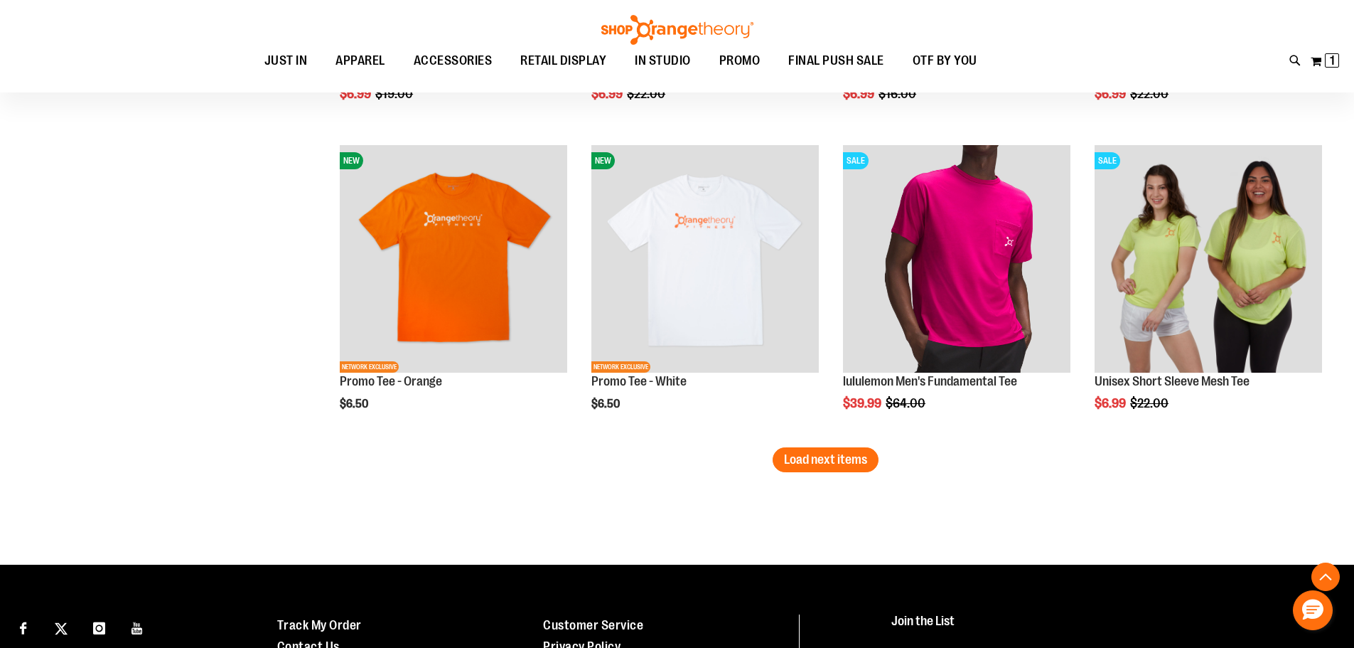
scroll to position [3696, 0]
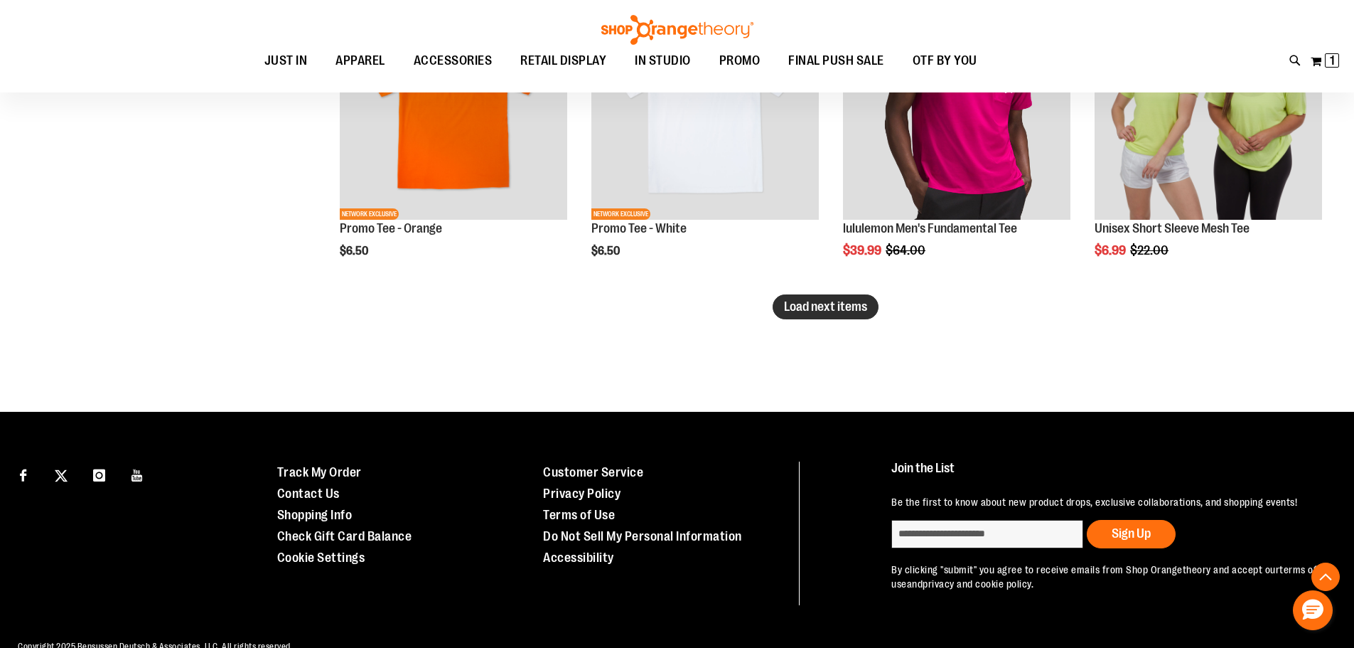
click at [859, 314] on button "Load next items" at bounding box center [826, 306] width 106 height 25
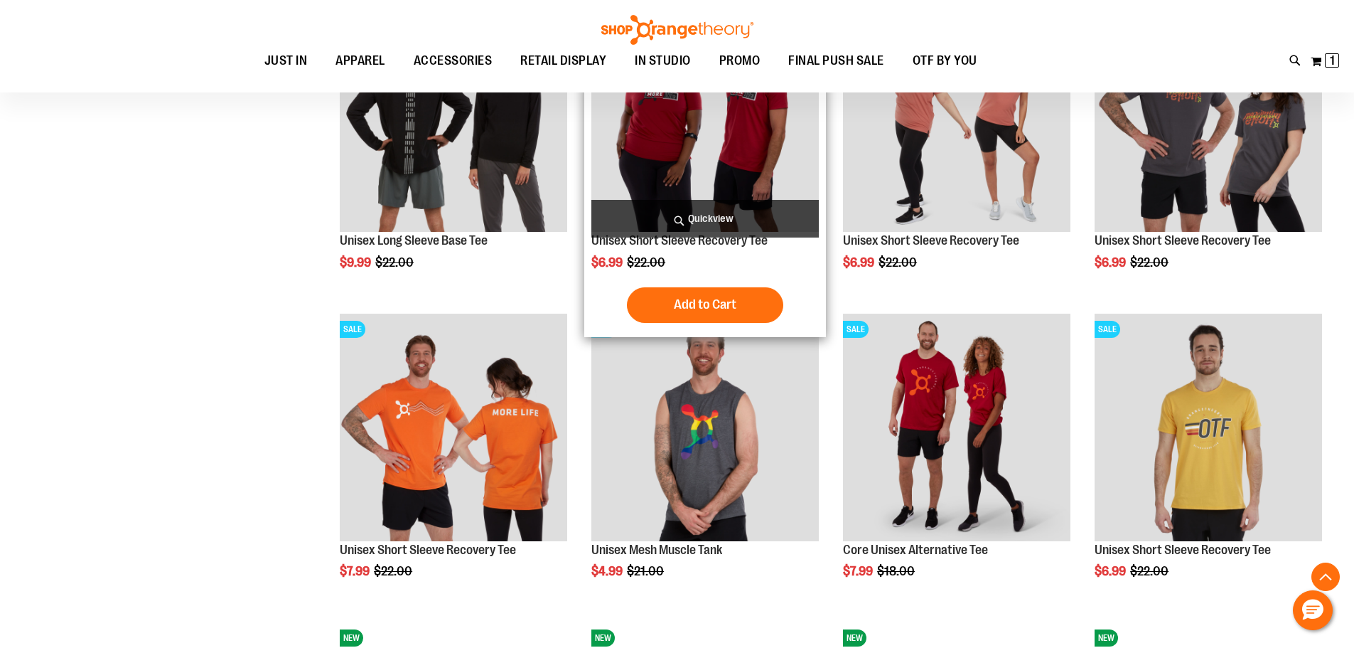
scroll to position [213, 0]
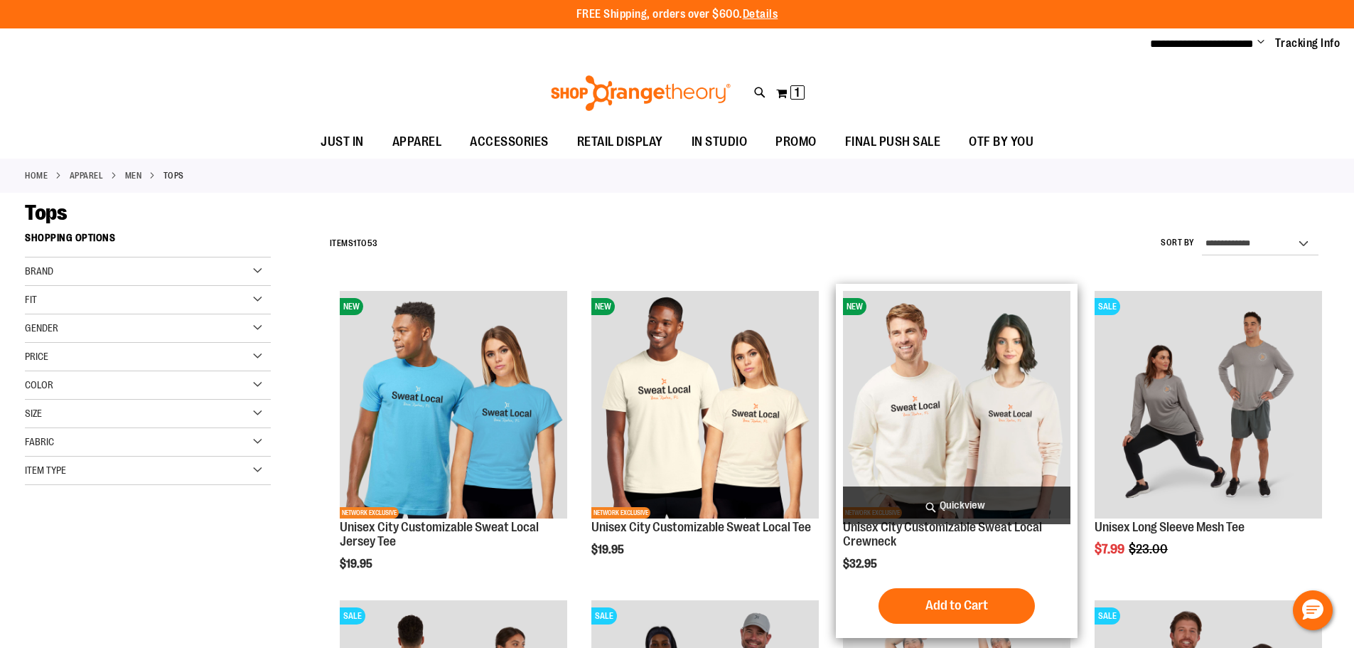
click at [957, 502] on span "Quickview" at bounding box center [957, 505] width 228 height 38
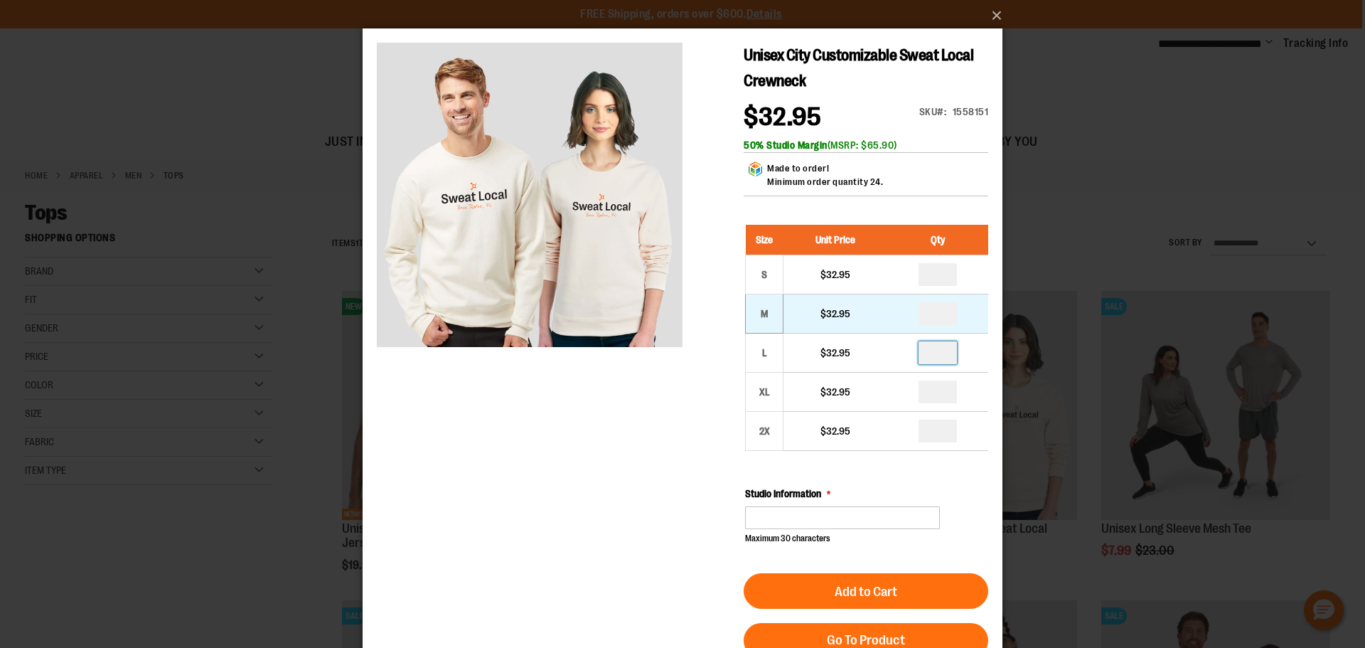
drag, startPoint x: 951, startPoint y: 343, endPoint x: 749, endPoint y: 309, distance: 204.7
click at [749, 313] on tbody "S $32.95 * M $32.95 * L XL *" at bounding box center [867, 353] width 243 height 196
type input "*"
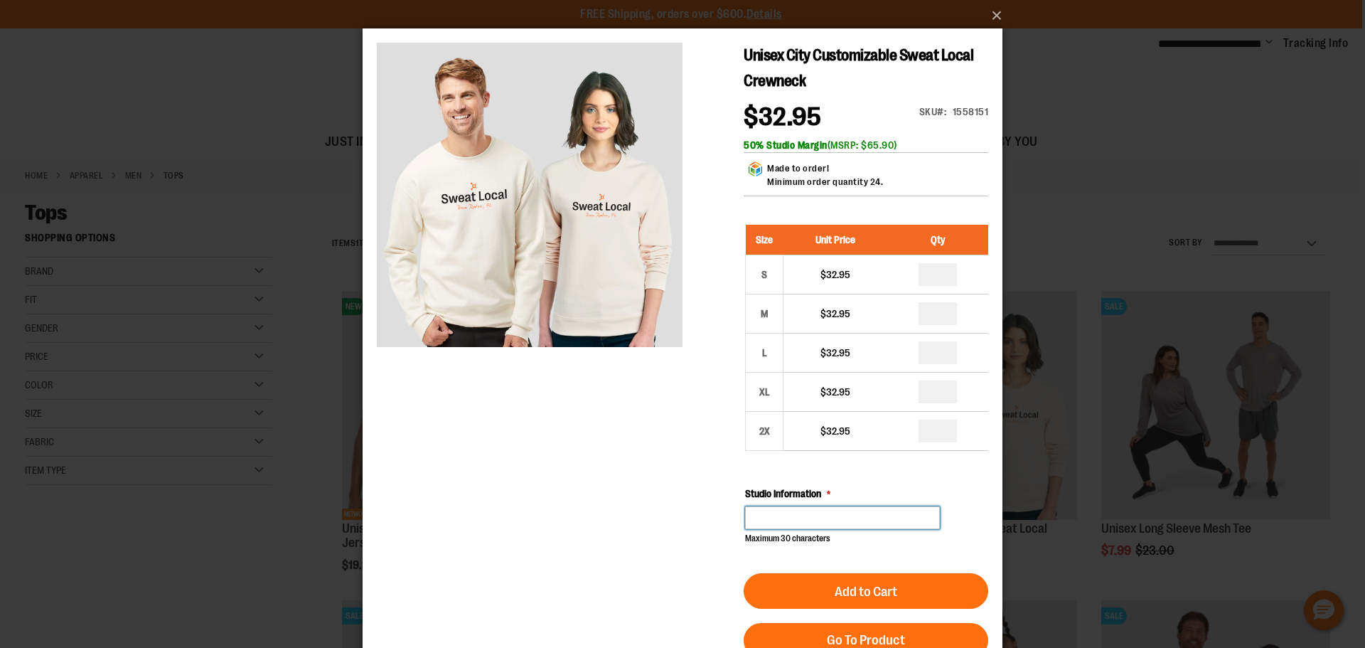
click at [817, 521] on input "Studio Information" at bounding box center [842, 517] width 195 height 23
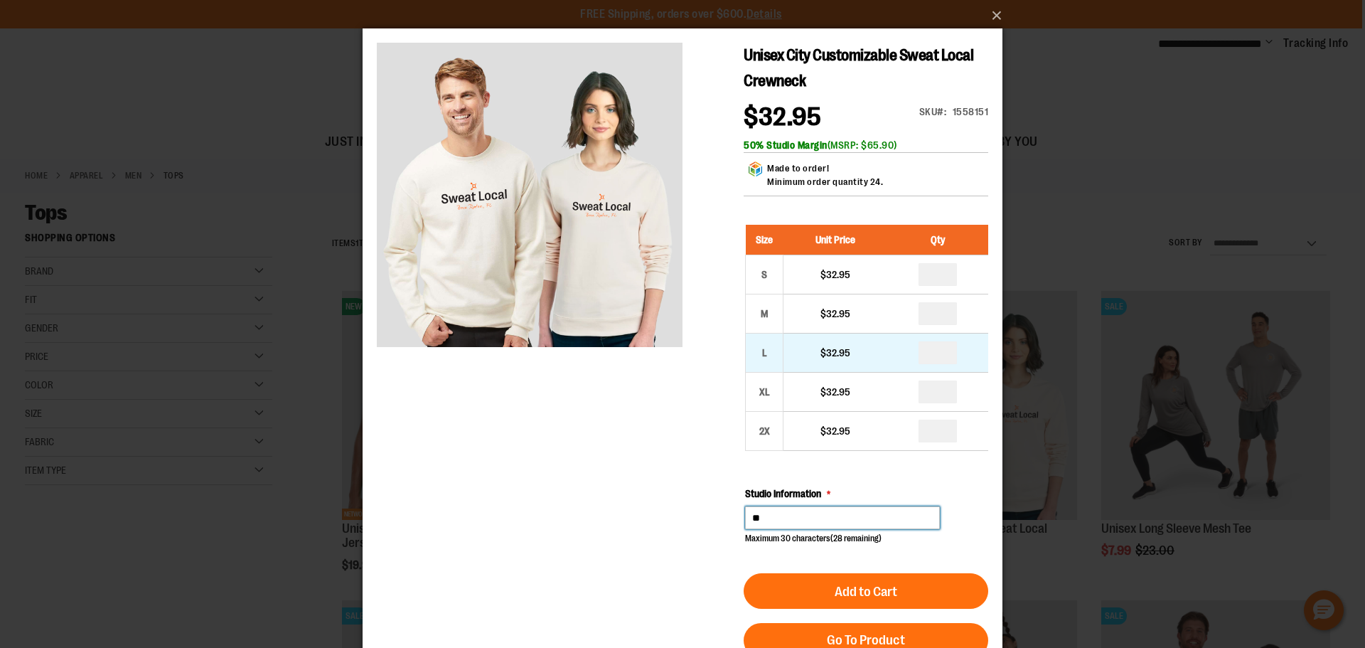
type input "*"
type input "********"
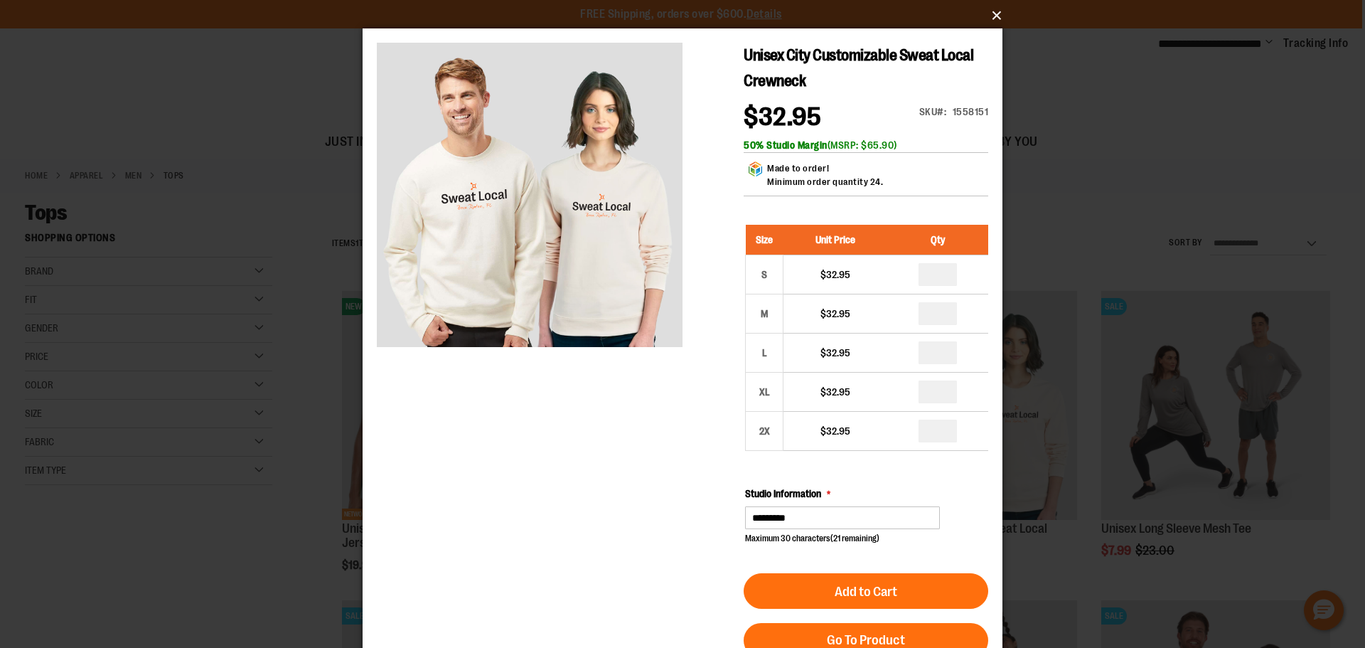
click at [986, 18] on button "×" at bounding box center [687, 15] width 640 height 31
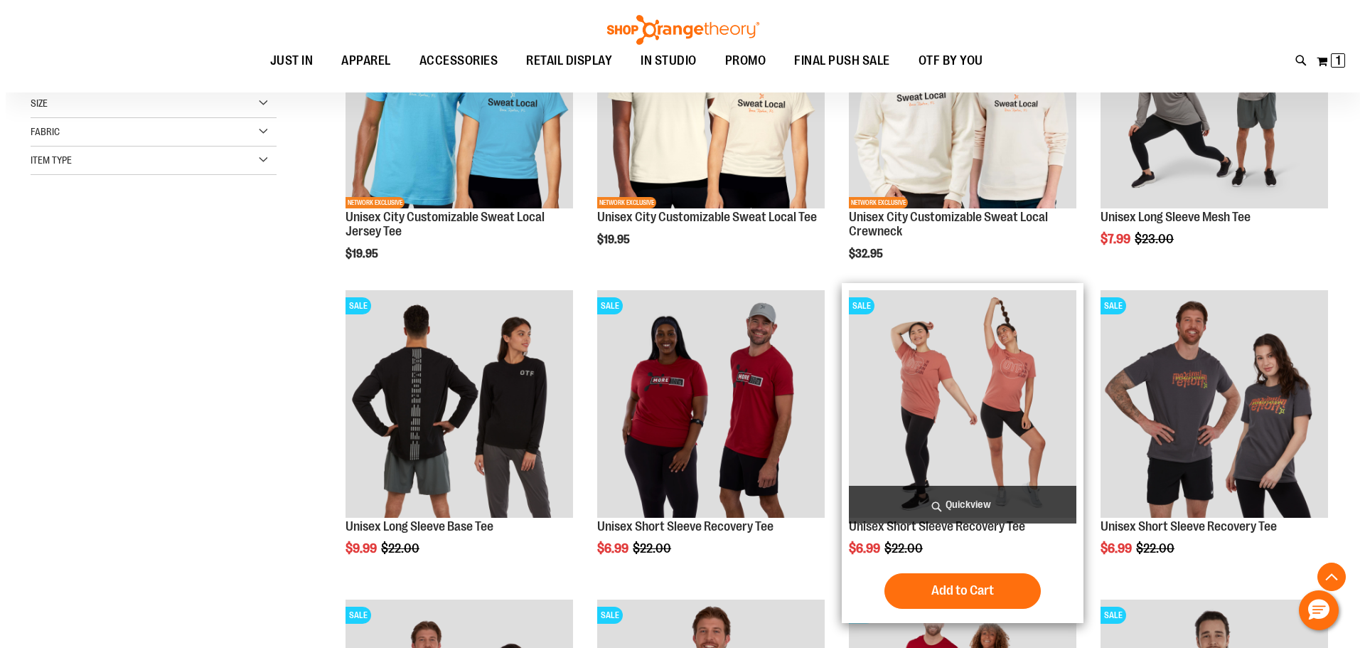
scroll to position [284, 0]
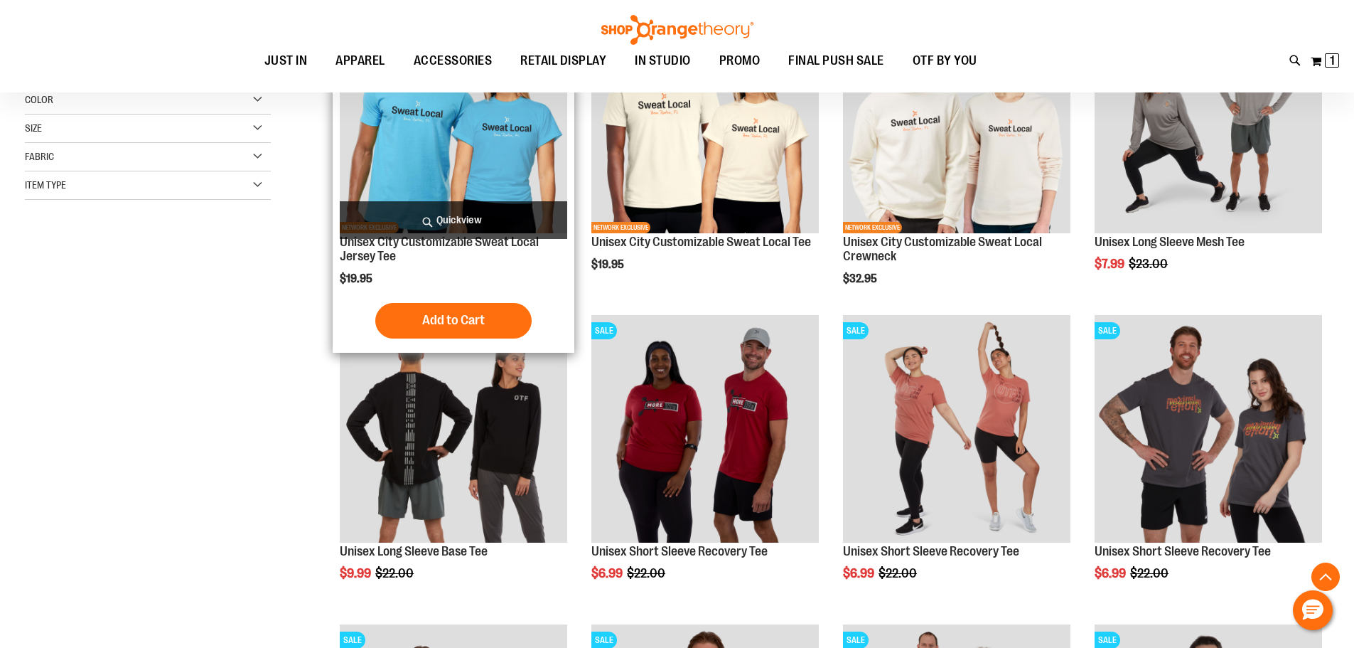
click at [448, 217] on span "Quickview" at bounding box center [454, 220] width 228 height 38
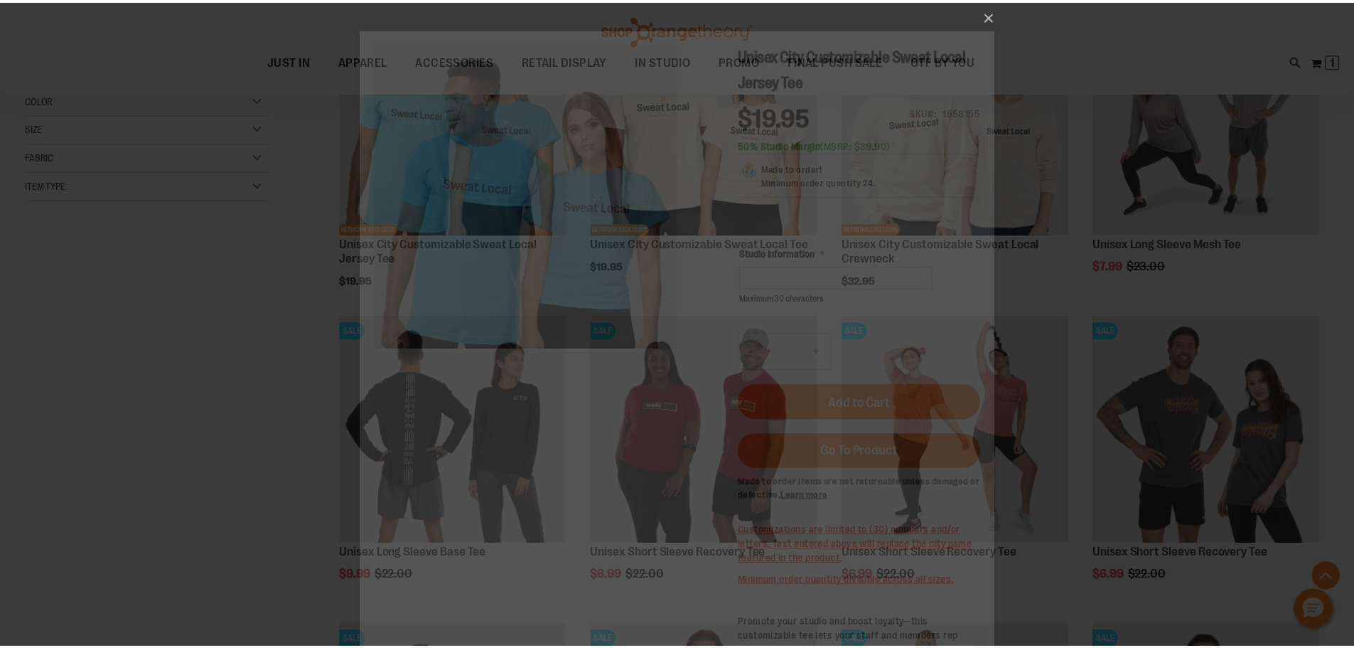
scroll to position [0, 0]
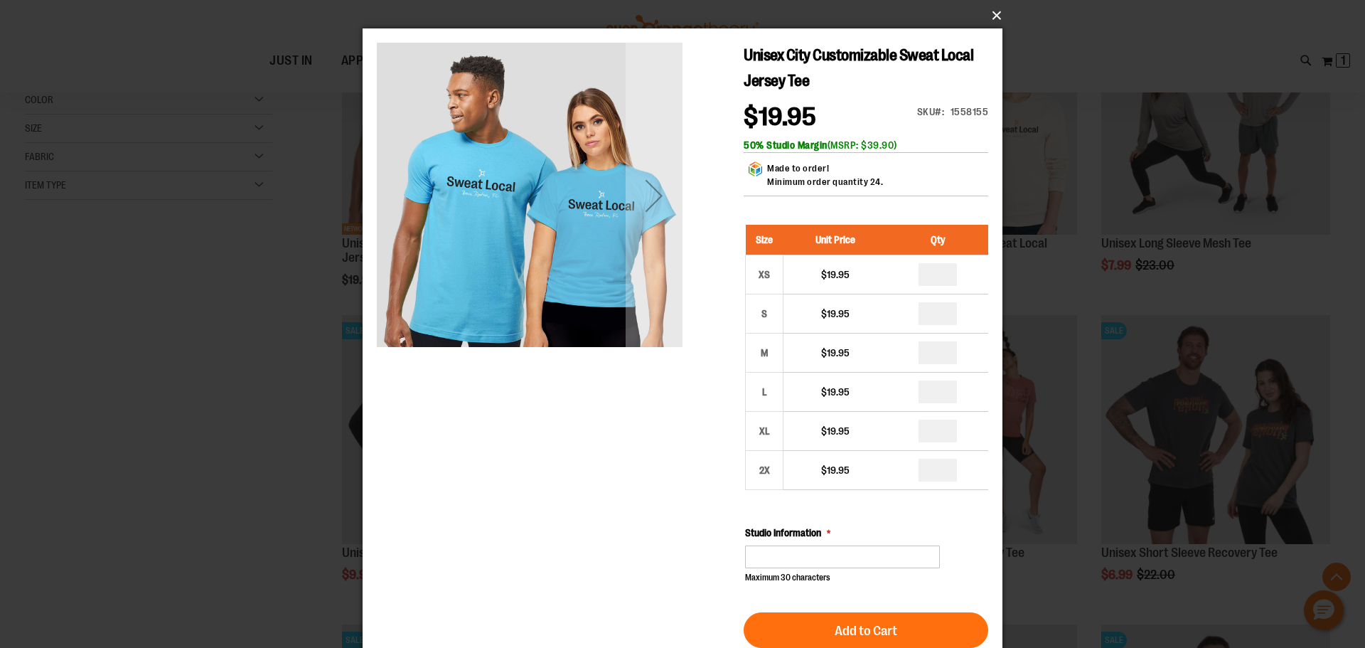
click at [985, 13] on button "×" at bounding box center [687, 15] width 640 height 31
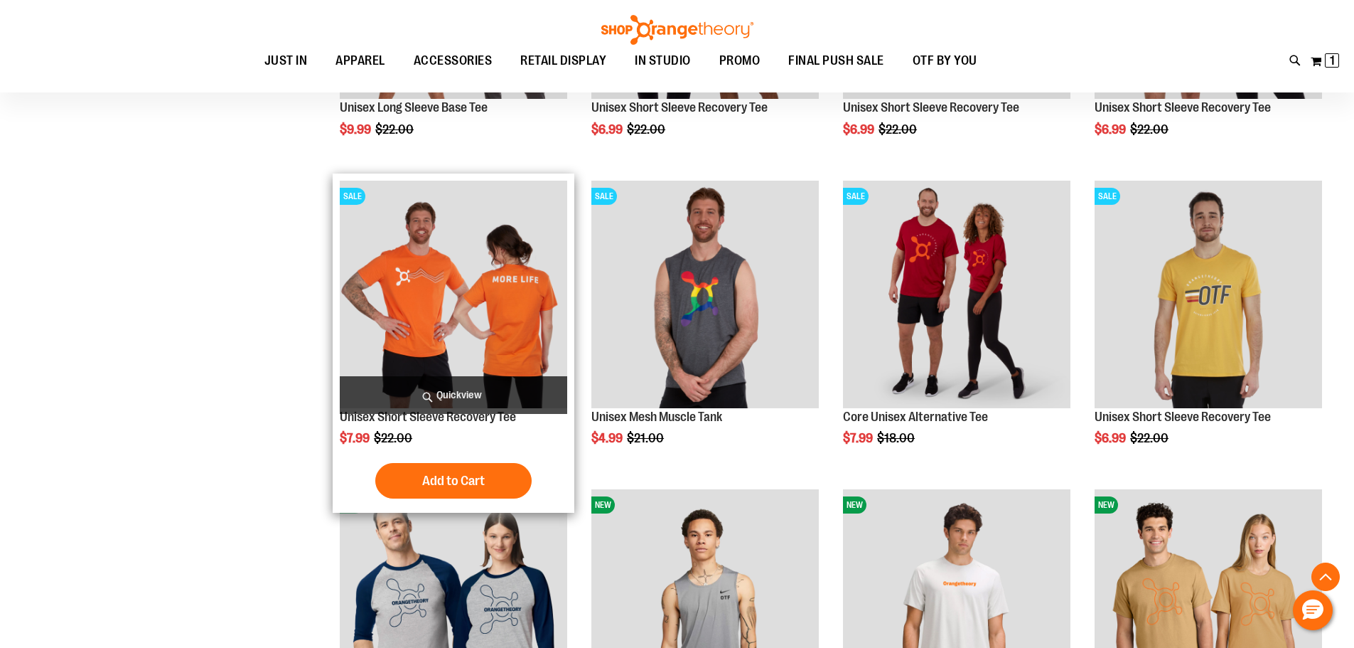
scroll to position [995, 0]
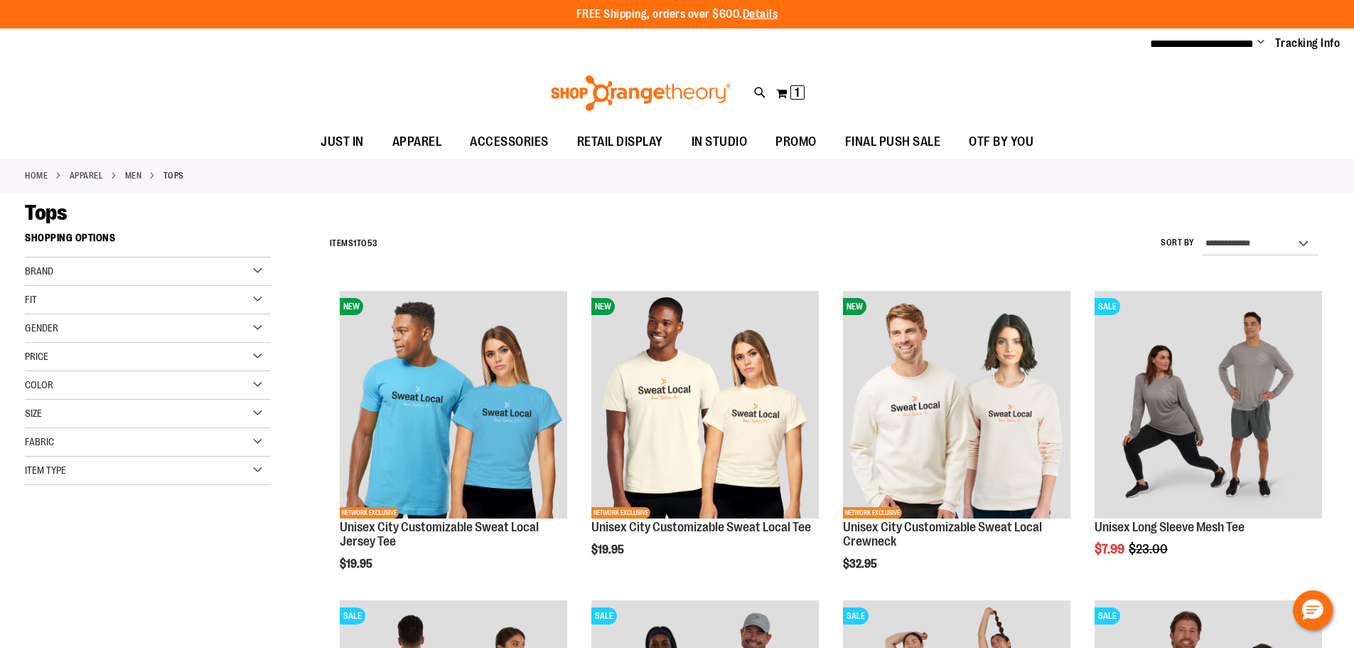
click at [258, 380] on div "Color" at bounding box center [148, 385] width 246 height 28
click at [259, 413] on div "Size" at bounding box center [148, 414] width 246 height 28
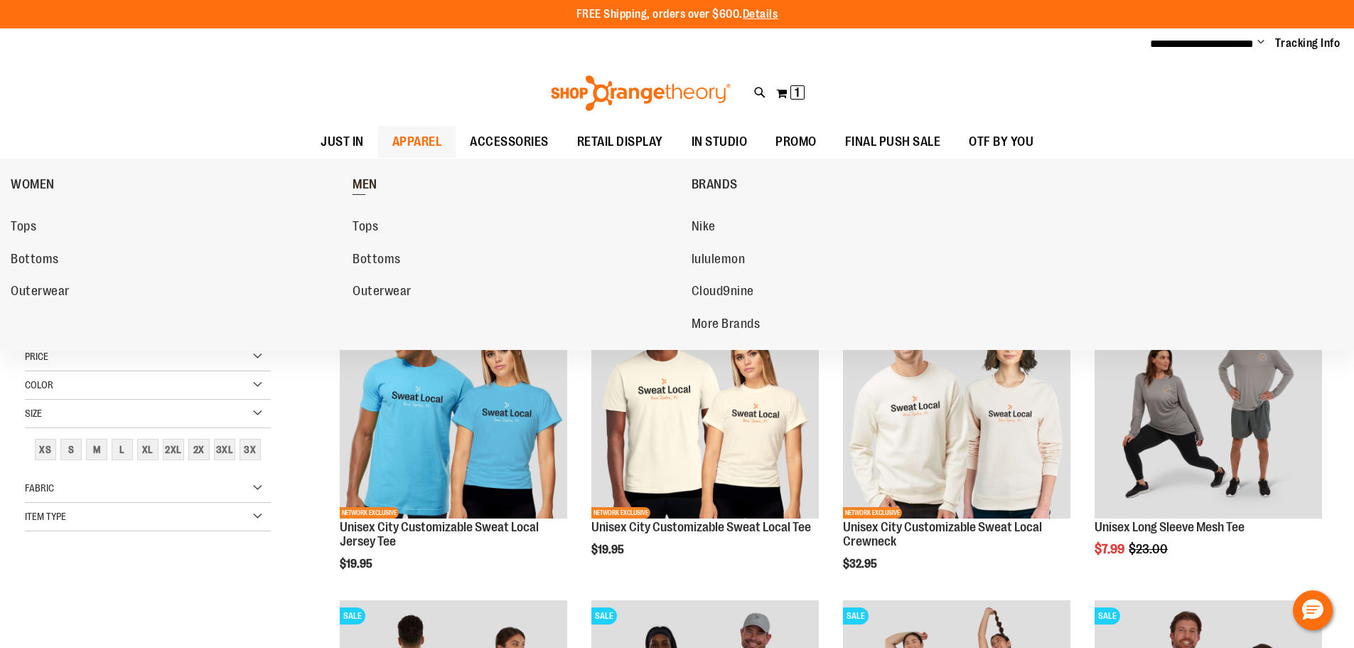
click at [367, 186] on span "MEN" at bounding box center [365, 186] width 25 height 18
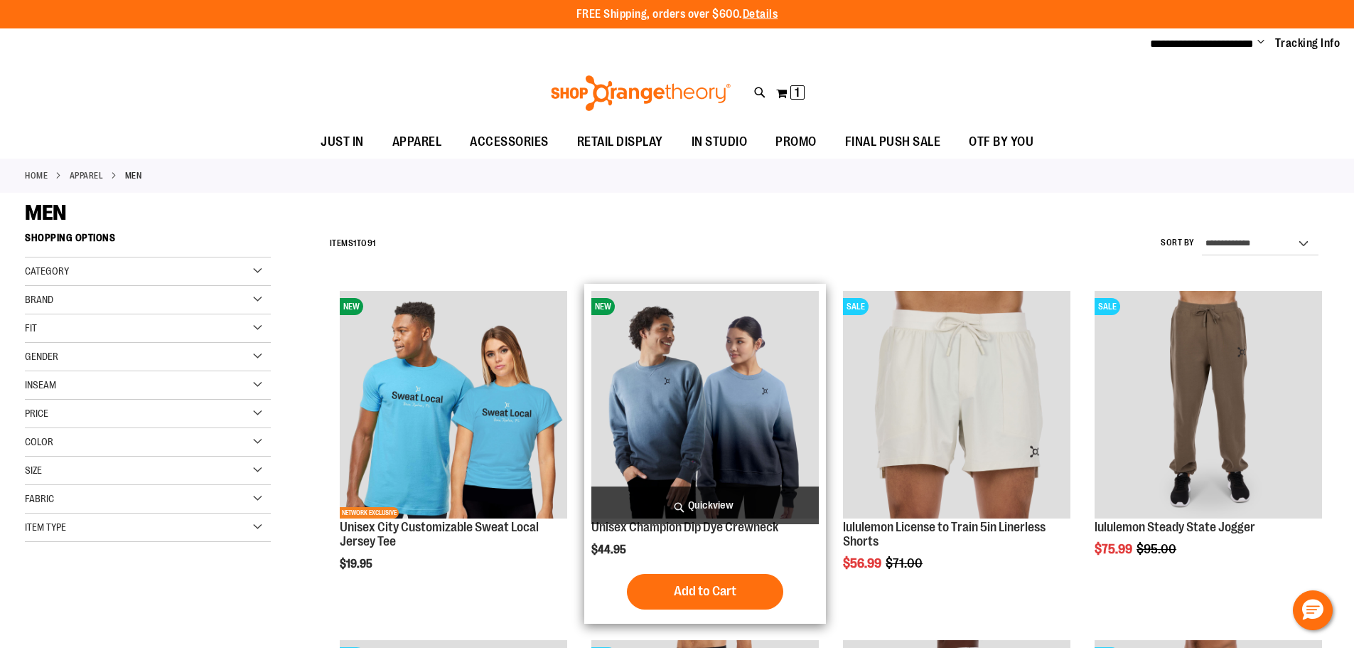
type input "**********"
click at [702, 518] on span "Quickview" at bounding box center [706, 505] width 228 height 38
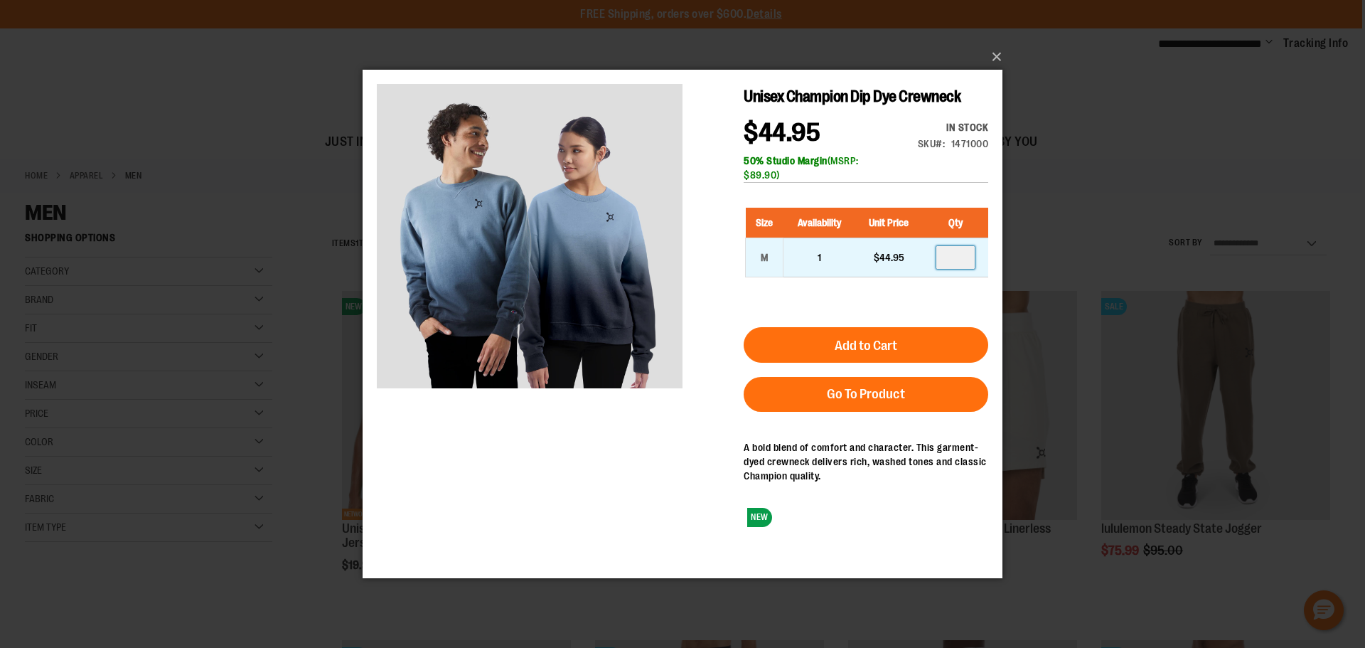
click at [953, 268] on input "number" at bounding box center [955, 256] width 38 height 23
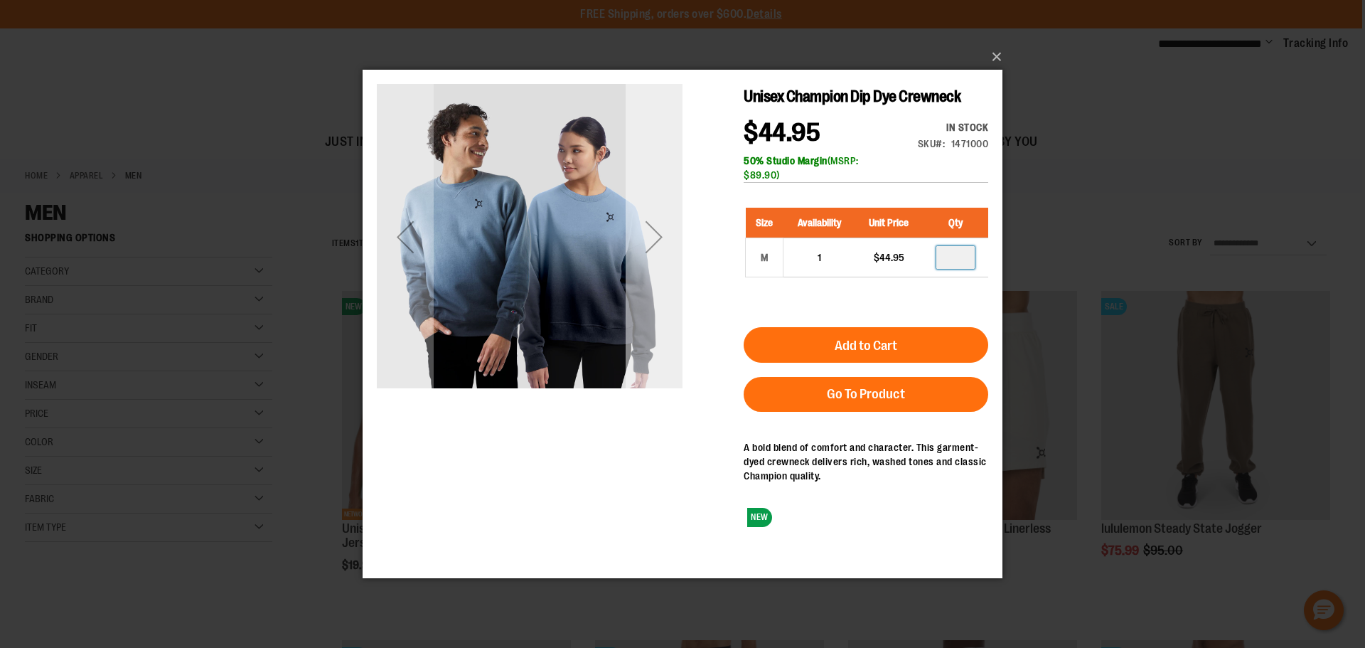
type input "*"
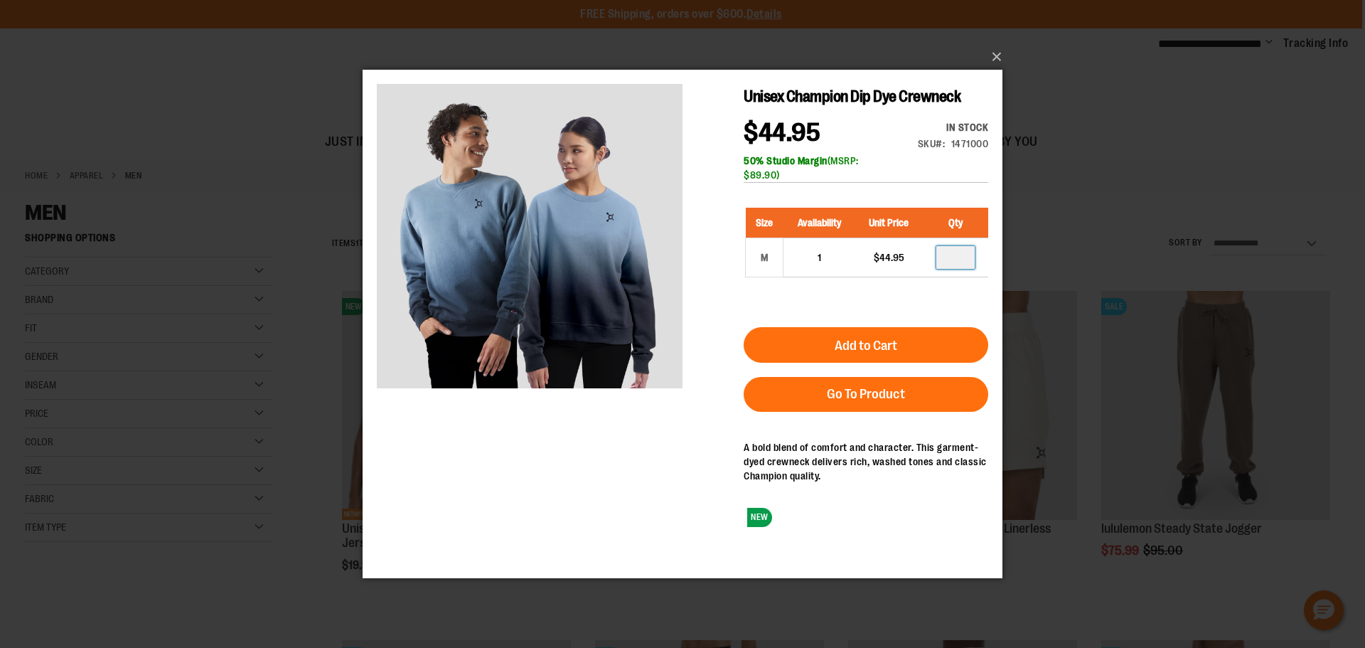
click at [670, 429] on div "Unisex Champion Dip Dye Crewneck $44.95 In stock Only %1 left SKU 1471000 50% S…" at bounding box center [682, 310] width 611 height 454
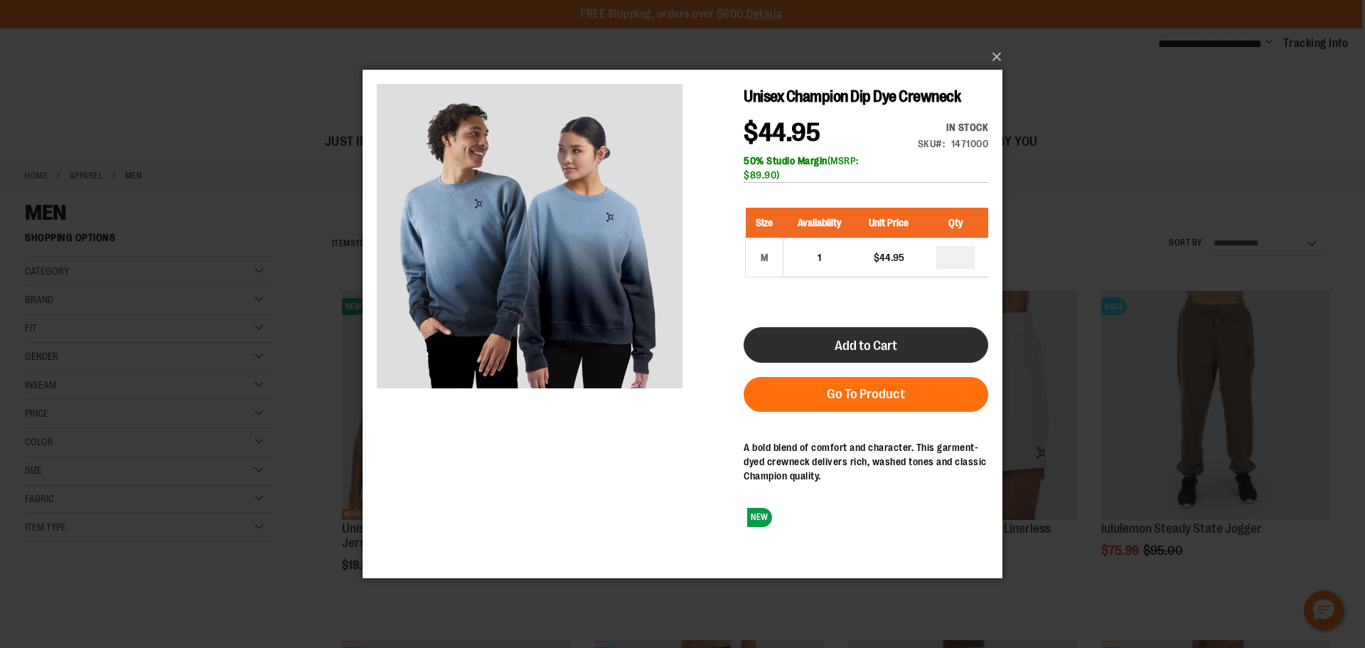
click at [875, 361] on button "Add to Cart" at bounding box center [866, 344] width 245 height 36
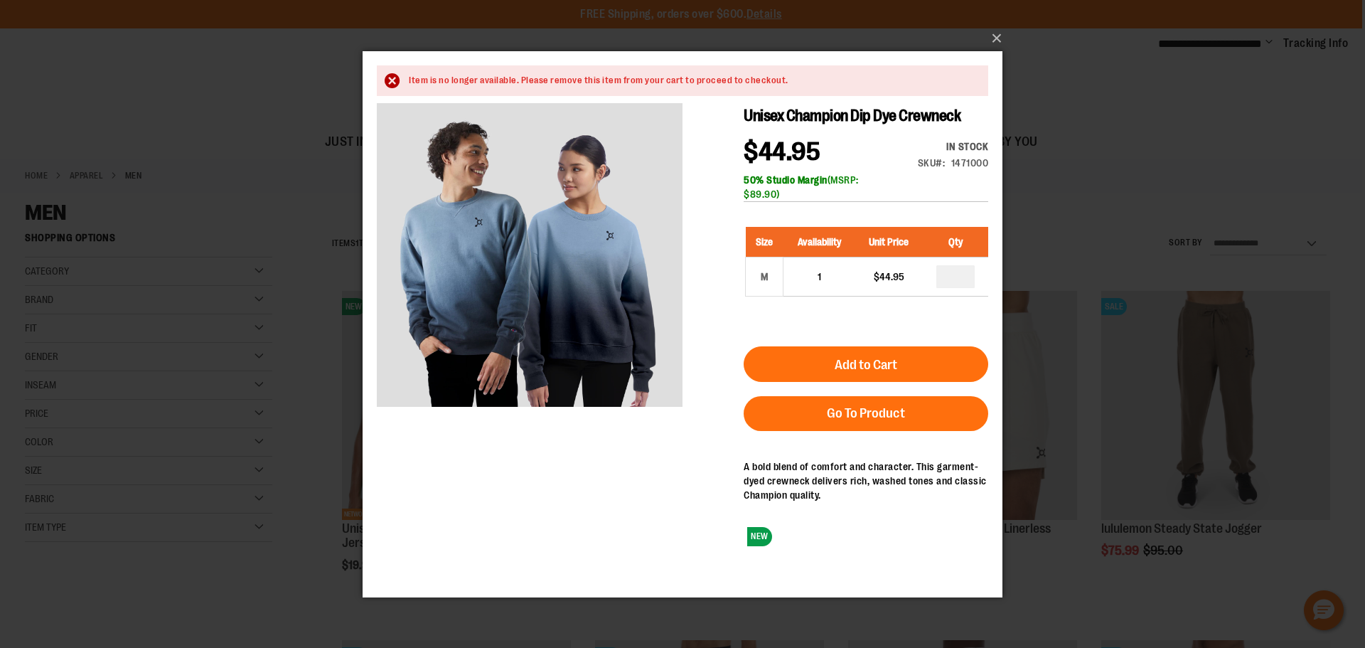
click at [995, 53] on main "Item is no longer available. Please remove this item from your cart to proceed …" at bounding box center [683, 310] width 640 height 520
click at [992, 41] on button "×" at bounding box center [687, 38] width 640 height 31
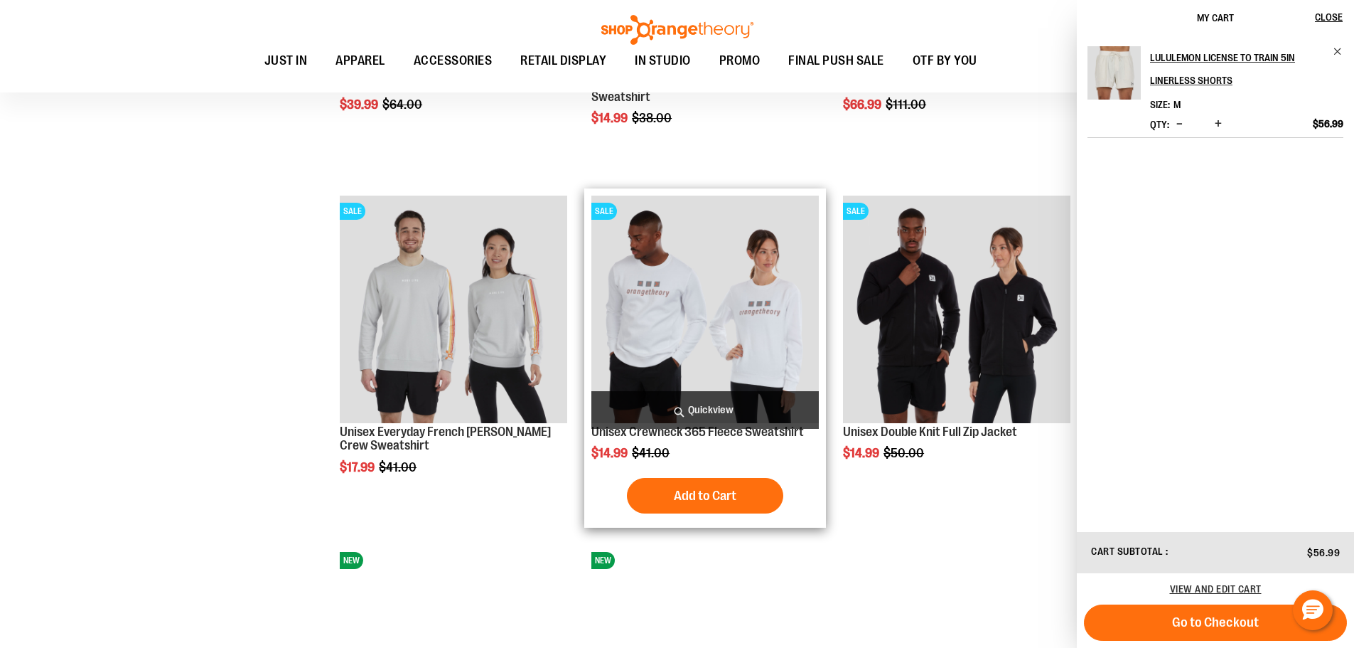
scroll to position [1492, 0]
